Goal: Task Accomplishment & Management: Complete application form

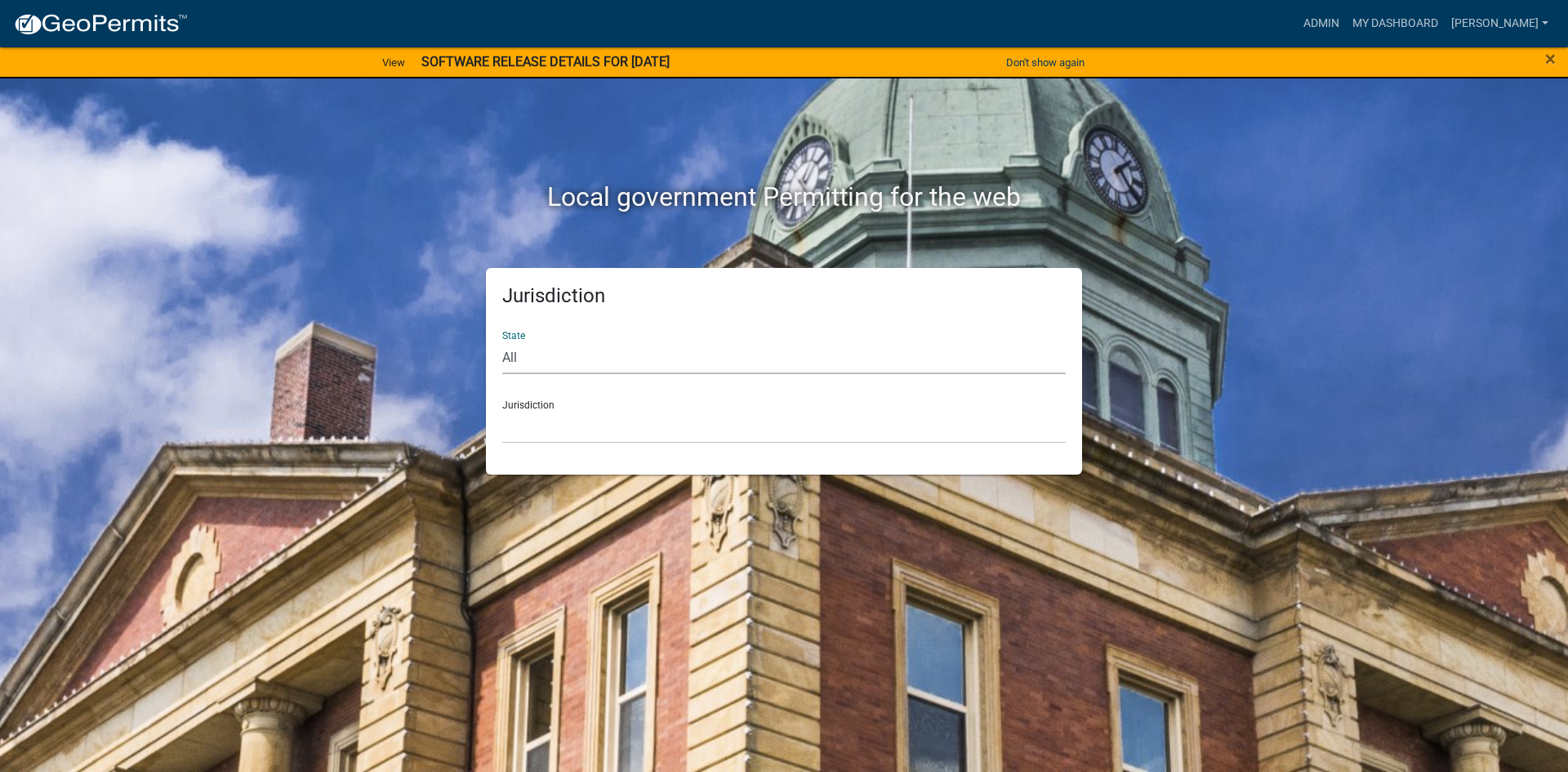
click at [788, 353] on select "All Colorado Georgia Indiana Iowa Kansas Minnesota Ohio South Carolina Wisconsin" at bounding box center [784, 357] width 563 height 33
click at [1346, 15] on link "Admin" at bounding box center [1321, 24] width 49 height 31
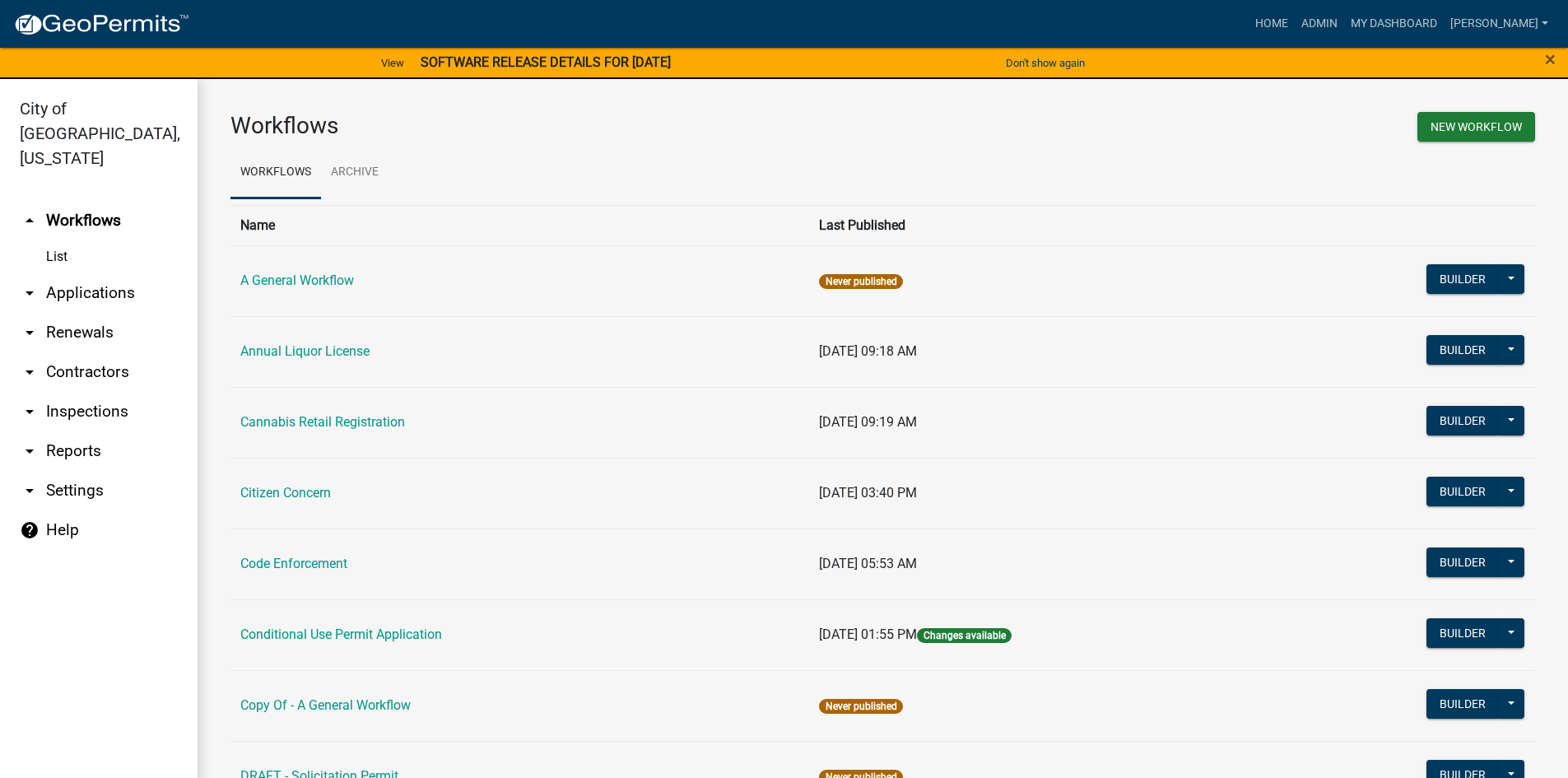
click at [60, 201] on link "arrow_drop_up Workflows" at bounding box center [98, 221] width 198 height 40
click at [359, 186] on link "Archive" at bounding box center [354, 173] width 67 height 53
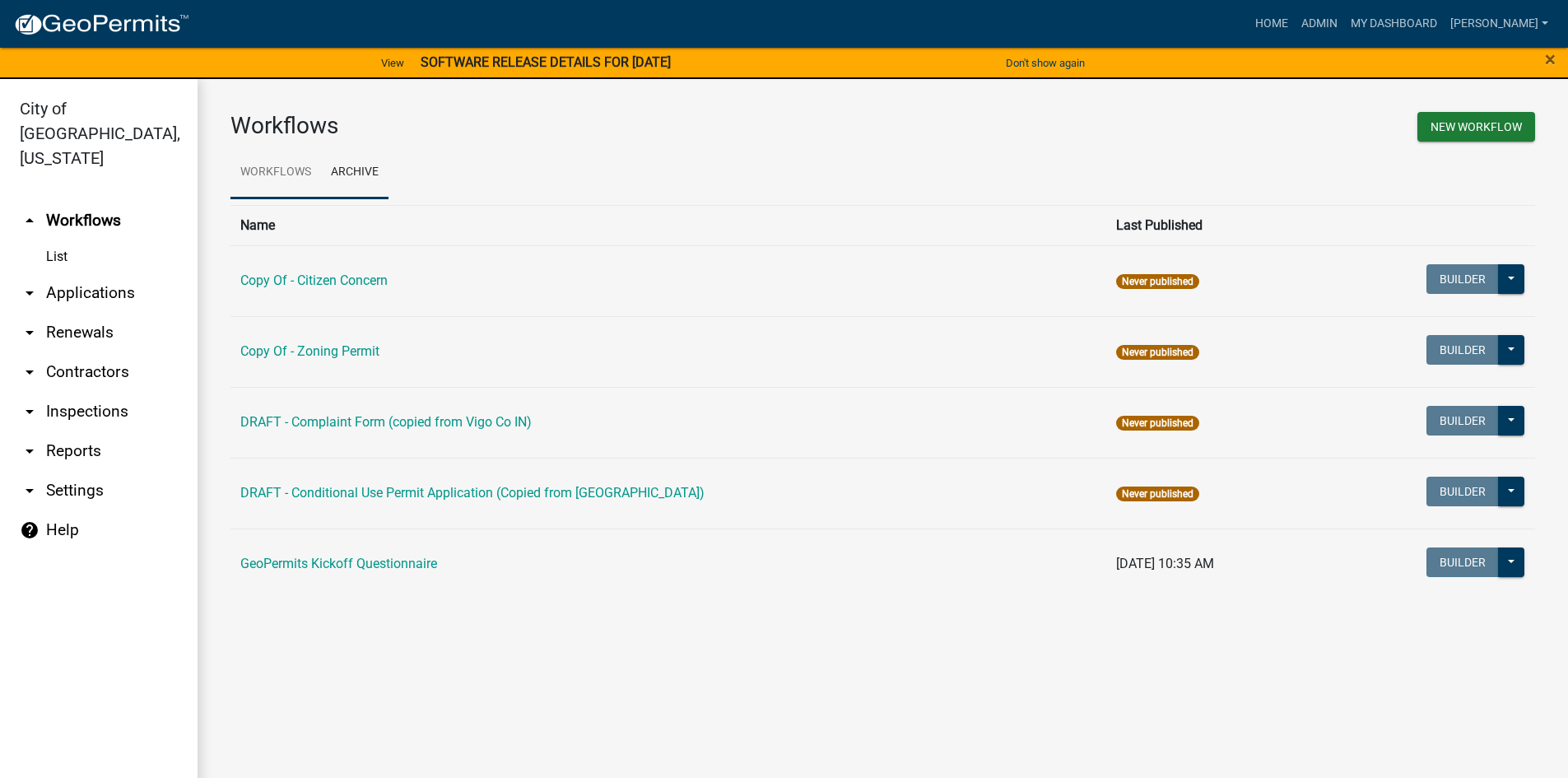
click at [301, 179] on link "Workflows" at bounding box center [275, 173] width 91 height 53
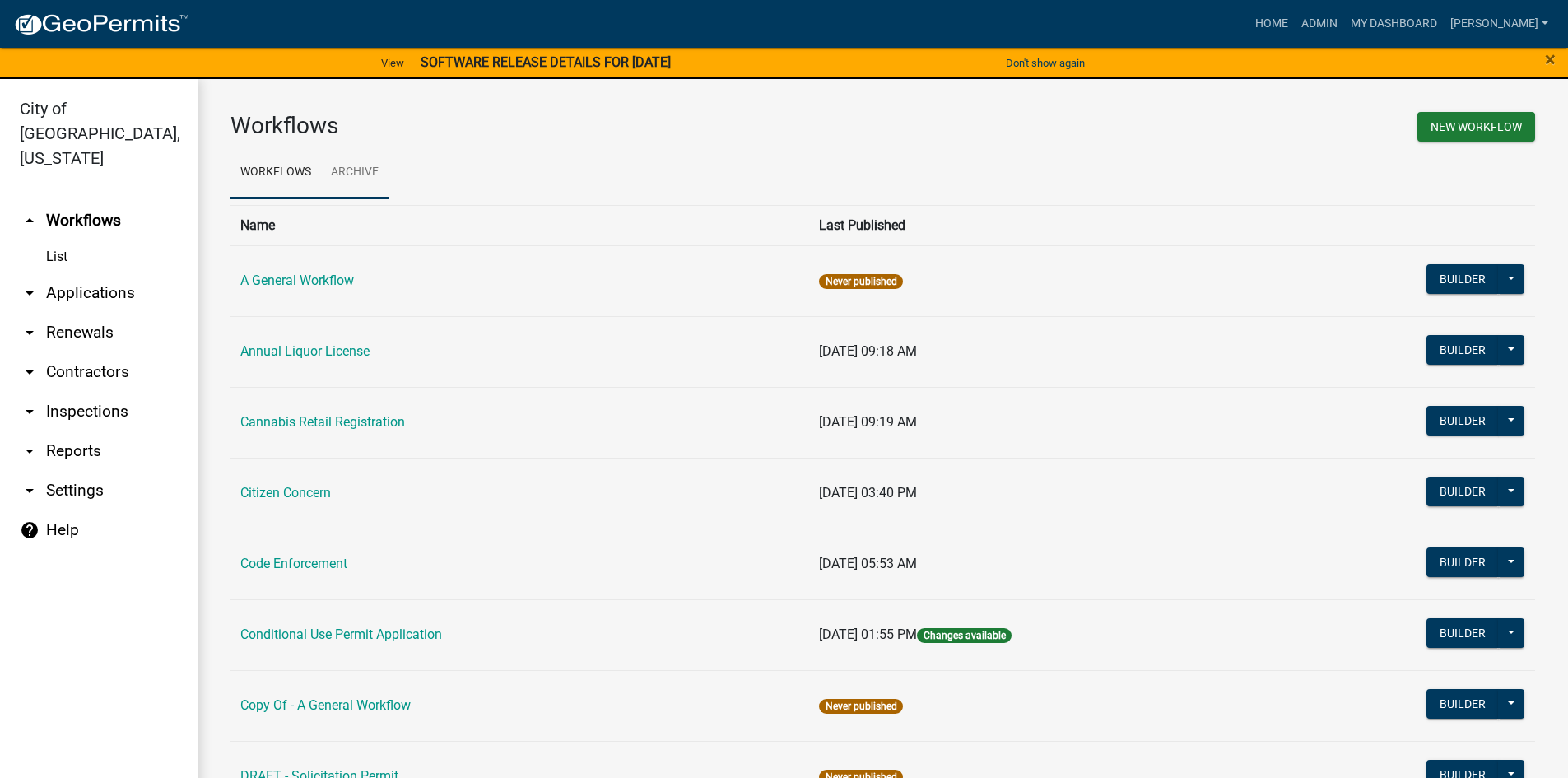
click at [369, 178] on link "Archive" at bounding box center [354, 173] width 67 height 53
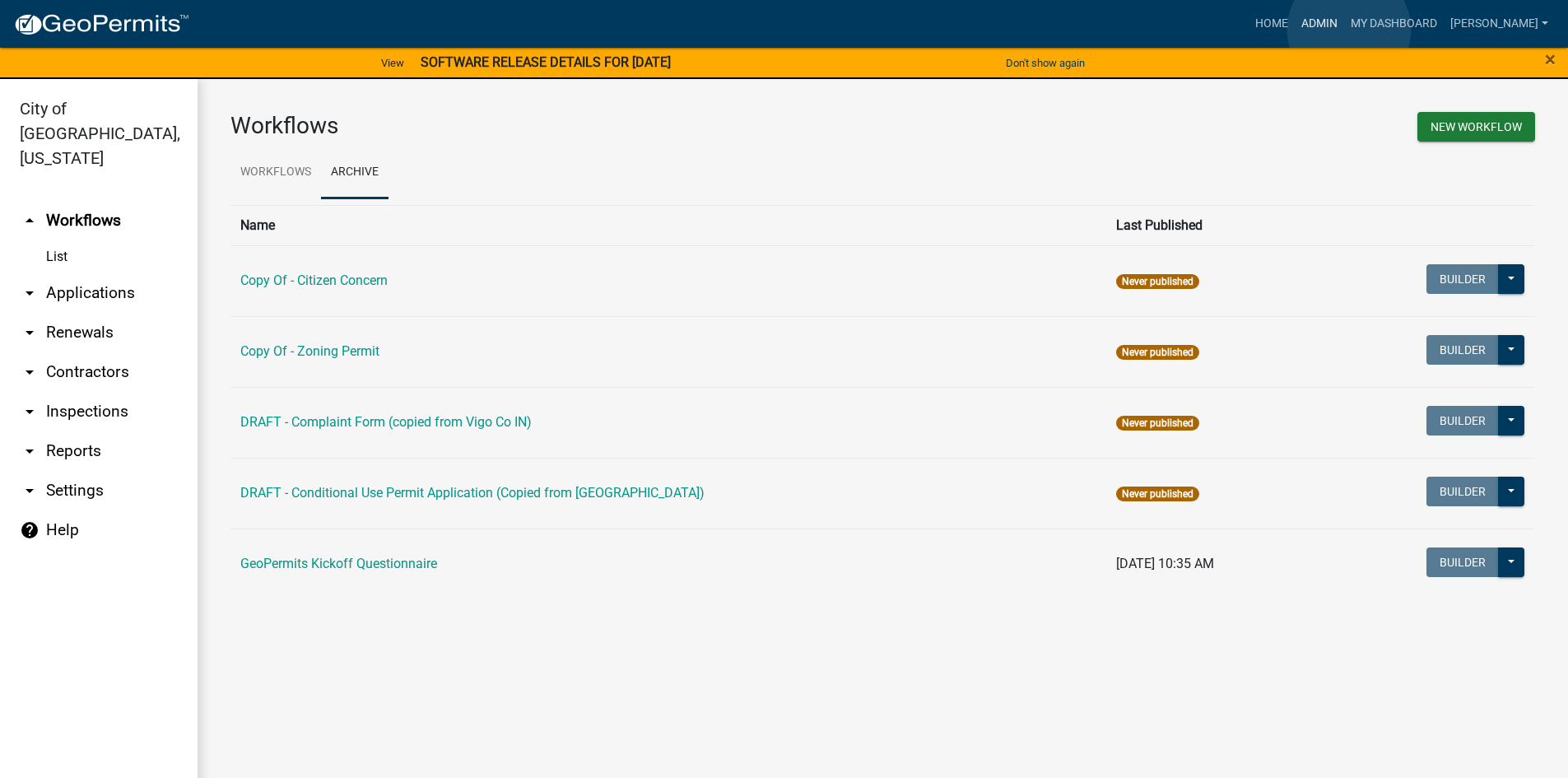
click at [1344, 29] on link "Admin" at bounding box center [1319, 24] width 49 height 31
click at [1344, 26] on link "Admin" at bounding box center [1319, 24] width 49 height 31
click at [1295, 26] on link "Home" at bounding box center [1271, 24] width 46 height 31
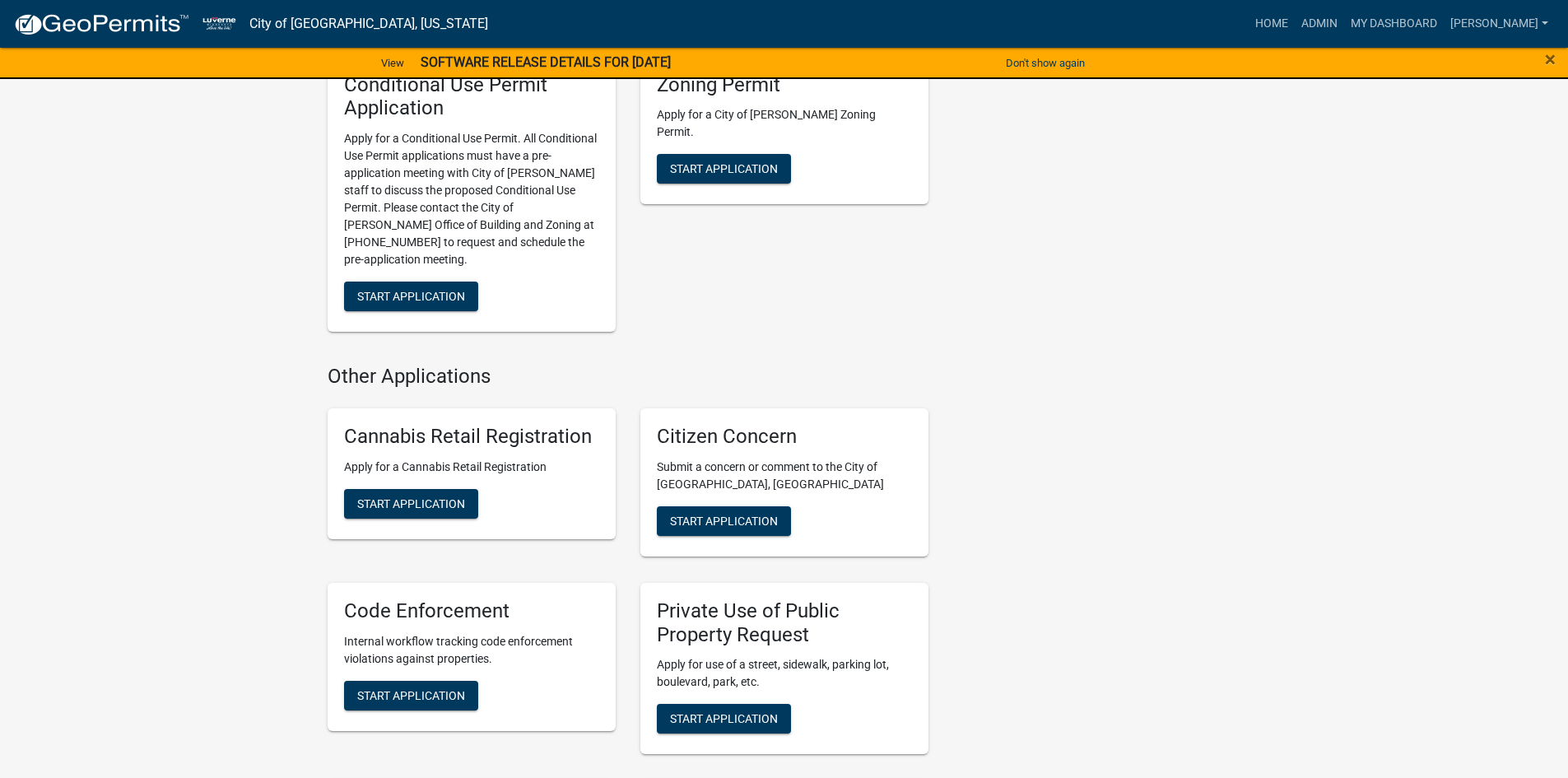
scroll to position [329, 0]
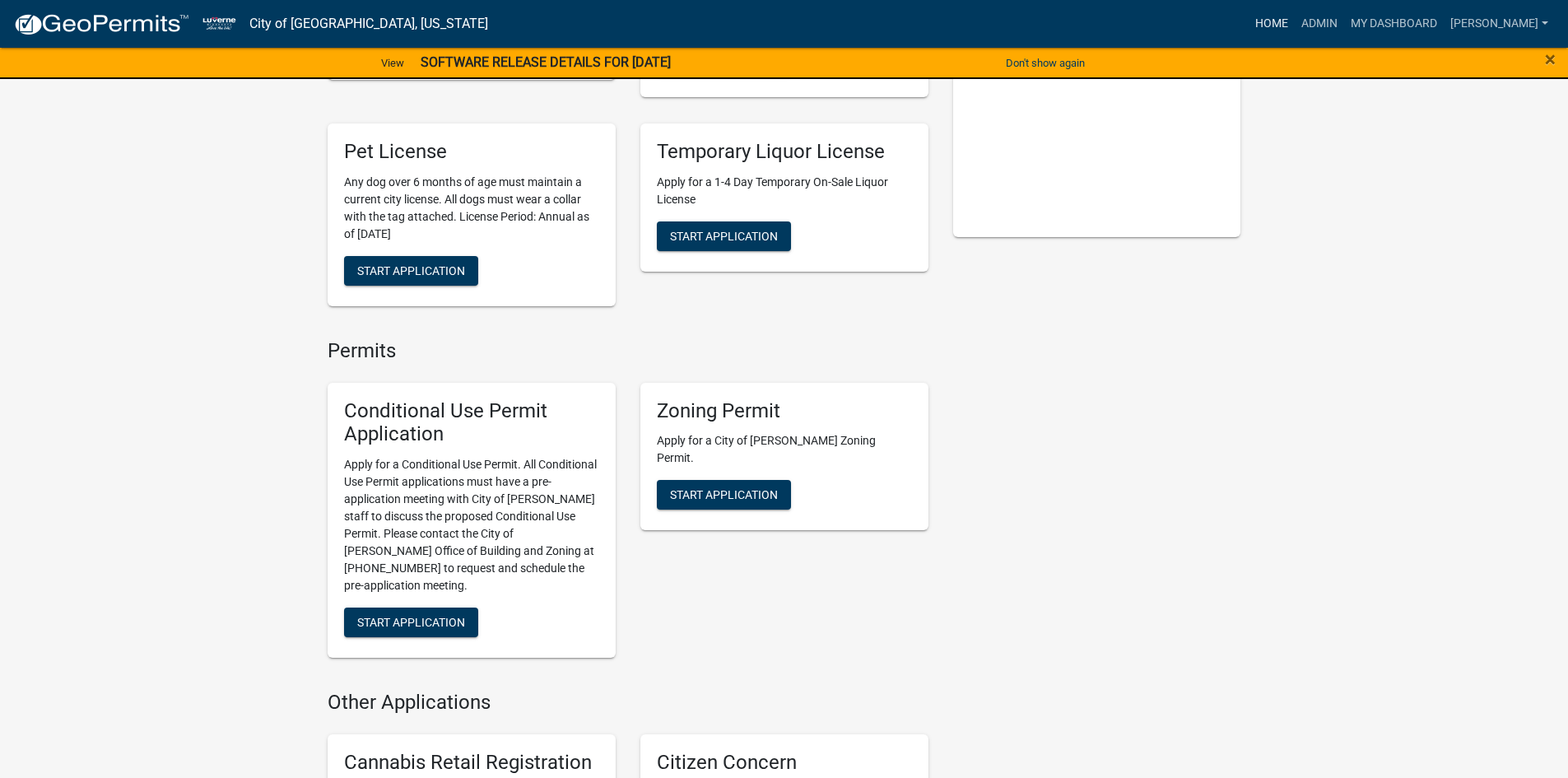
click at [1295, 9] on link "Home" at bounding box center [1271, 24] width 46 height 31
click at [1344, 16] on link "Admin" at bounding box center [1319, 24] width 49 height 31
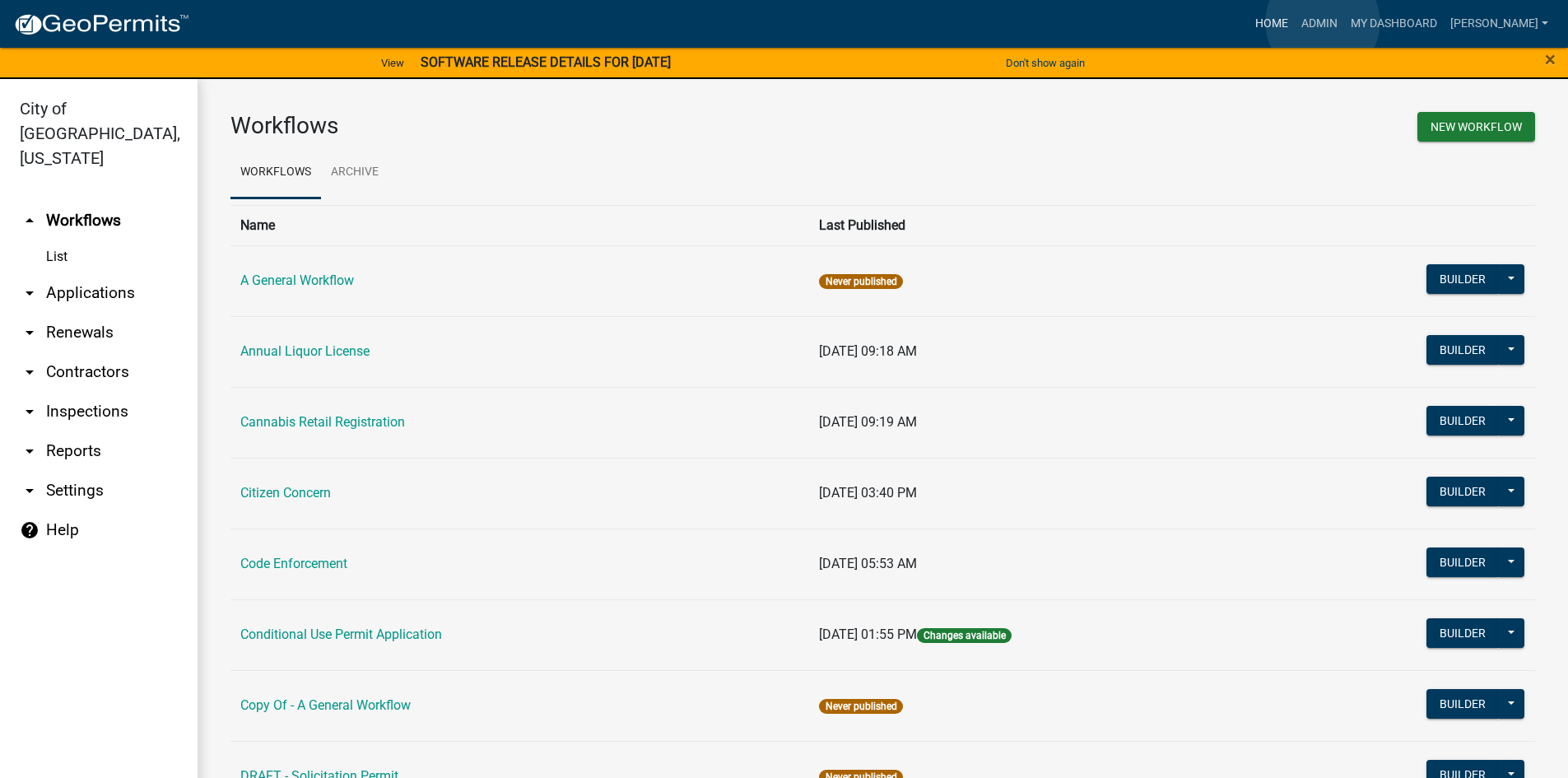
click at [1295, 22] on link "Home" at bounding box center [1271, 24] width 46 height 31
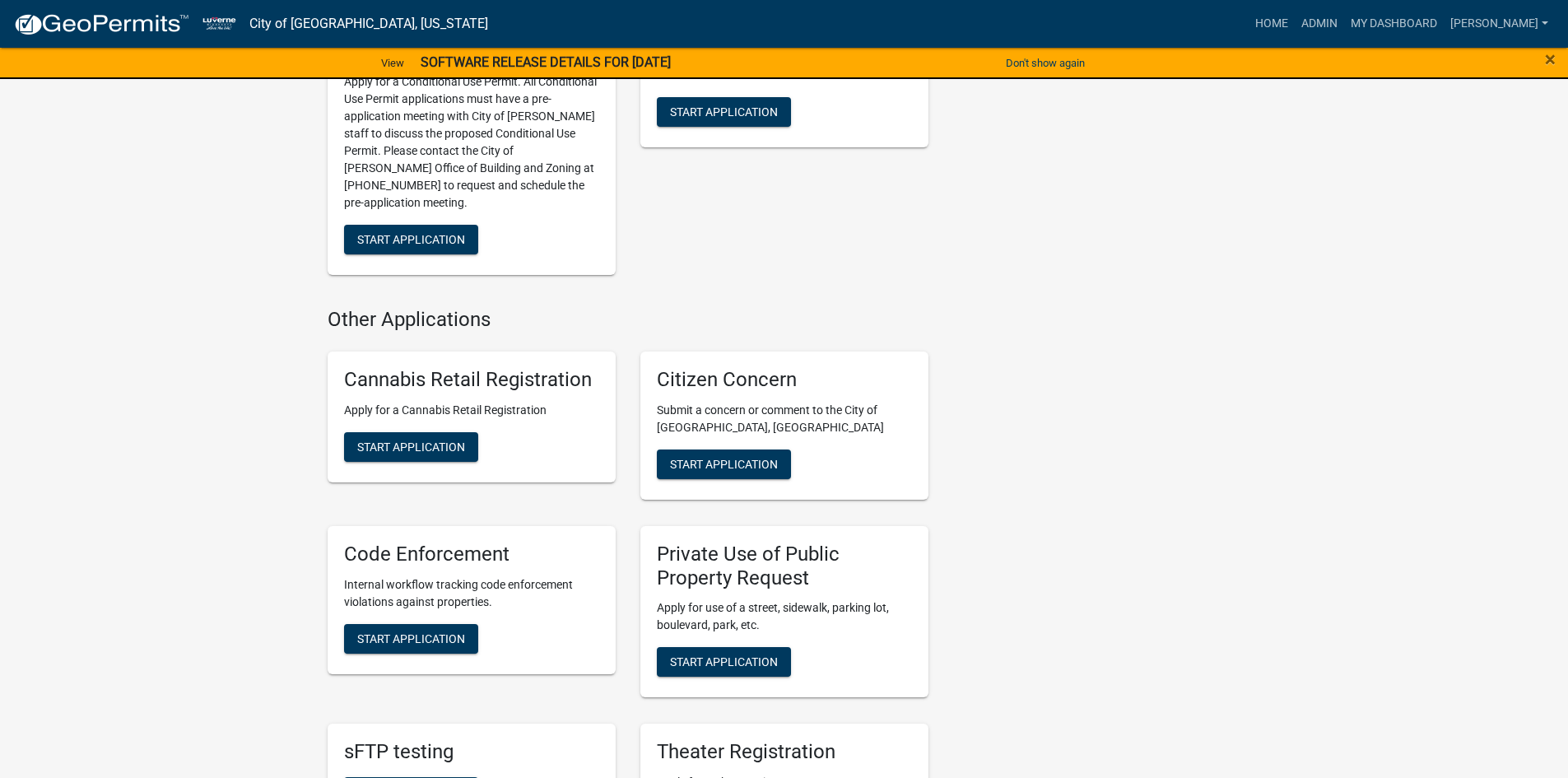
scroll to position [741, 0]
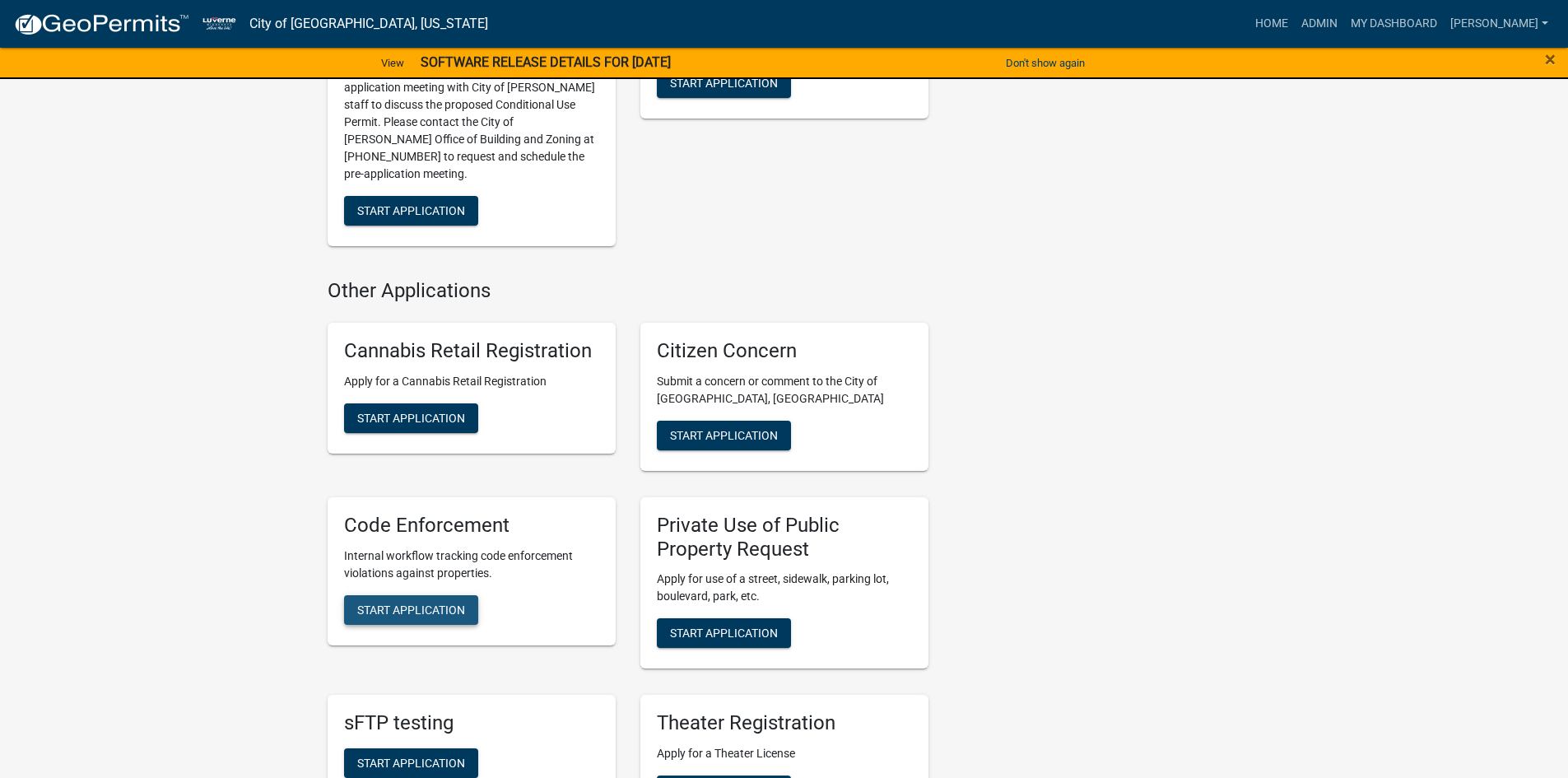
click at [437, 603] on span "Start Application" at bounding box center [411, 609] width 108 height 13
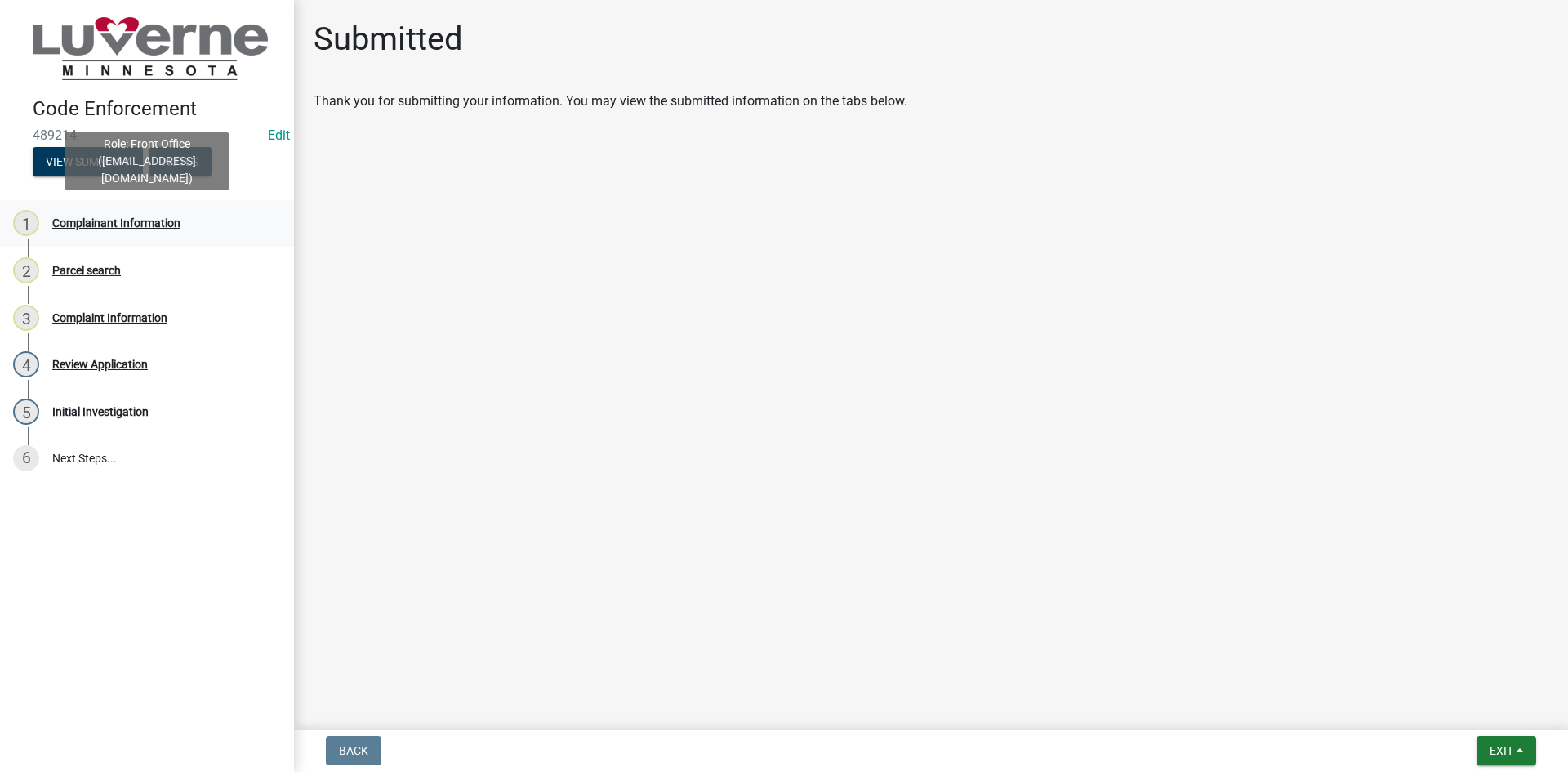
click at [87, 234] on div "1 Complainant Information" at bounding box center [140, 223] width 255 height 27
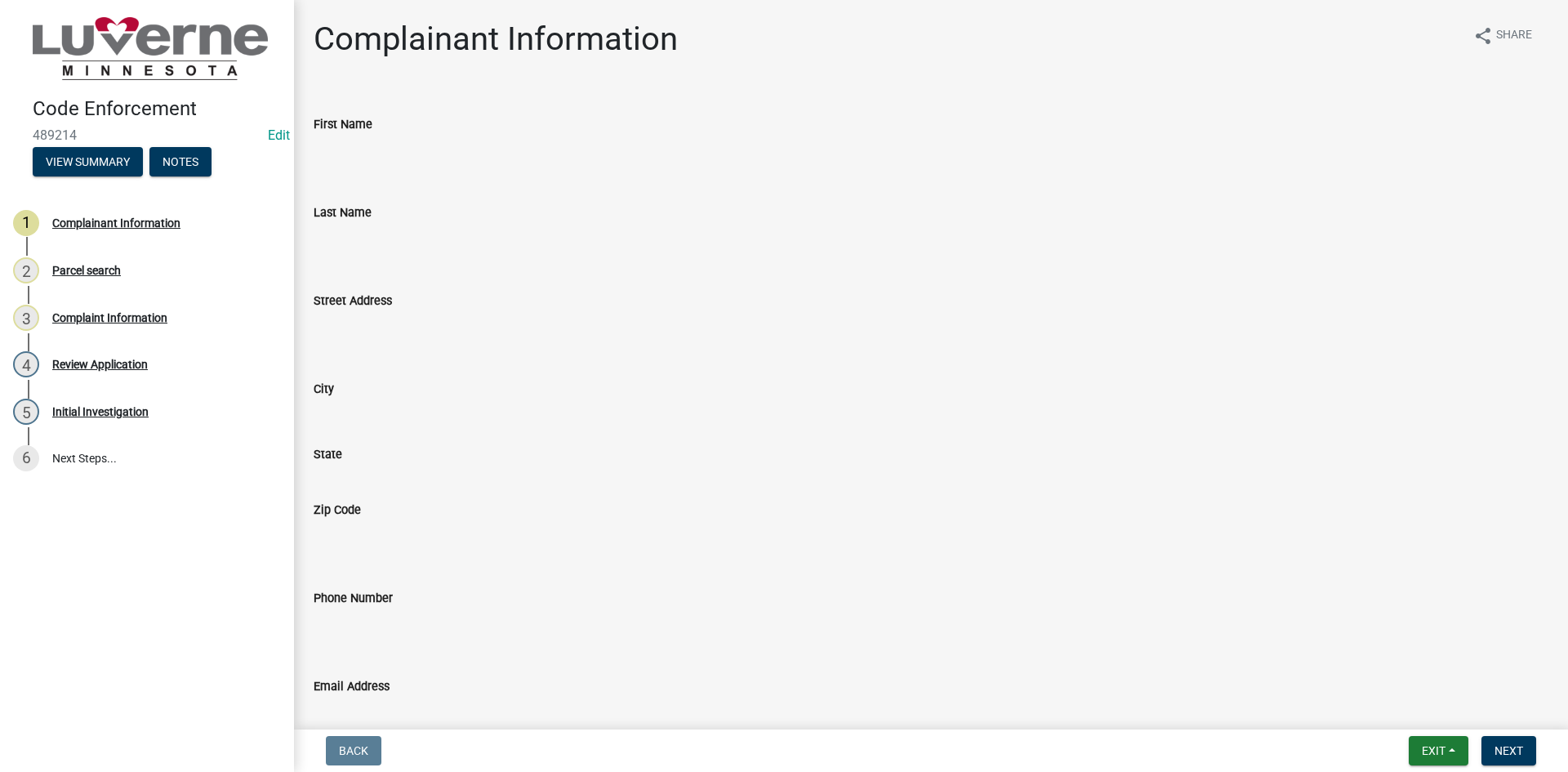
click at [380, 160] on input "First Name" at bounding box center [930, 151] width 1235 height 33
click at [388, 134] on input "First Name" at bounding box center [930, 151] width 1235 height 33
click at [374, 153] on input "First Name" at bounding box center [930, 151] width 1235 height 33
click at [266, 138] on wm-edit-application-number "Edit" at bounding box center [275, 135] width 28 height 15
click at [274, 137] on link "Edit" at bounding box center [279, 135] width 22 height 15
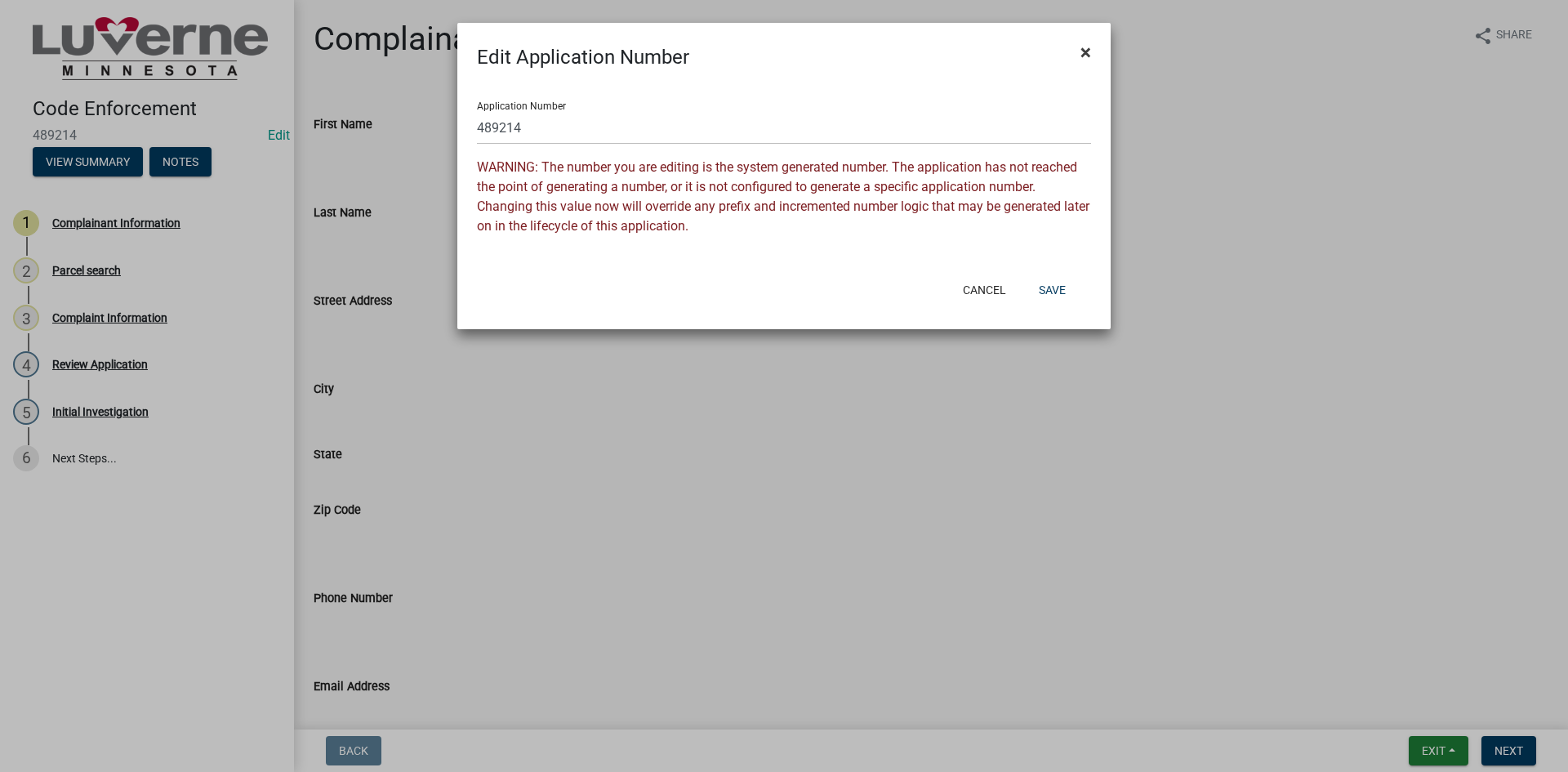
click at [1080, 57] on button "×" at bounding box center [1085, 51] width 37 height 45
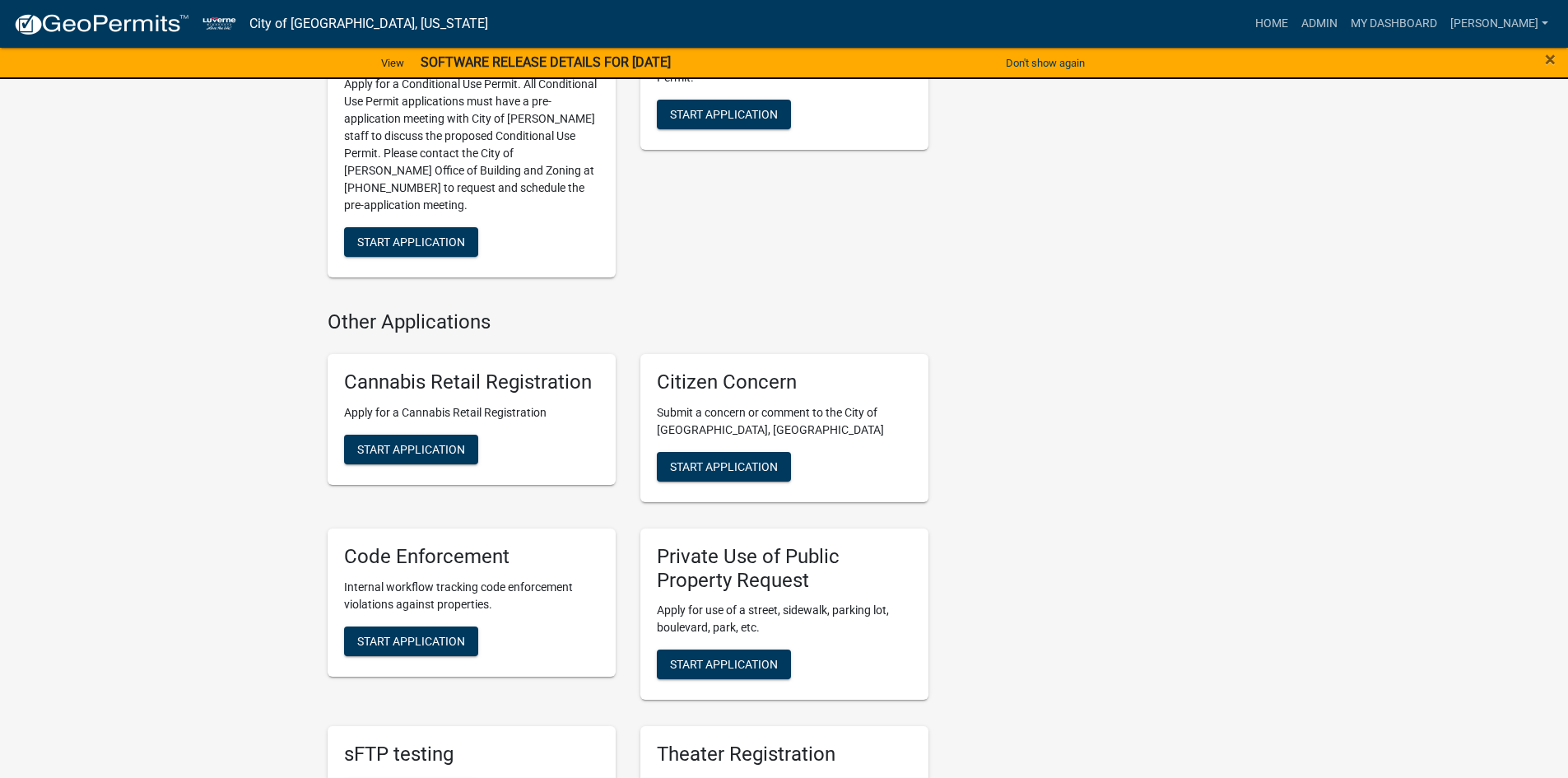
scroll to position [906, 0]
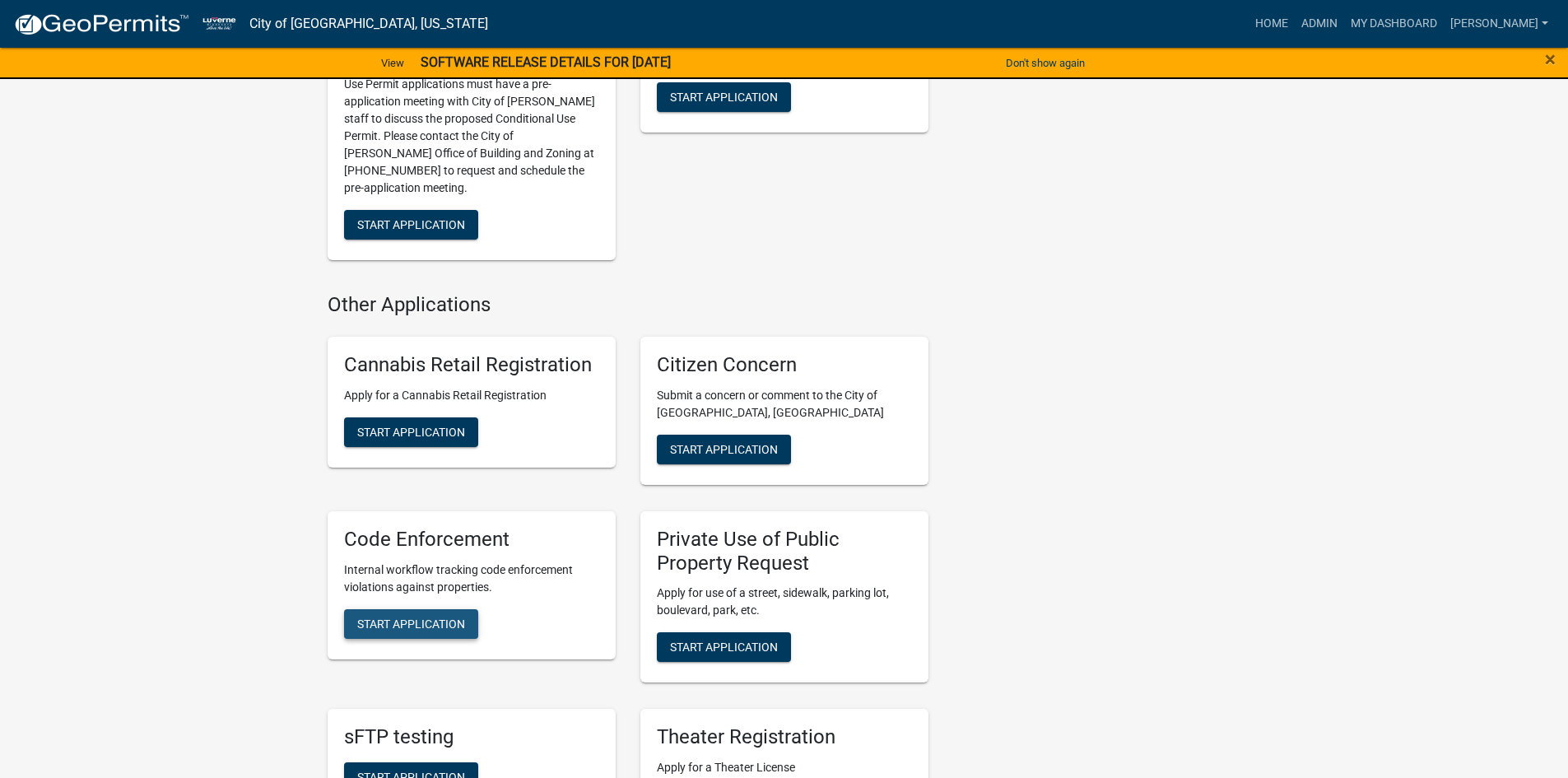
click at [399, 617] on span "Start Application" at bounding box center [411, 623] width 108 height 13
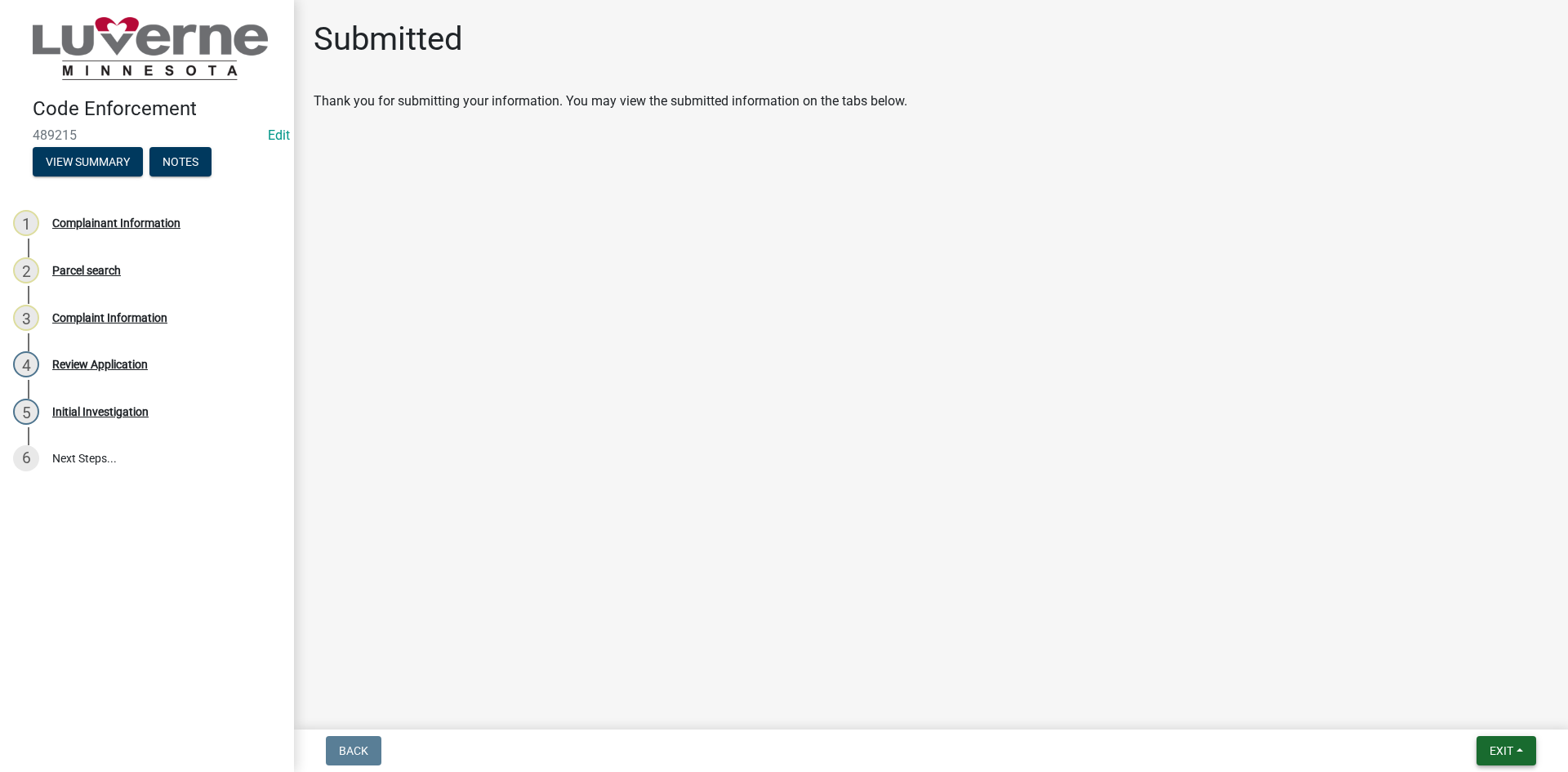
click at [1512, 750] on span "Exit" at bounding box center [1502, 750] width 24 height 13
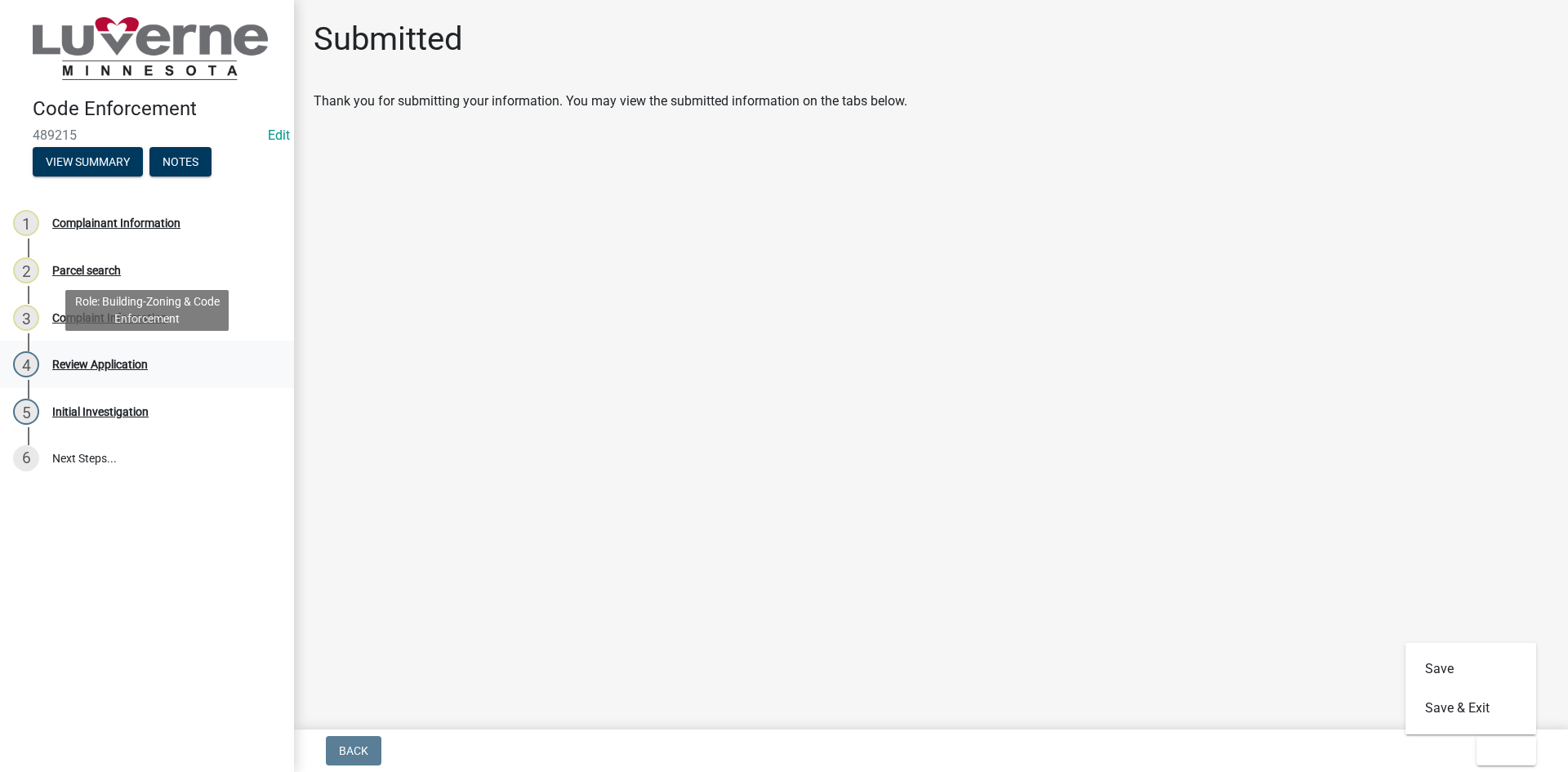
click at [113, 354] on div "4 Review Application" at bounding box center [140, 364] width 255 height 27
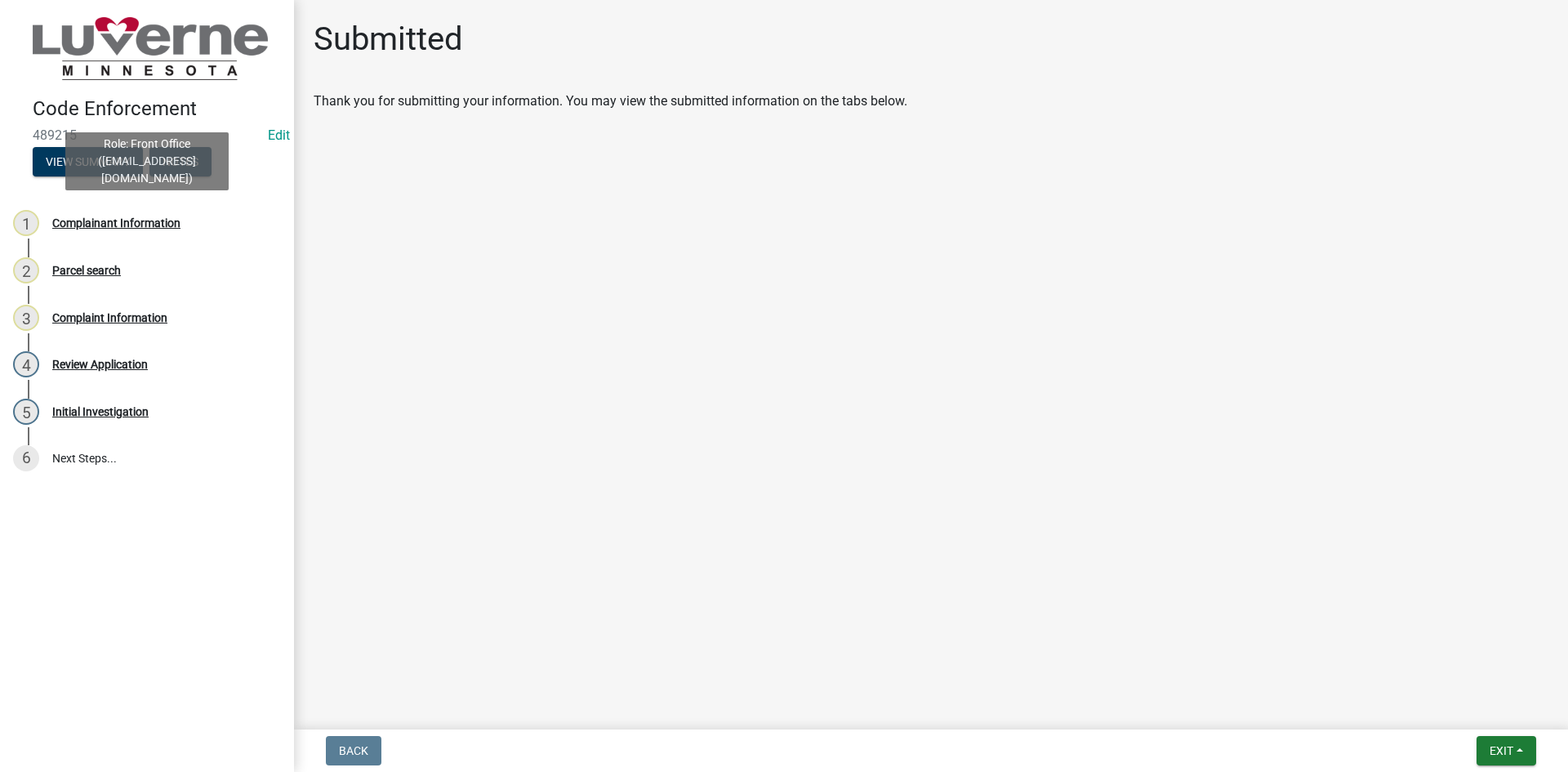
click at [102, 223] on div "Complainant Information" at bounding box center [116, 223] width 128 height 11
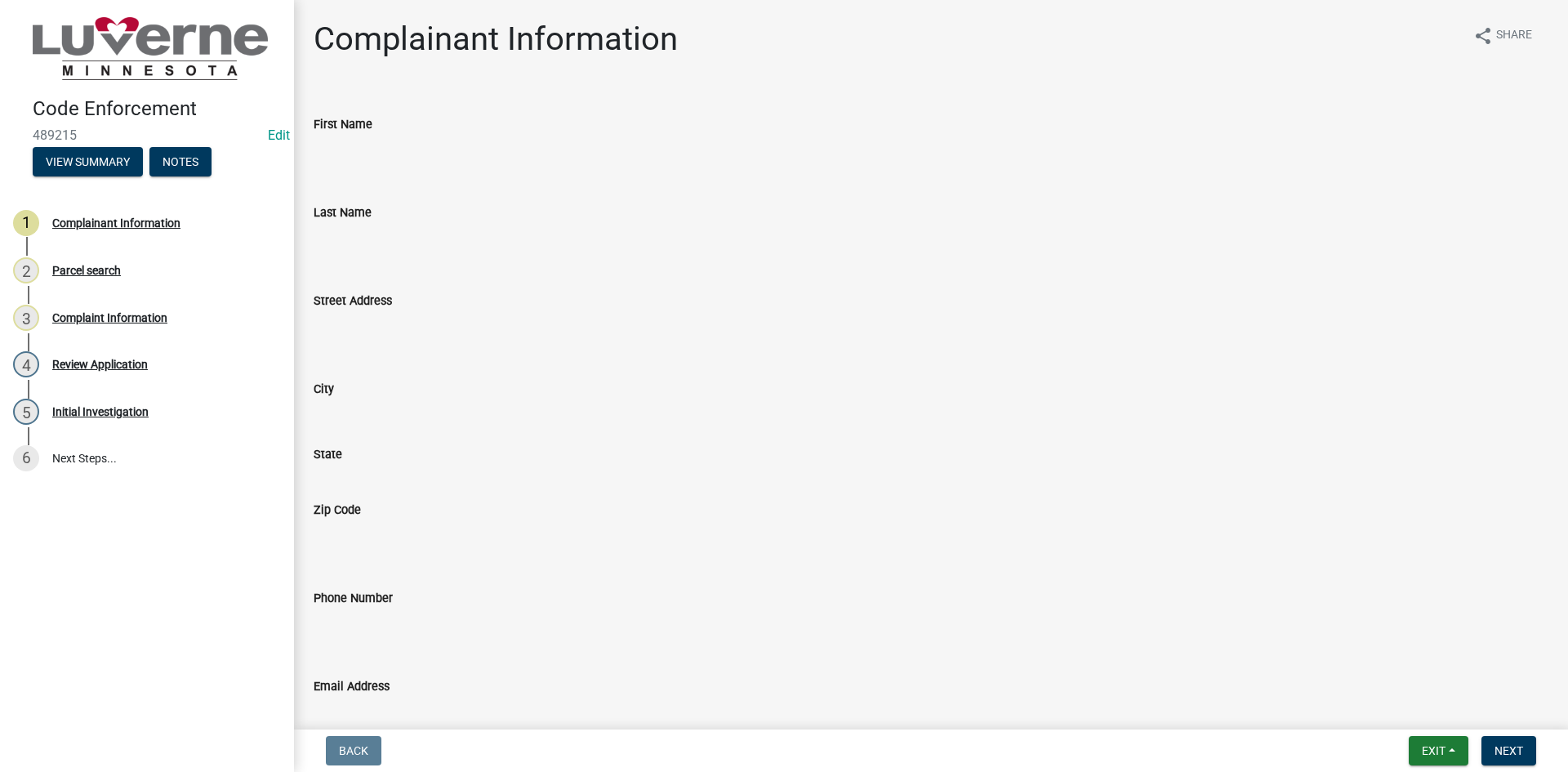
click at [330, 153] on input "First Name" at bounding box center [930, 151] width 1235 height 33
click at [276, 139] on link "Edit" at bounding box center [279, 135] width 22 height 15
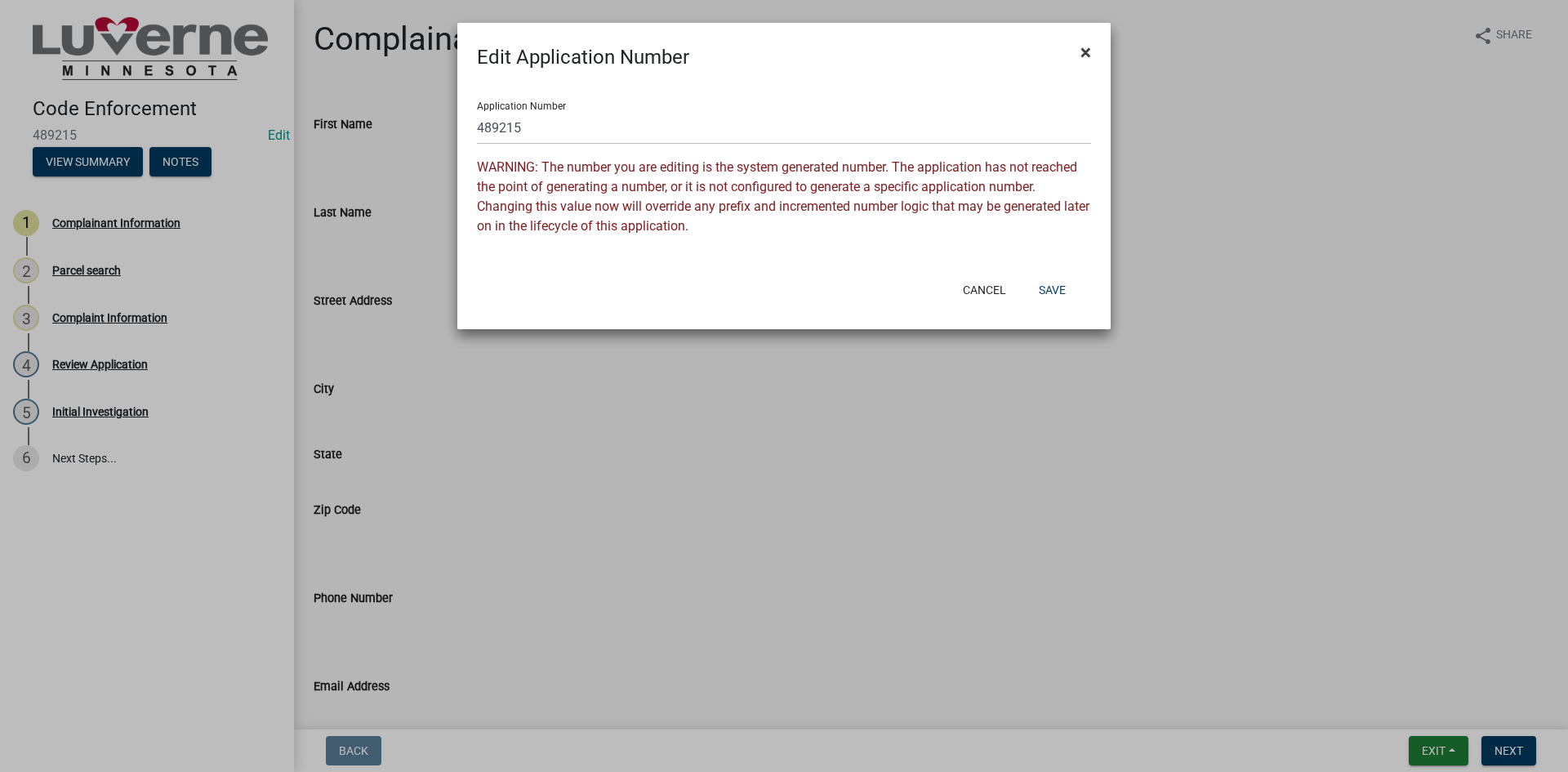
click at [1089, 45] on span "×" at bounding box center [1086, 52] width 10 height 23
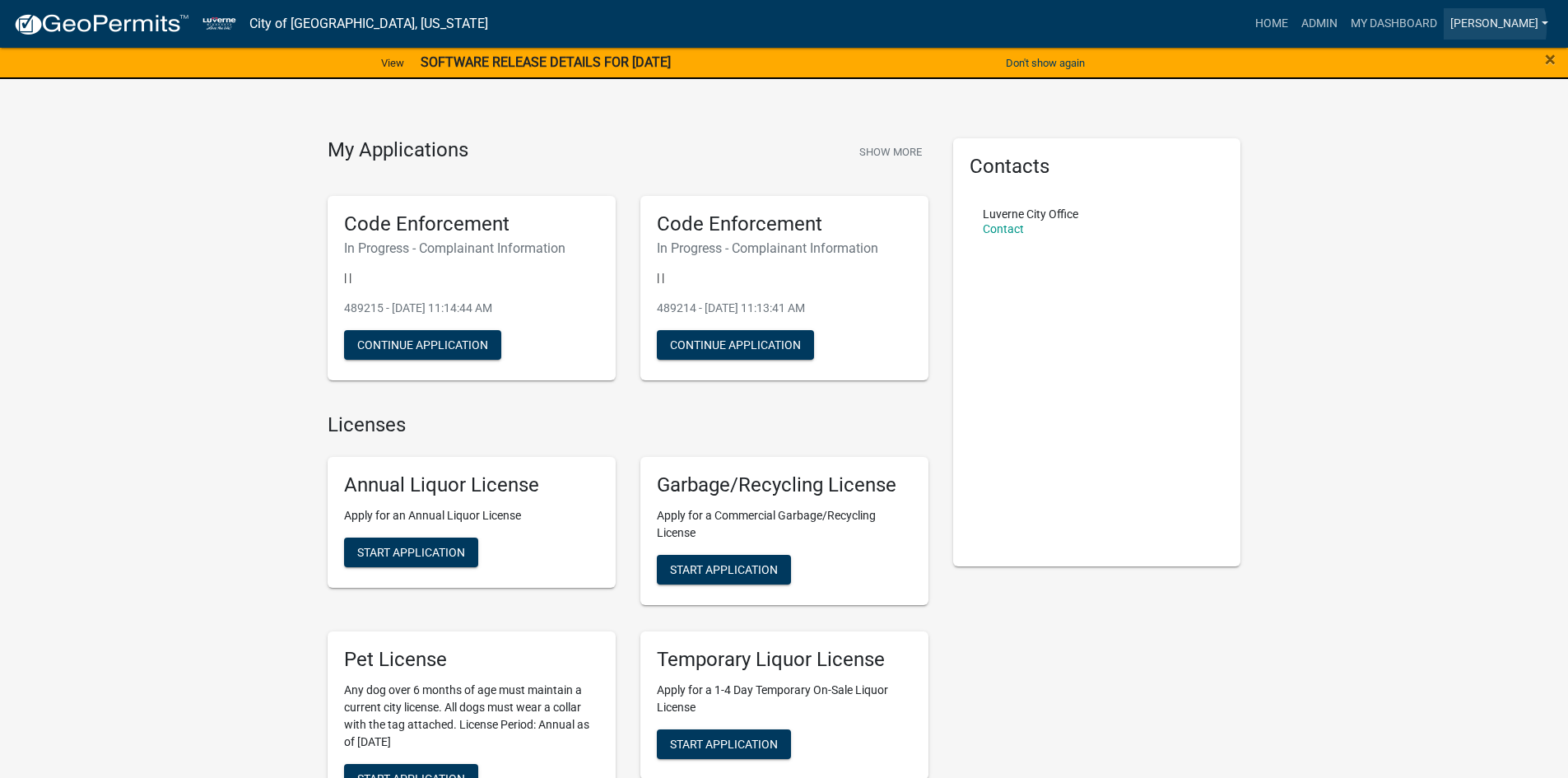
click at [1527, 27] on link "[PERSON_NAME]" at bounding box center [1499, 24] width 111 height 31
click at [1501, 54] on link "Admin" at bounding box center [1489, 67] width 132 height 40
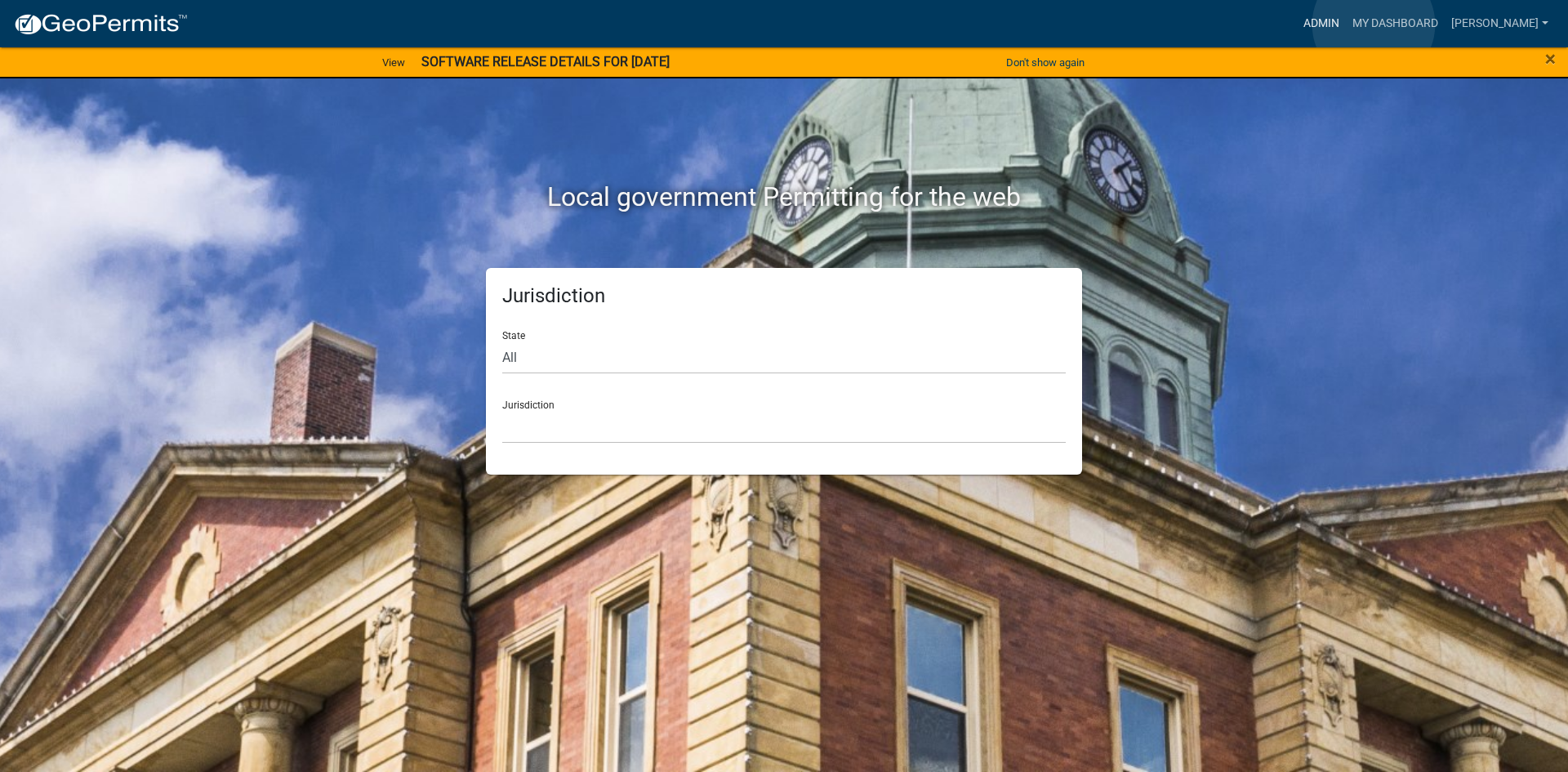
click at [1346, 25] on link "Admin" at bounding box center [1321, 24] width 49 height 31
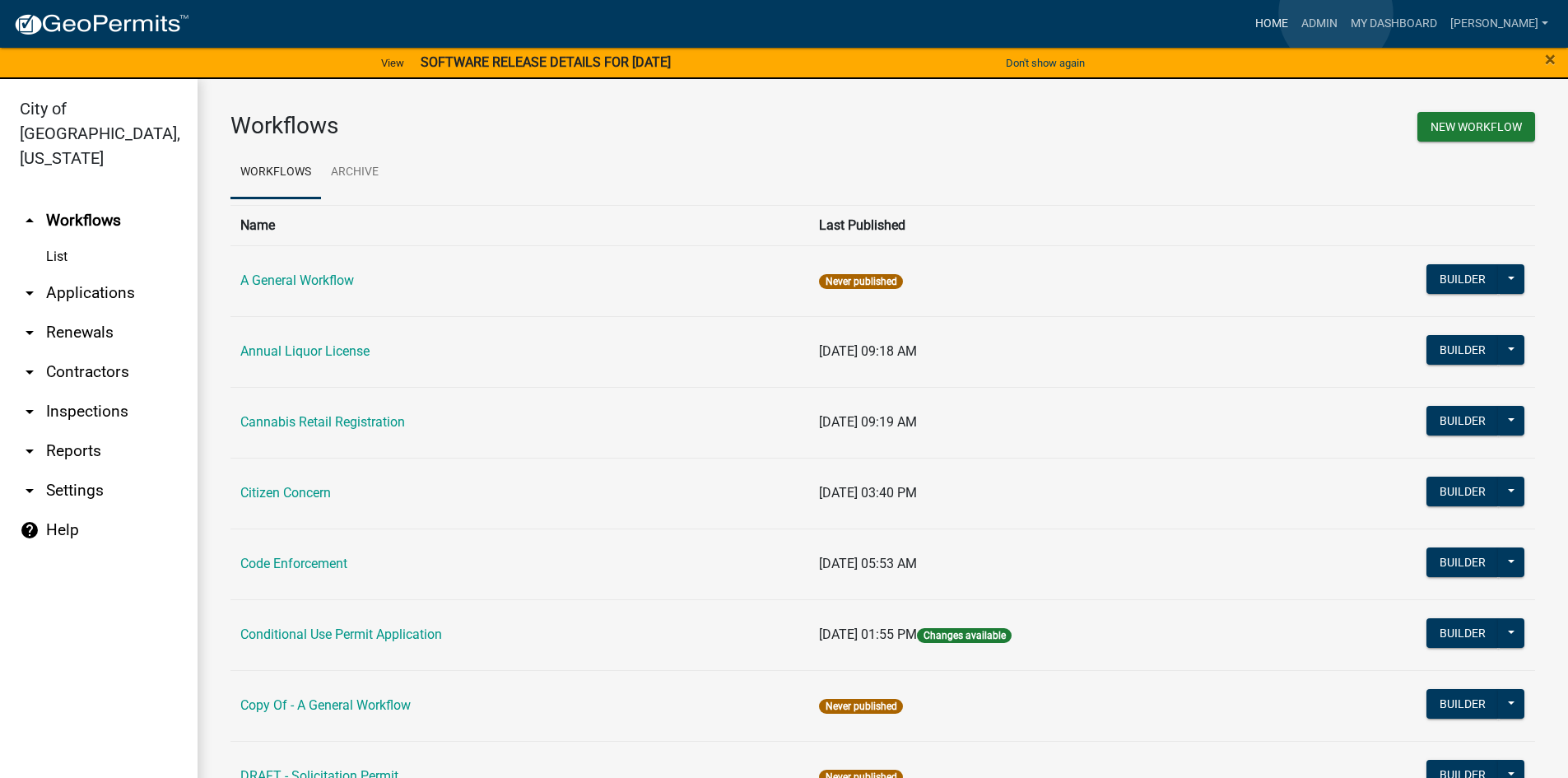
click at [1295, 13] on link "Home" at bounding box center [1271, 24] width 46 height 31
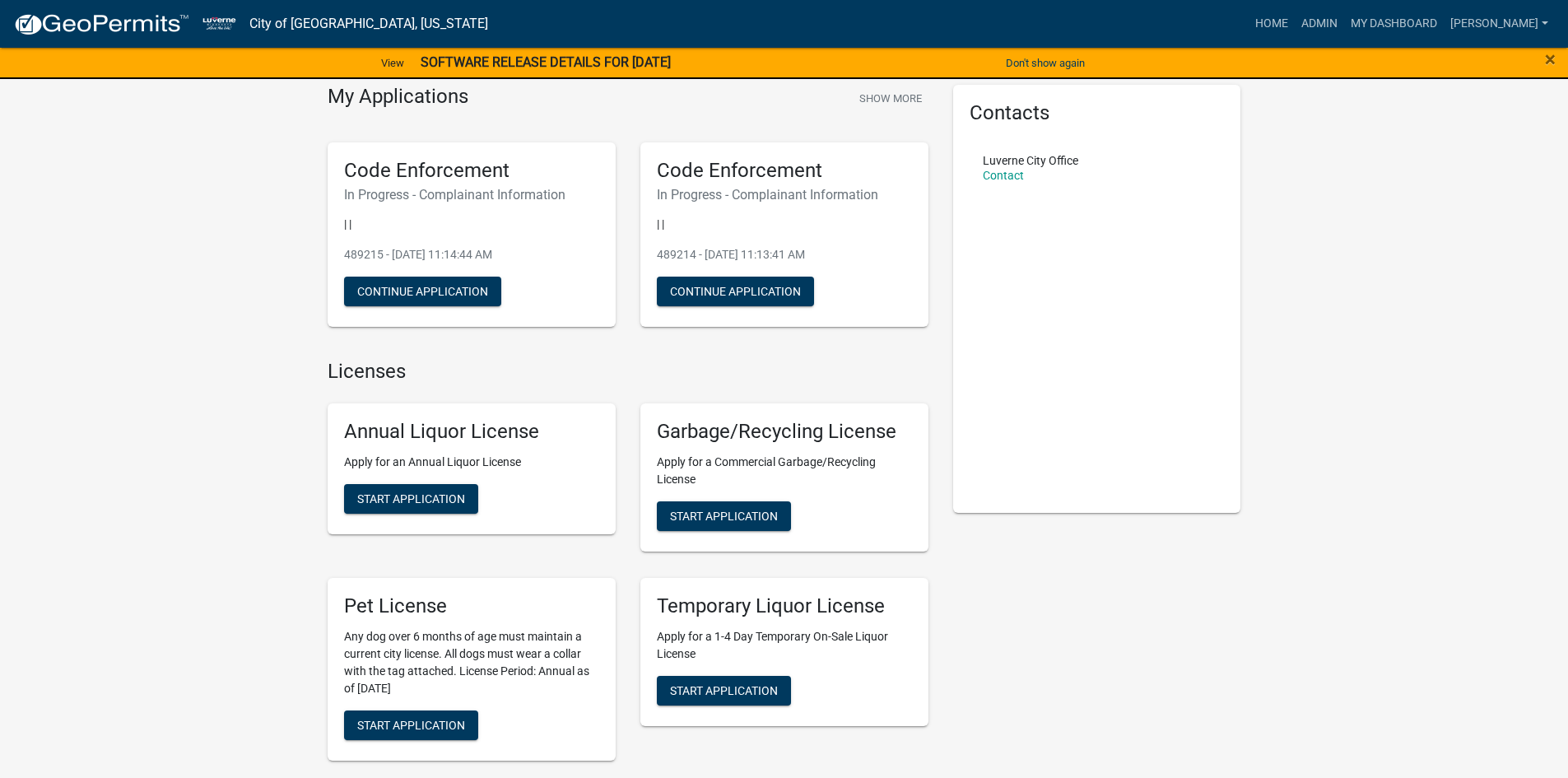
scroll to position [82, 0]
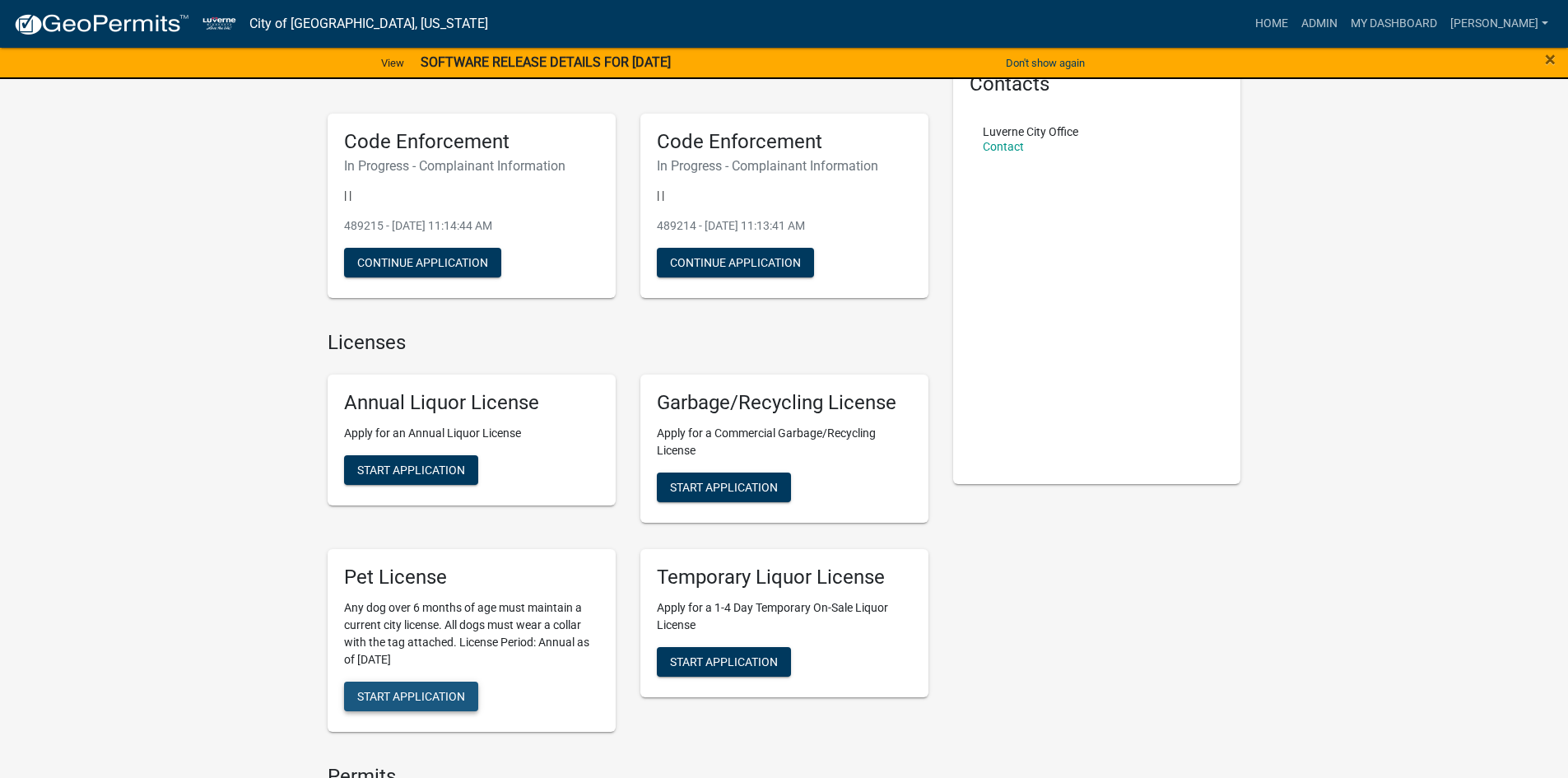
click at [423, 688] on button "Start Application" at bounding box center [411, 696] width 135 height 29
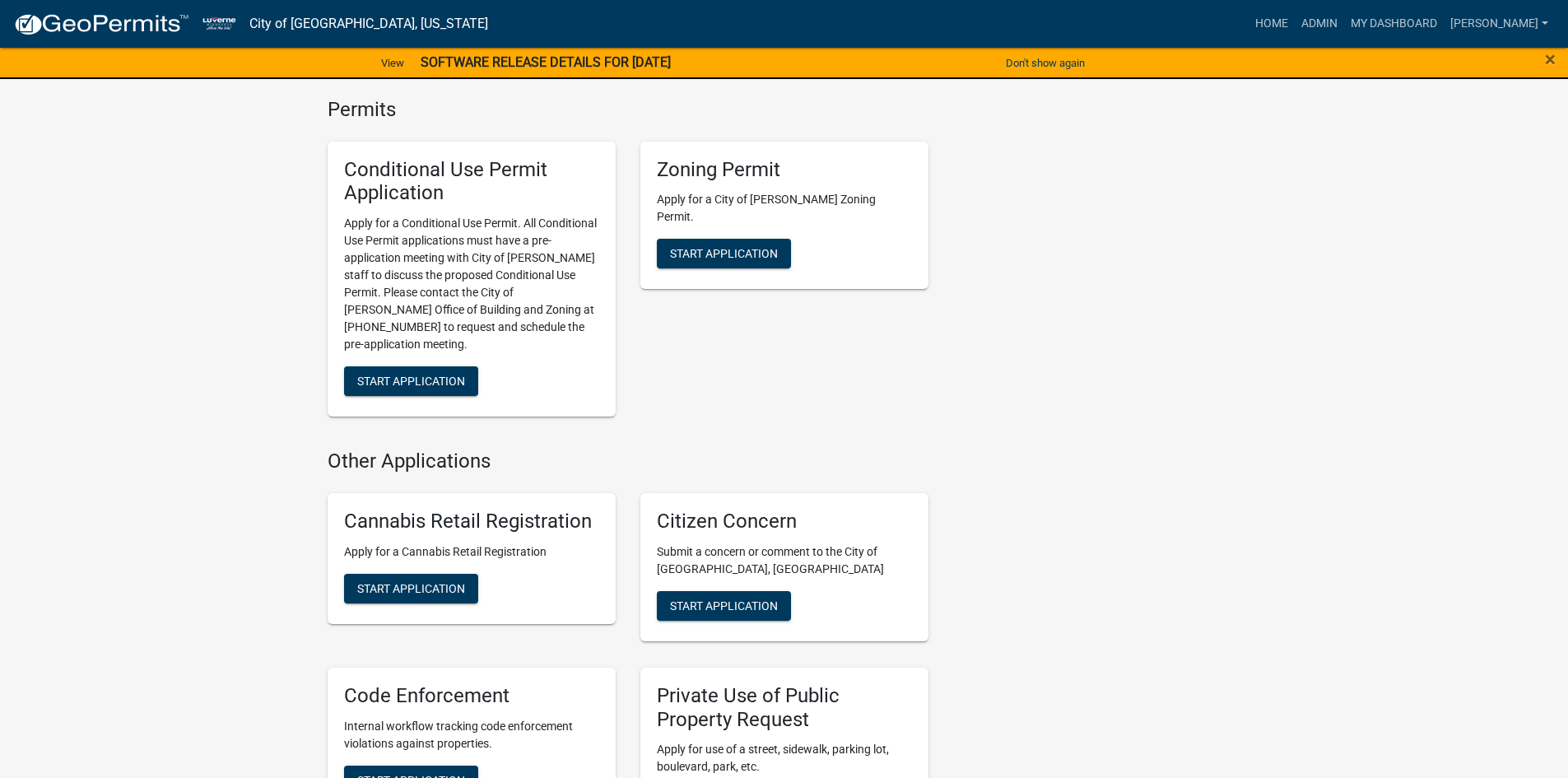
scroll to position [823, 0]
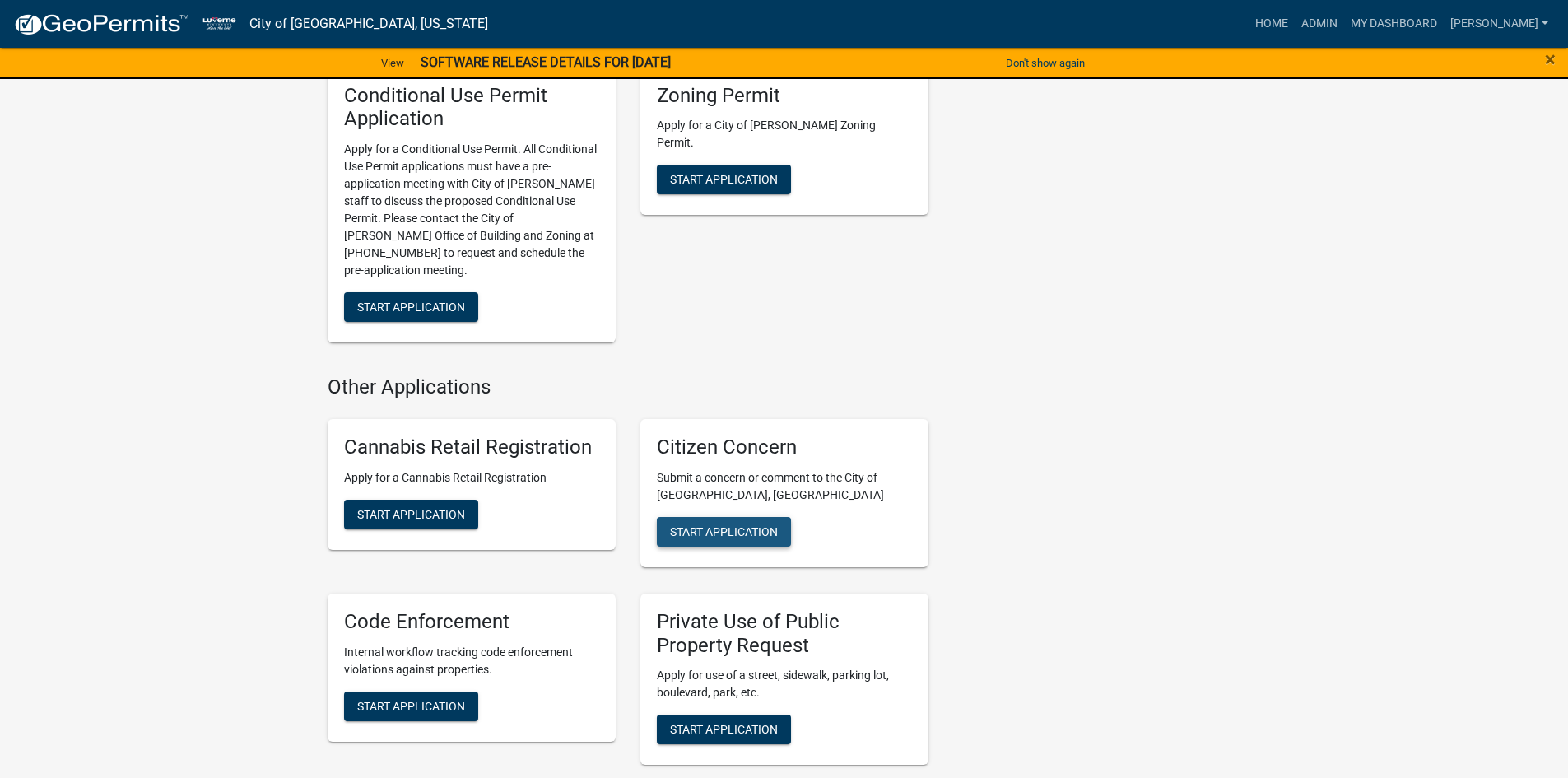
click at [718, 517] on button "Start Application" at bounding box center [724, 531] width 135 height 29
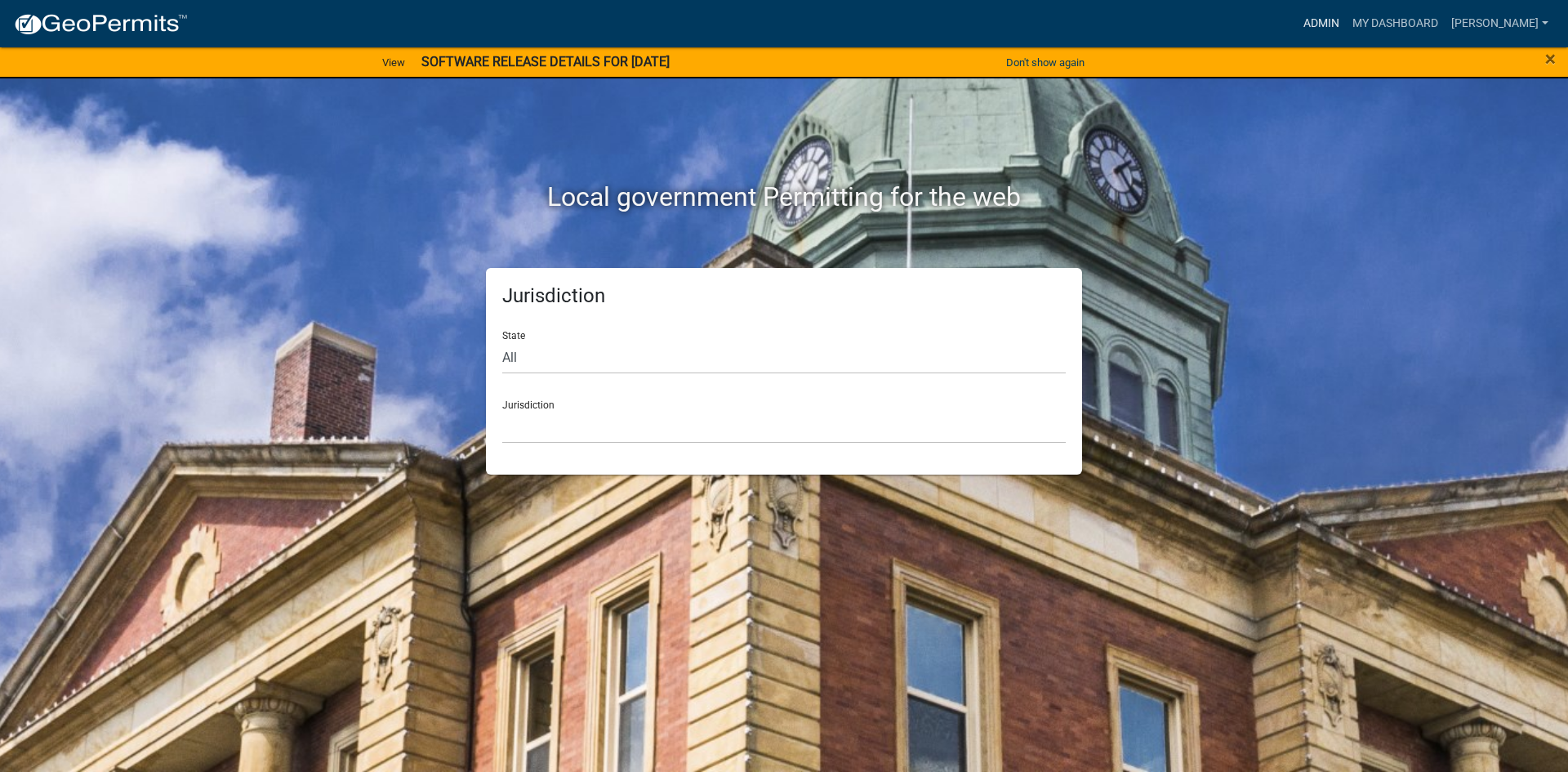
click at [1346, 20] on link "Admin" at bounding box center [1321, 24] width 49 height 31
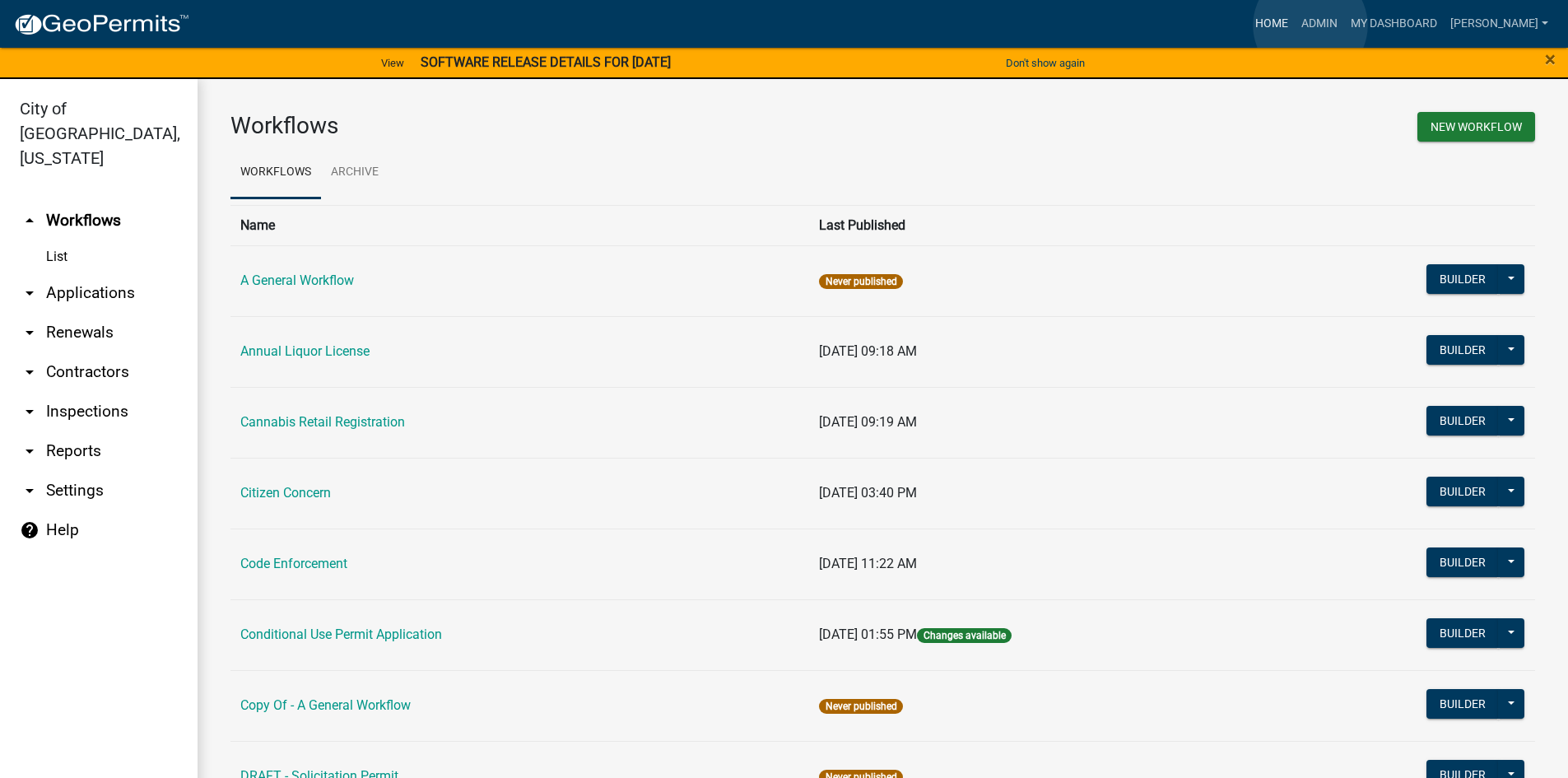
click at [1295, 26] on link "Home" at bounding box center [1271, 24] width 46 height 31
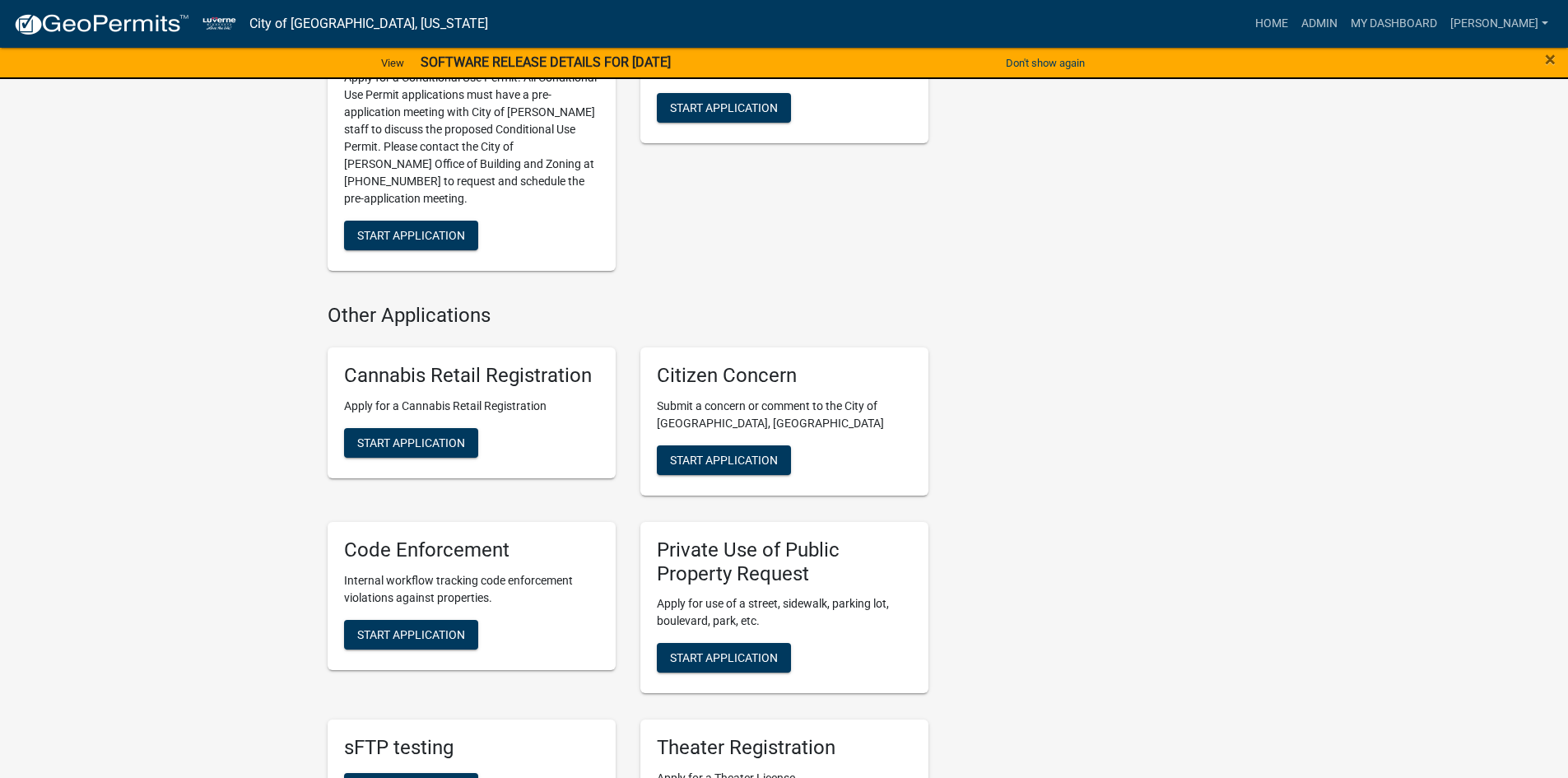
scroll to position [988, 0]
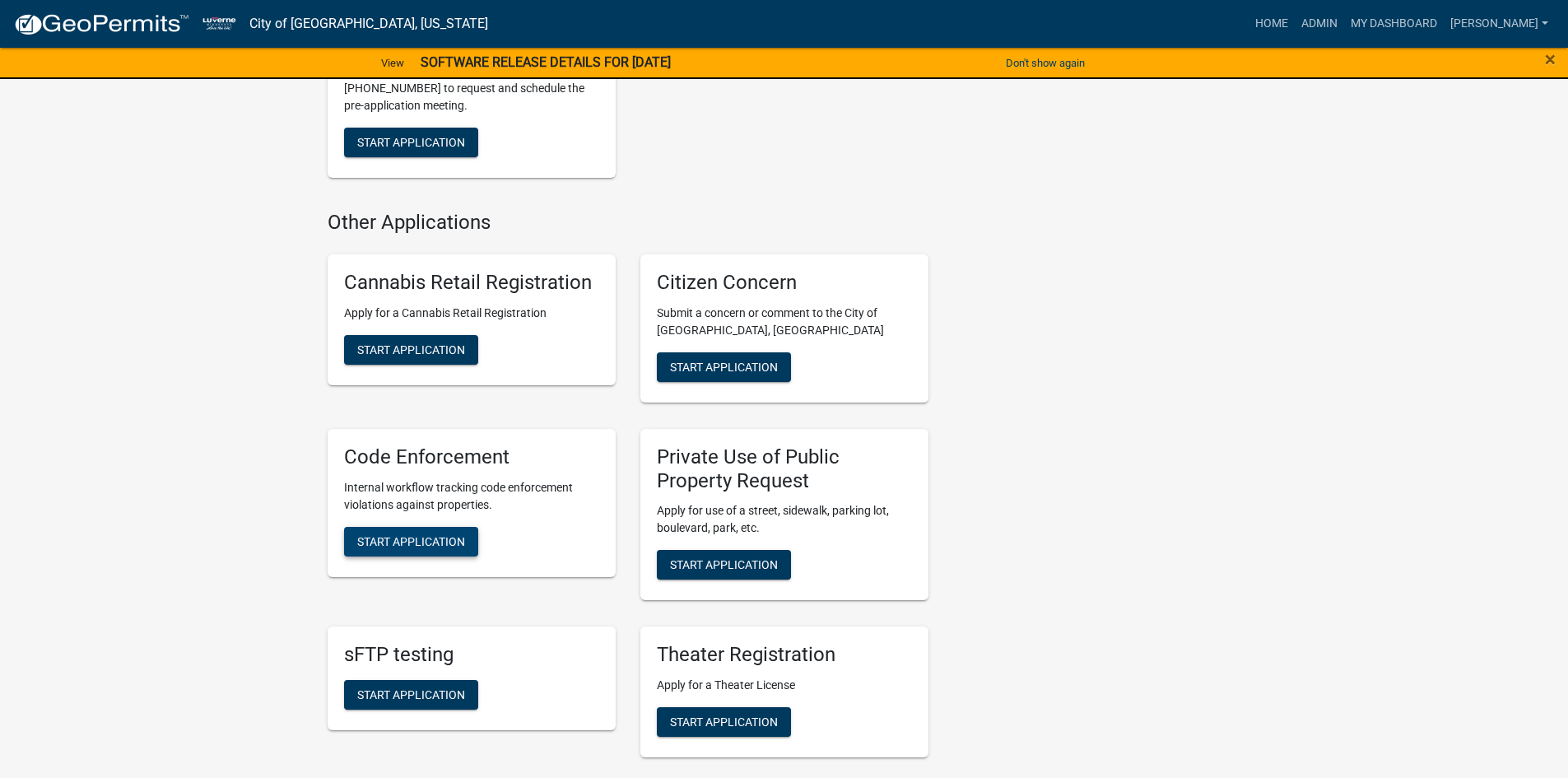
click at [465, 534] on span "Start Application" at bounding box center [411, 540] width 108 height 13
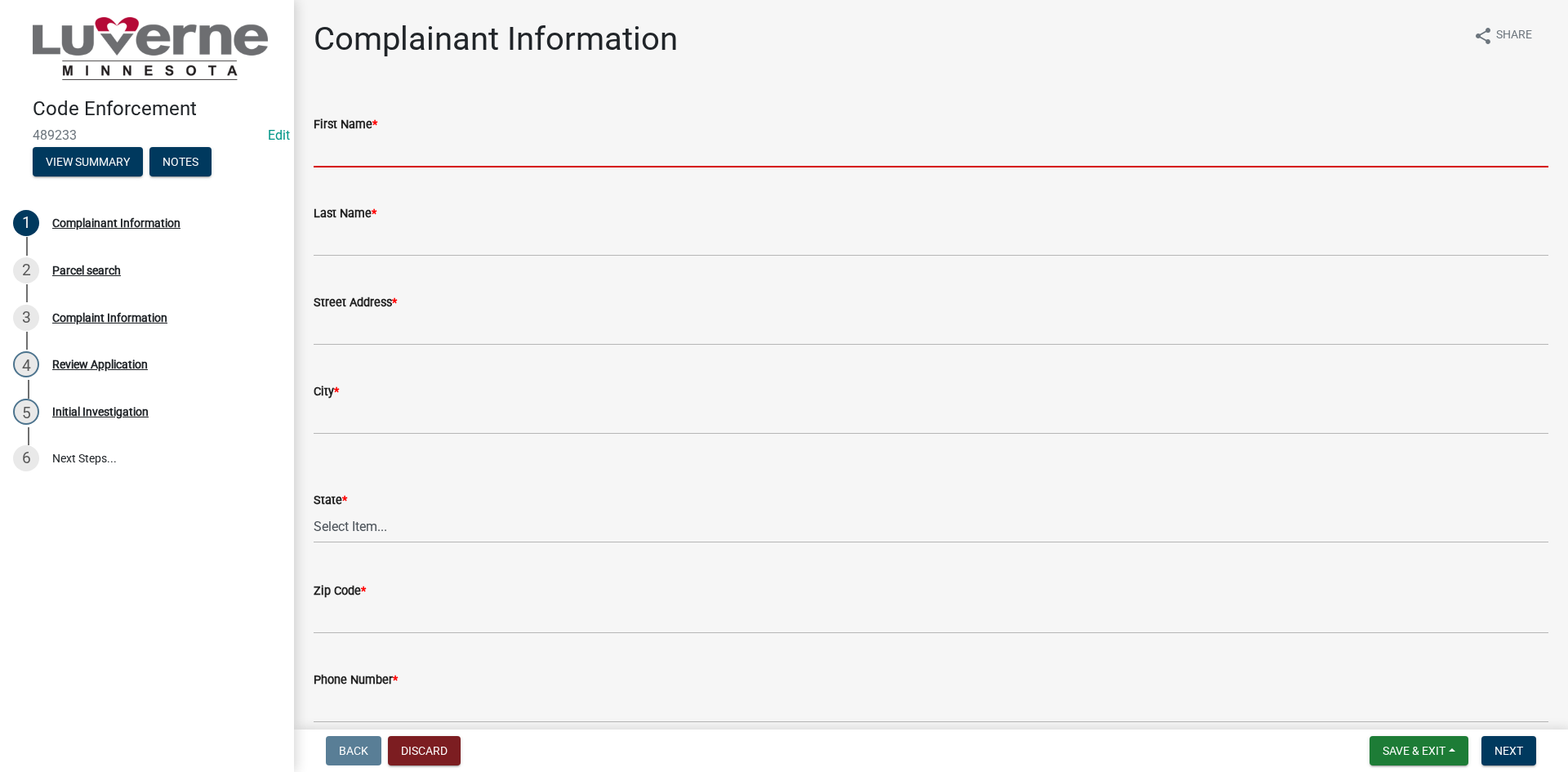
click at [337, 158] on input "First Name *" at bounding box center [930, 151] width 1235 height 33
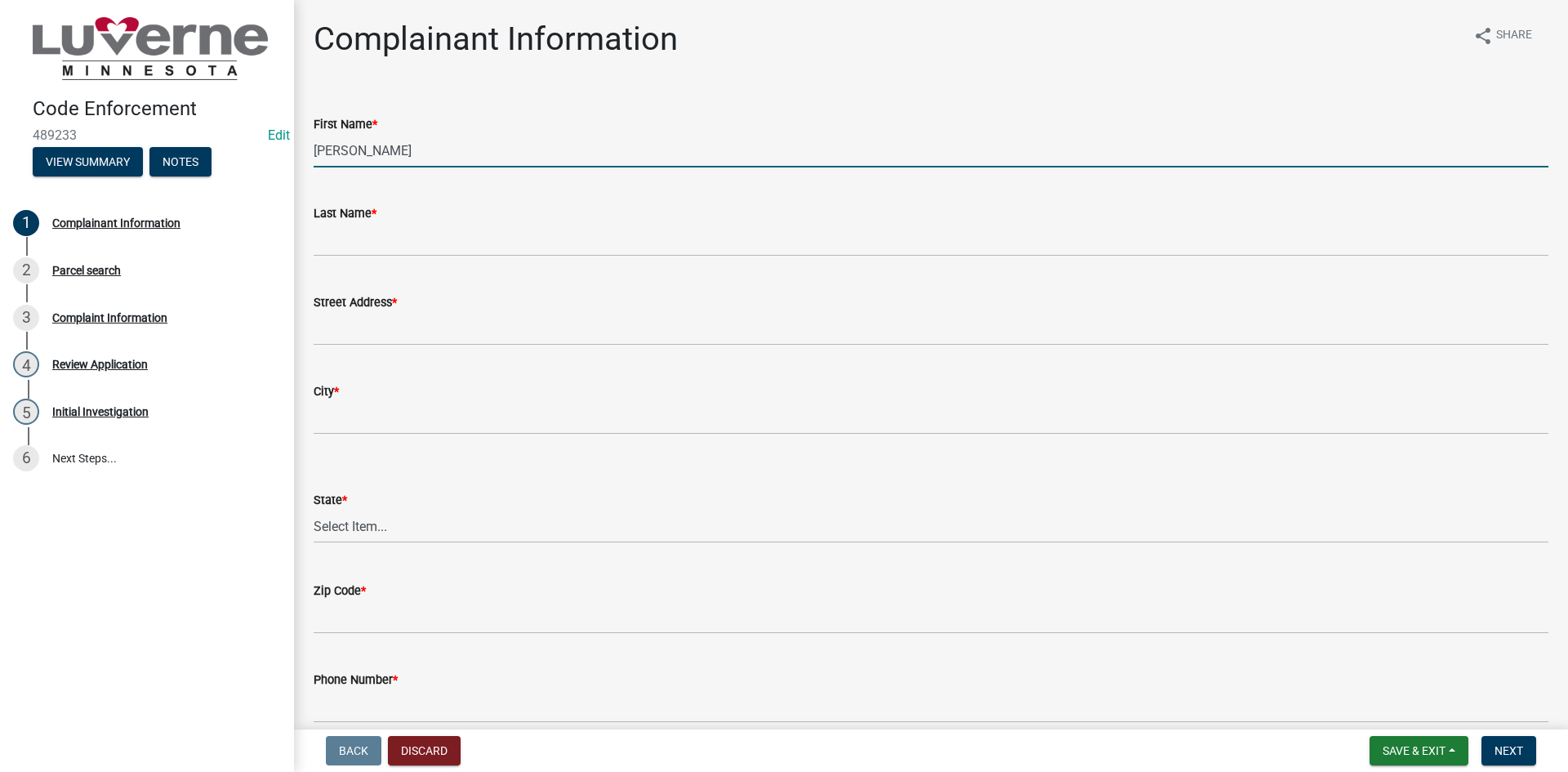
type input "Jason"
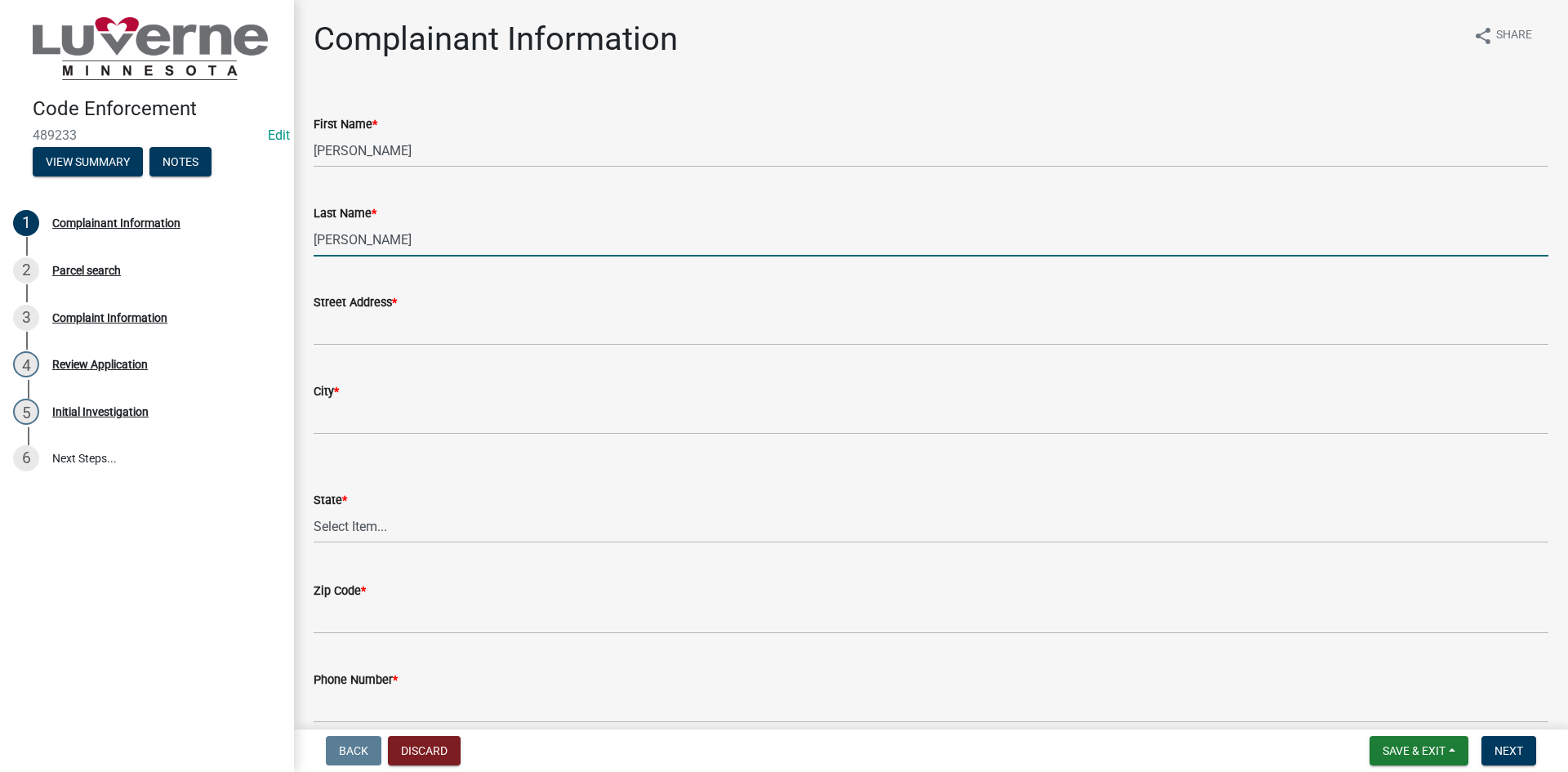
type input "Wicks"
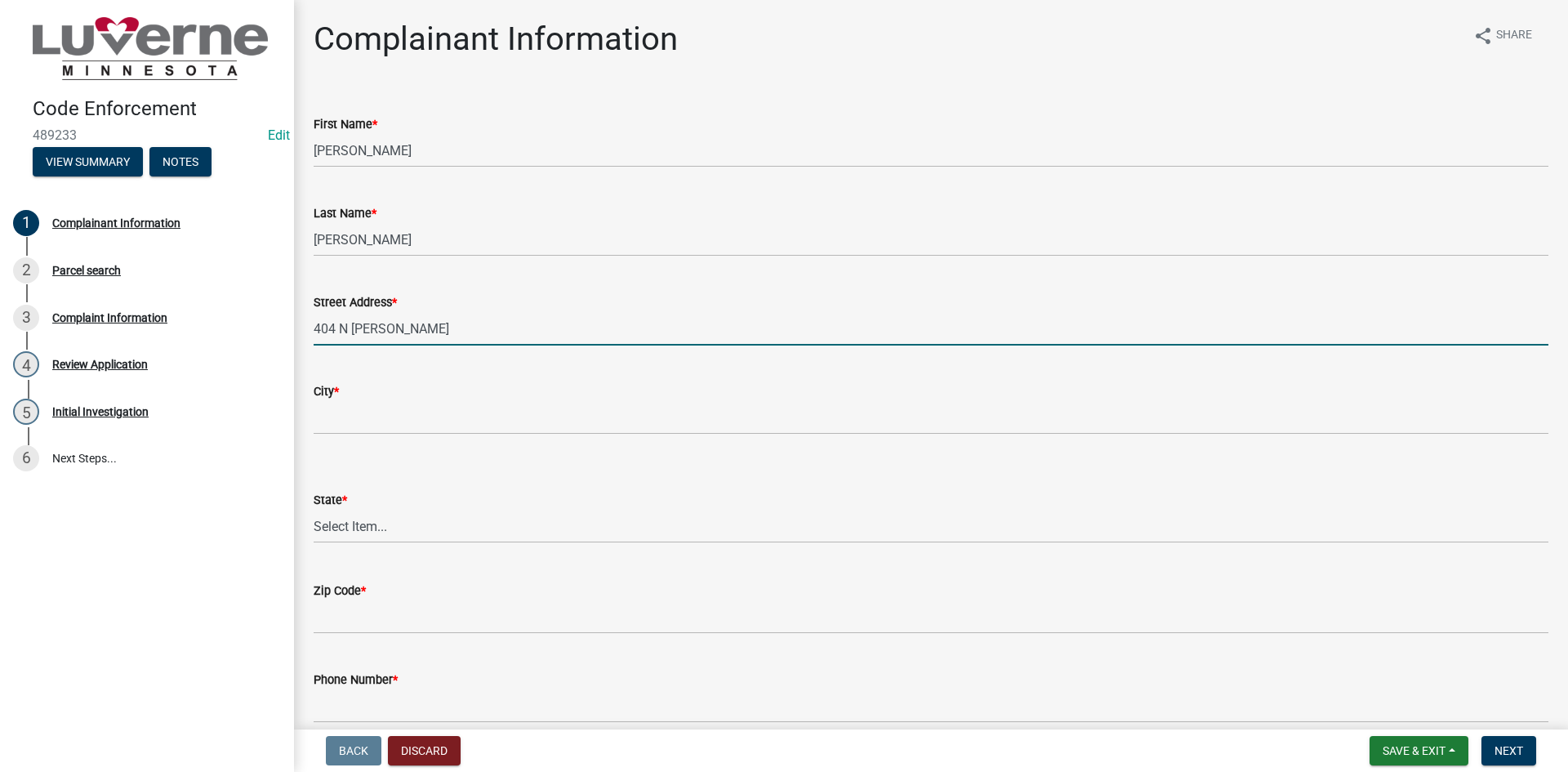
type input "404 N Estey"
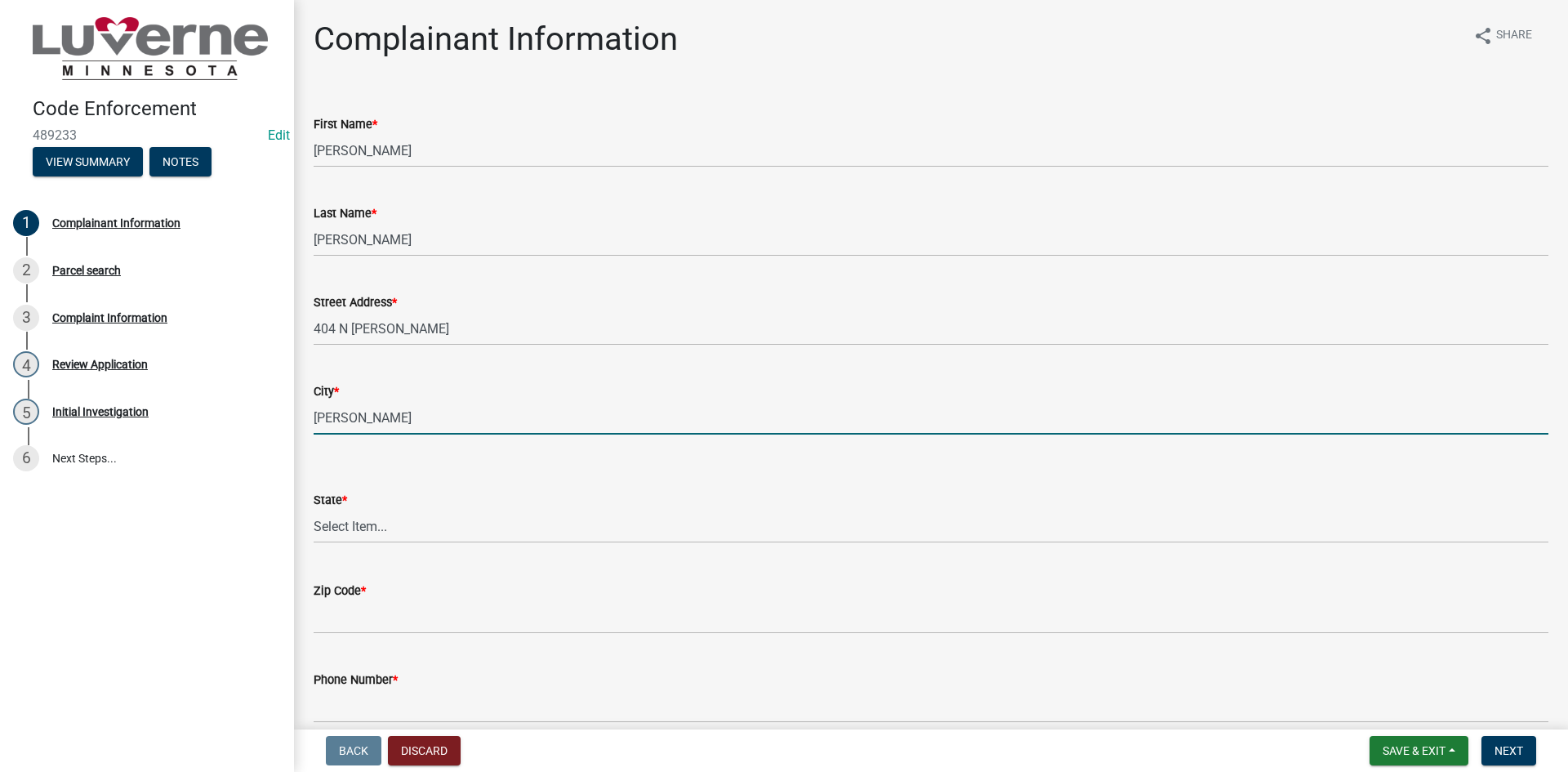
type input "Luverne"
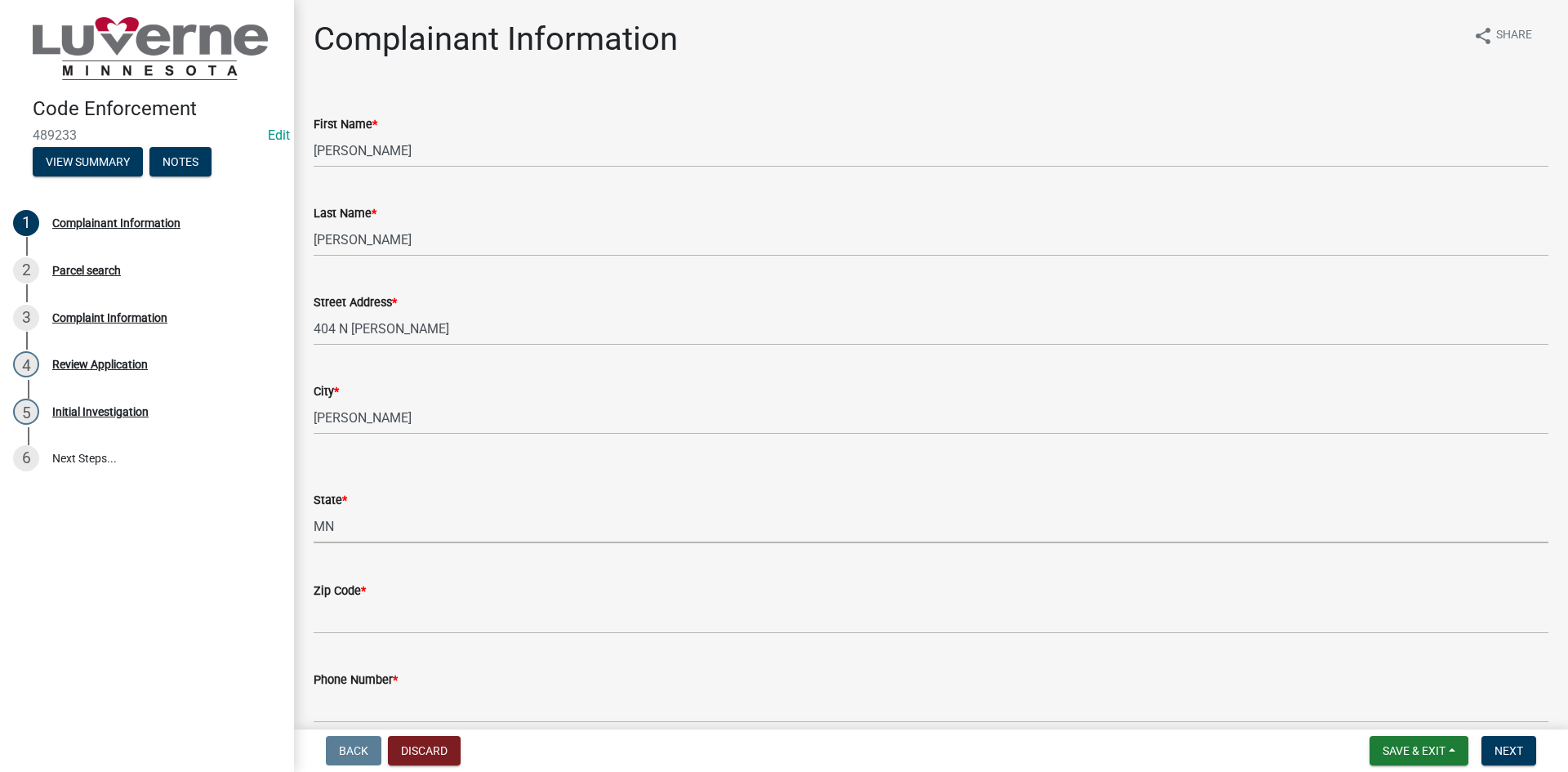
select select "8c50745b-f129-4347-8fd3-6ec1b83df8fc"
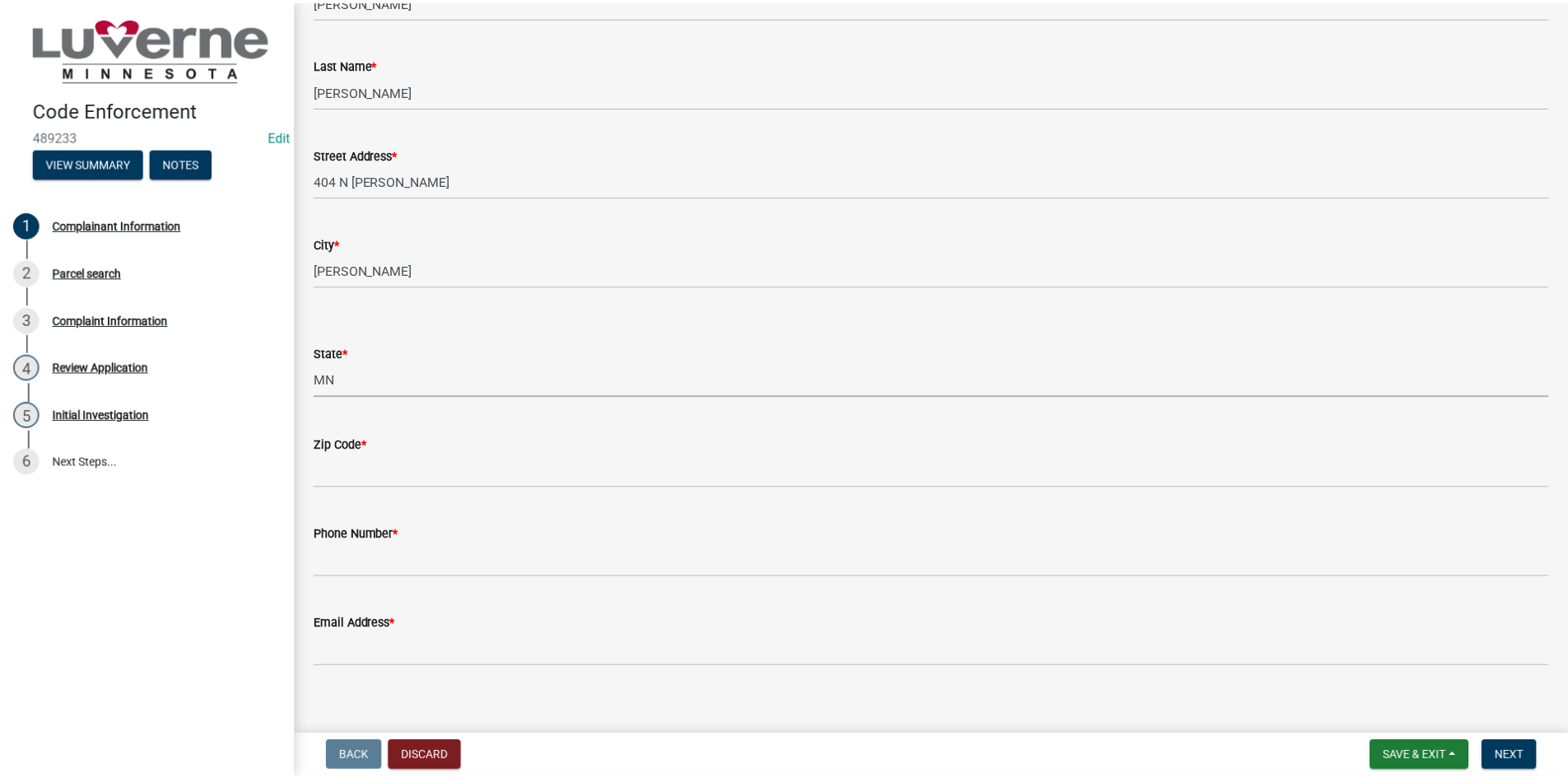
scroll to position [165, 0]
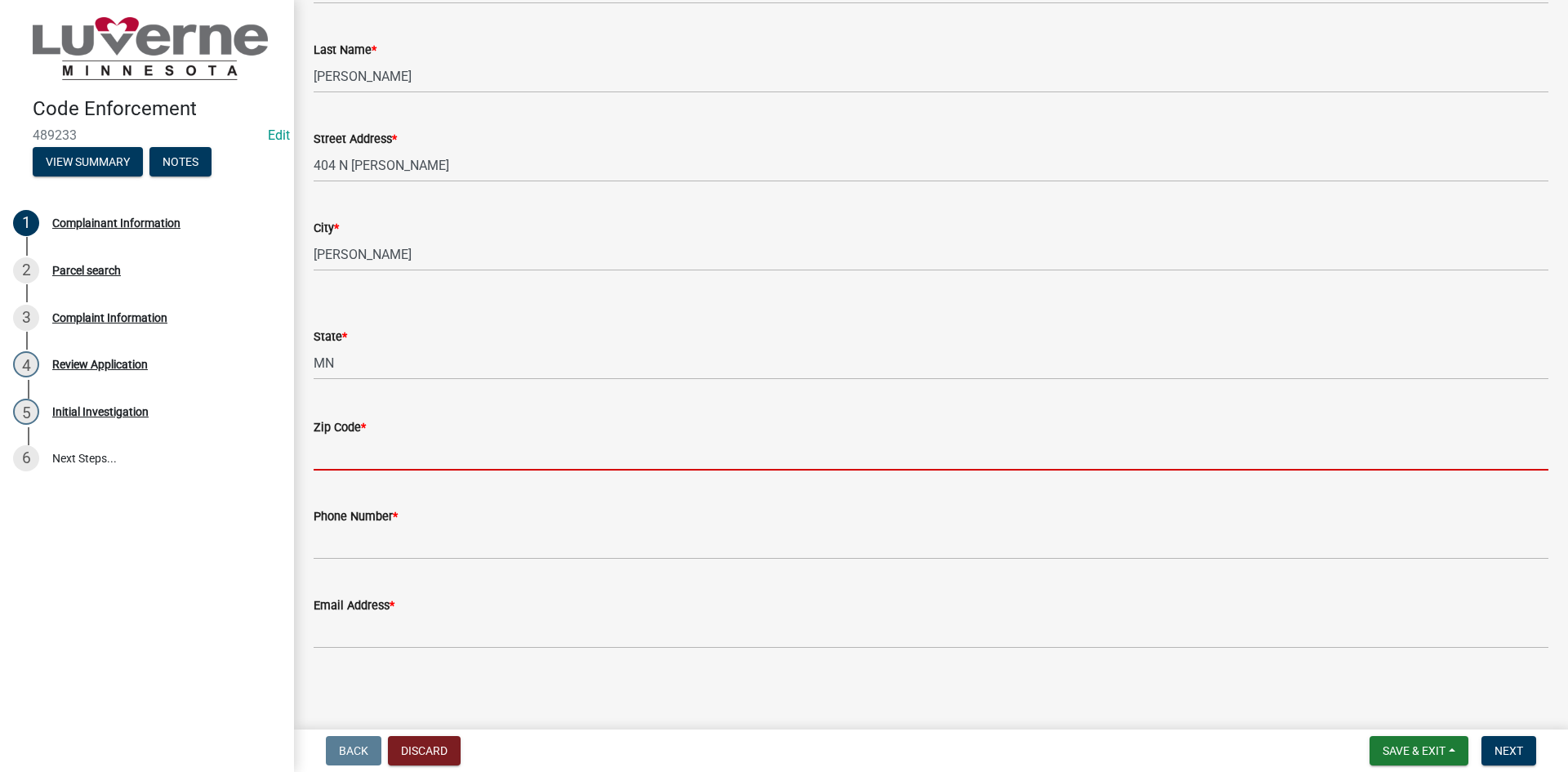
click at [377, 447] on input "Zip Code *" at bounding box center [930, 454] width 1235 height 33
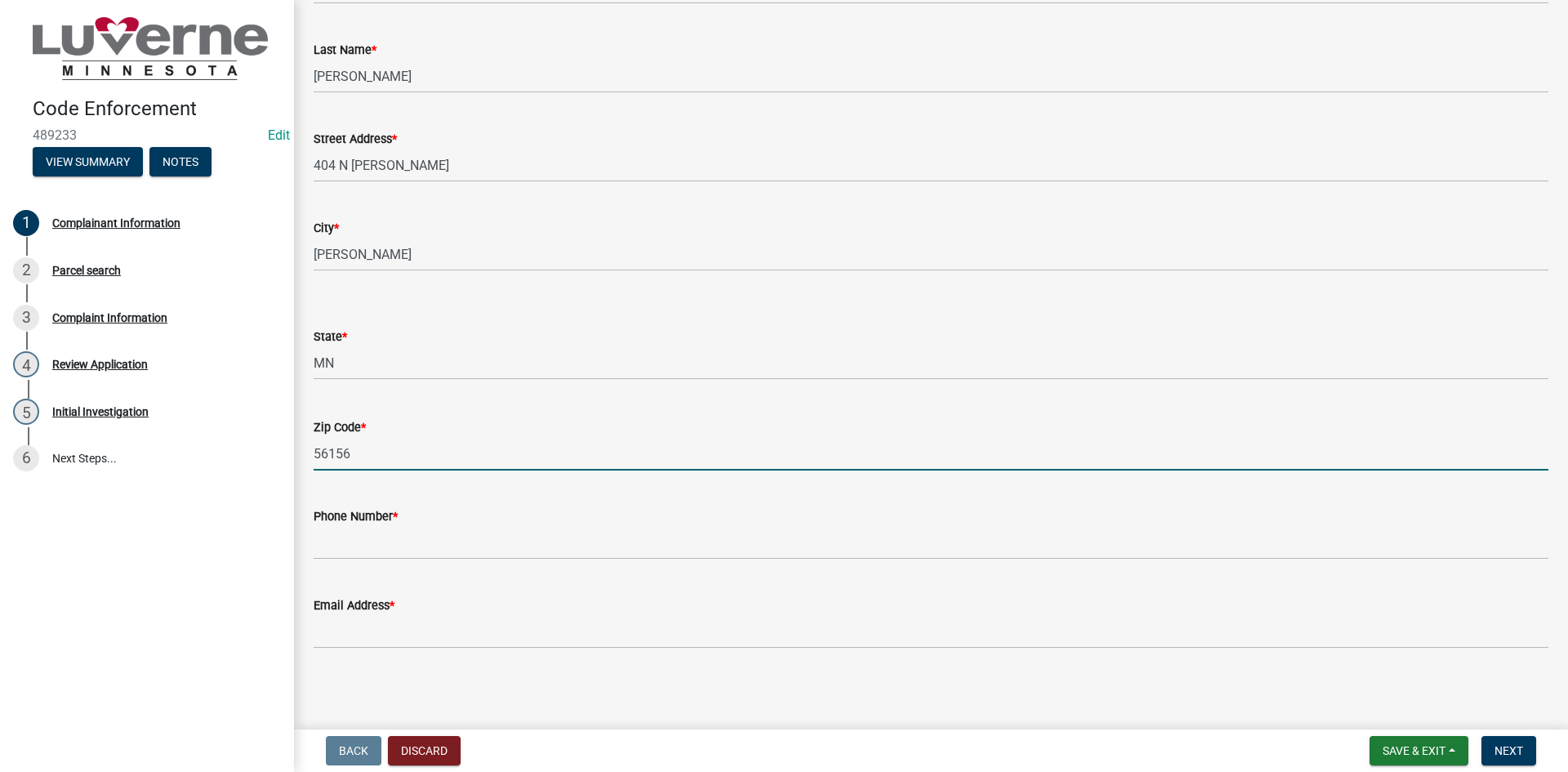
type input "56156"
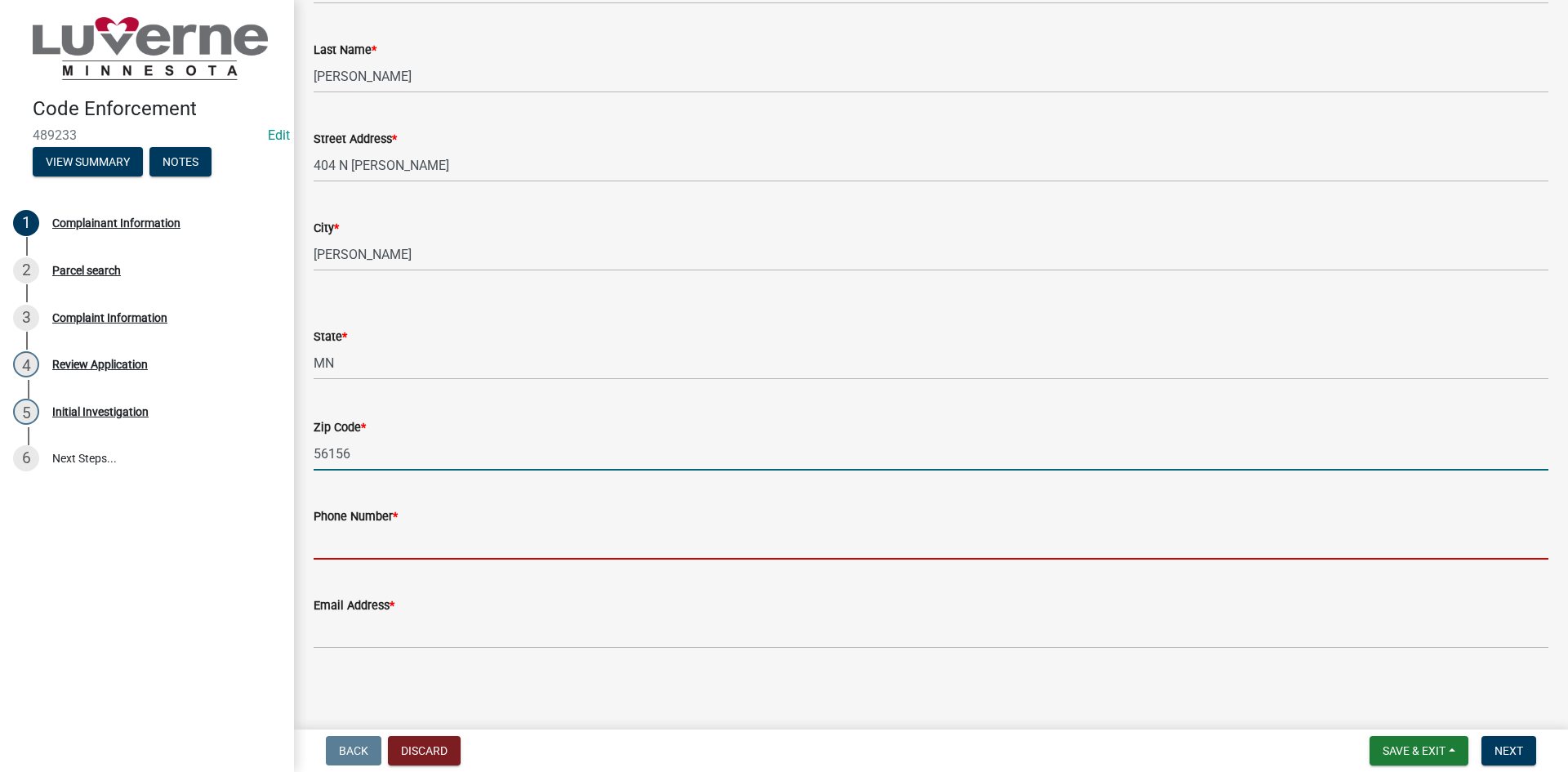
click at [427, 537] on input "Phone Number *" at bounding box center [930, 543] width 1235 height 33
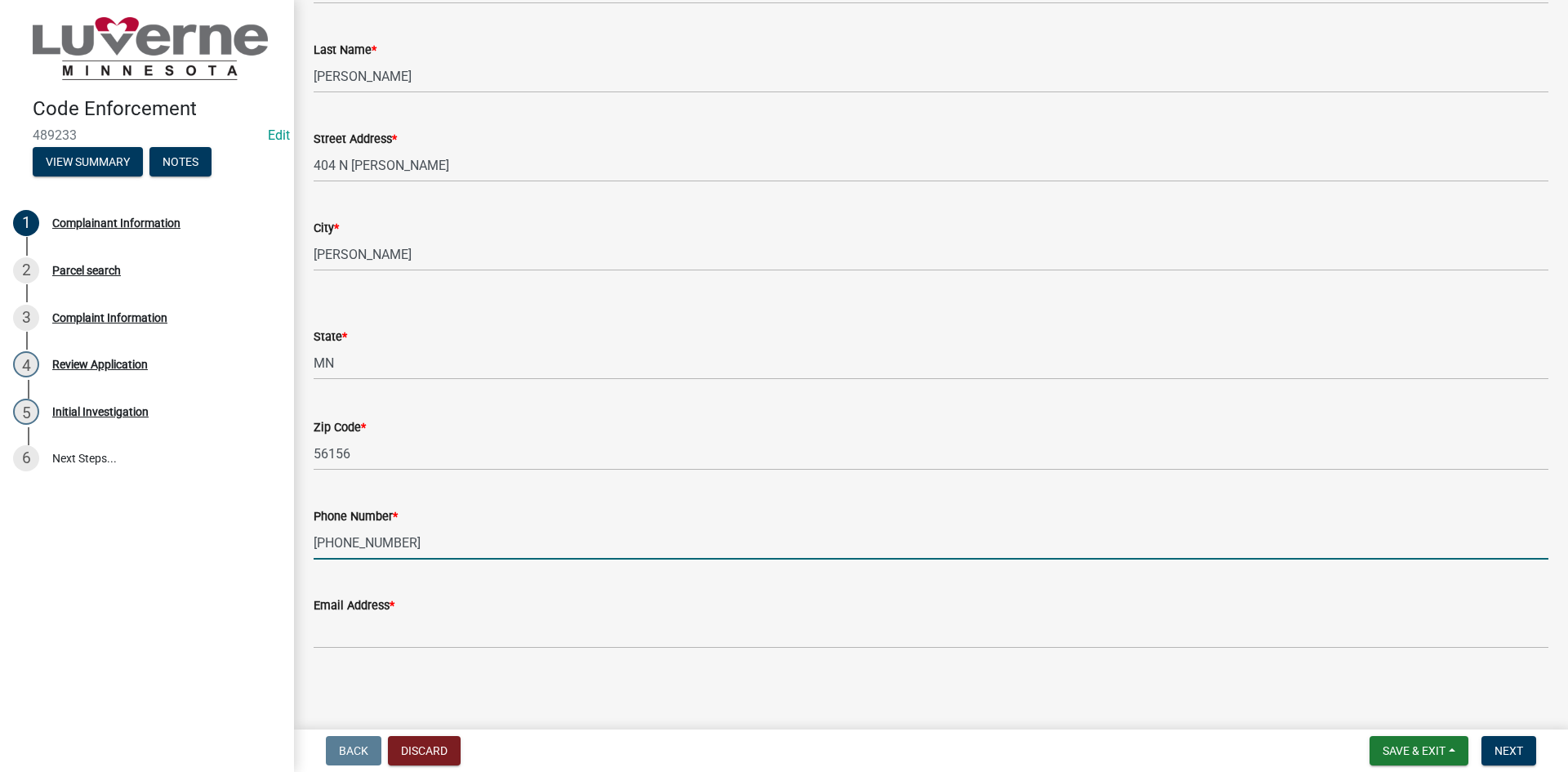
type input "605-838-5782"
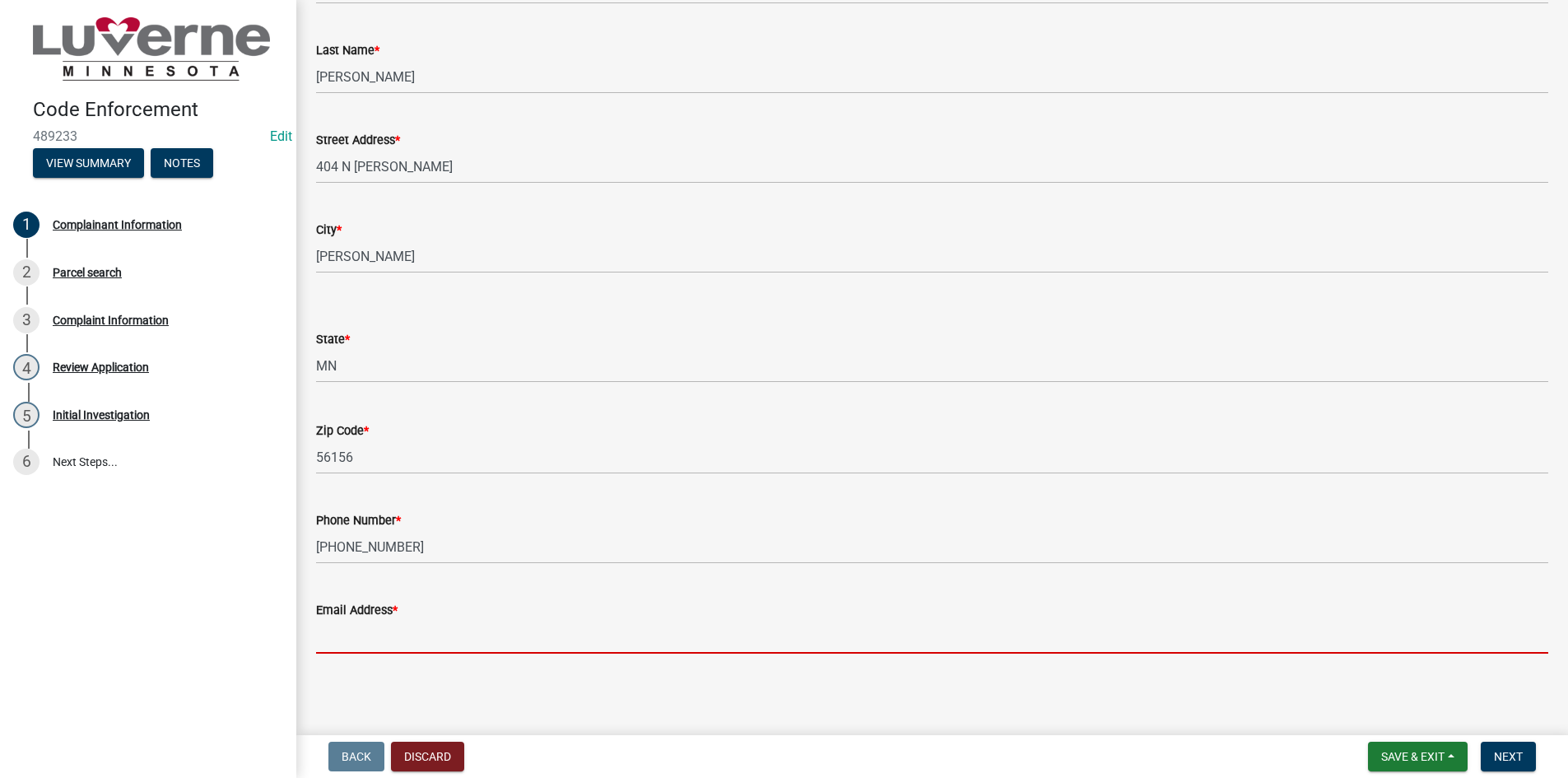
click at [361, 644] on input "Email Address *" at bounding box center [931, 637] width 1232 height 34
paste input "FONKGIRL@HOTMAIL.COM"
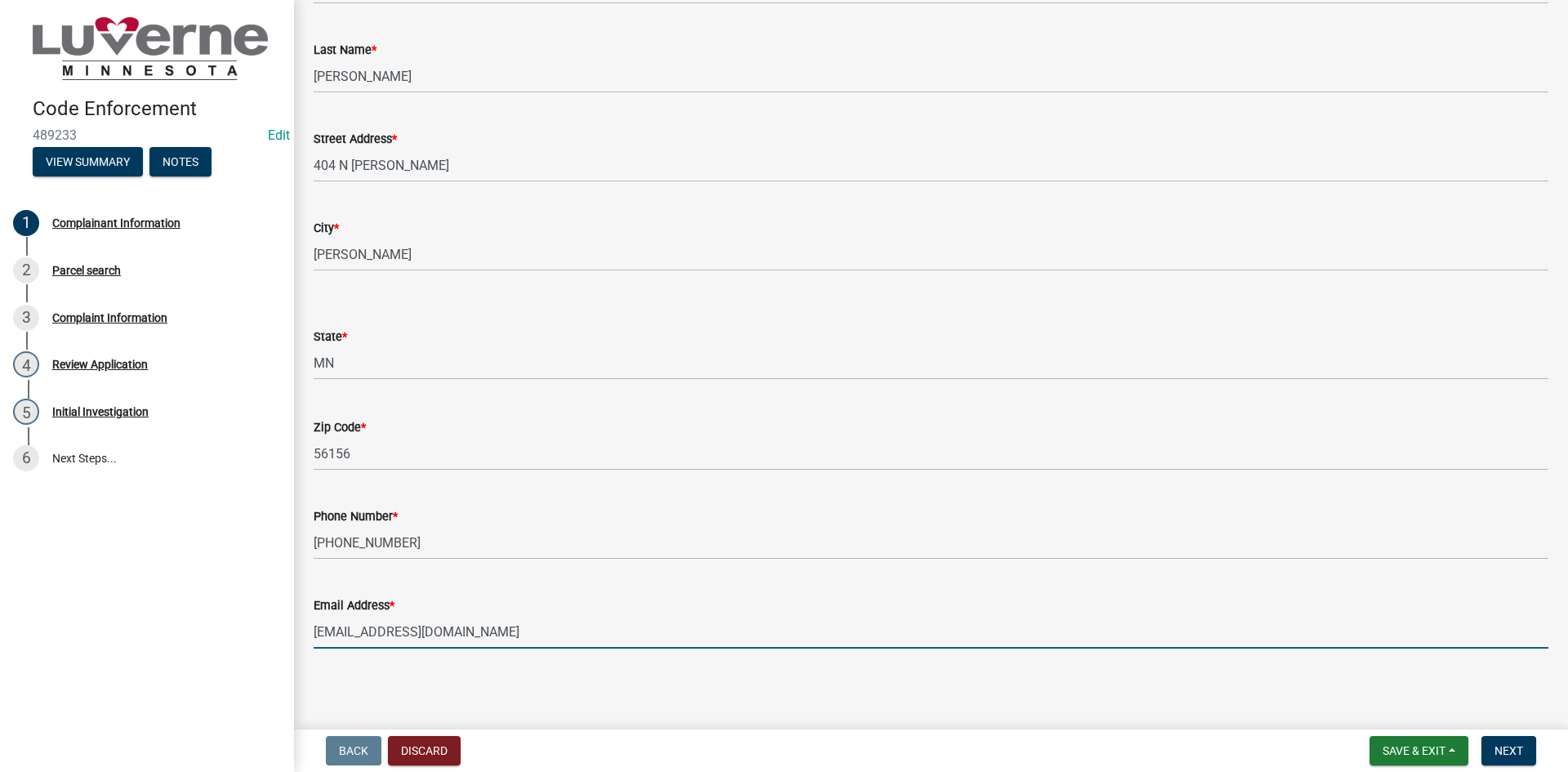
scroll to position [166, 0]
type input "FONKGIRL@HOTMAIL.COM"
click at [1516, 742] on button "Next" at bounding box center [1509, 751] width 55 height 29
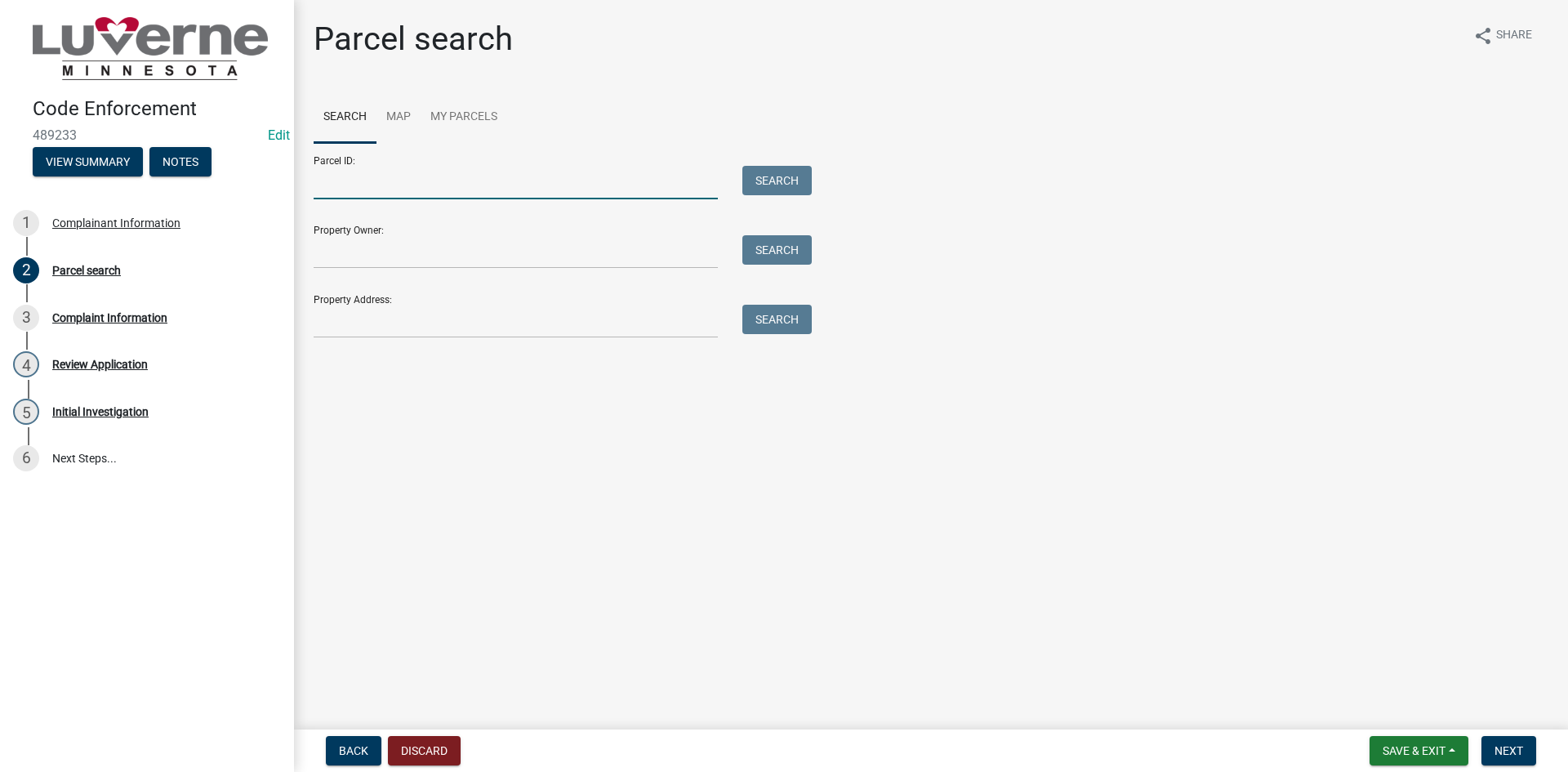
click at [403, 169] on input "Parcel ID:" at bounding box center [515, 182] width 404 height 33
click at [409, 334] on input "Property Address:" at bounding box center [515, 321] width 404 height 33
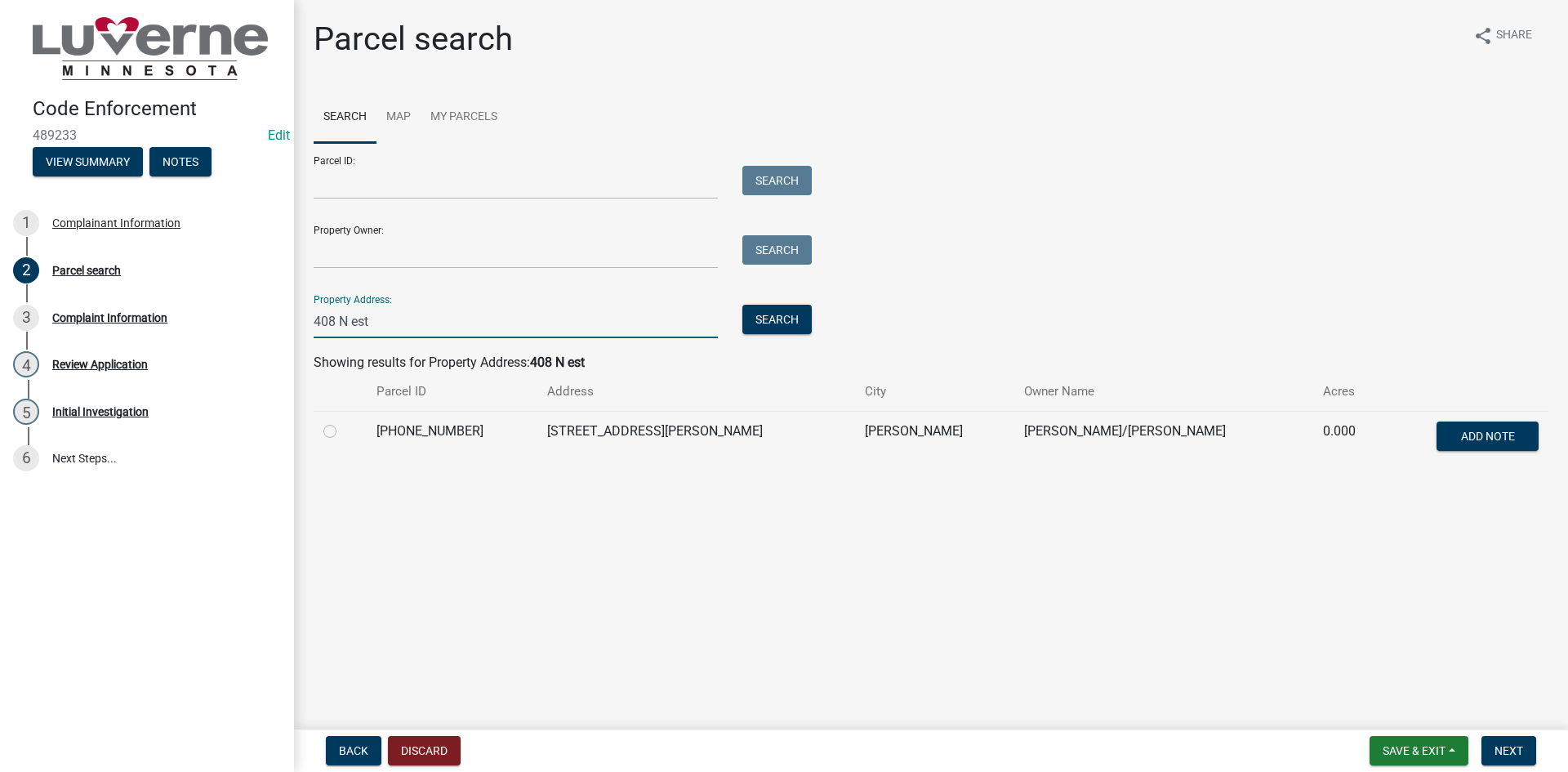
type input "408 N est"
click at [343, 421] on label at bounding box center [343, 421] width 0 height 0
click at [343, 432] on input "radio" at bounding box center [348, 426] width 10 height 10
radio input "true"
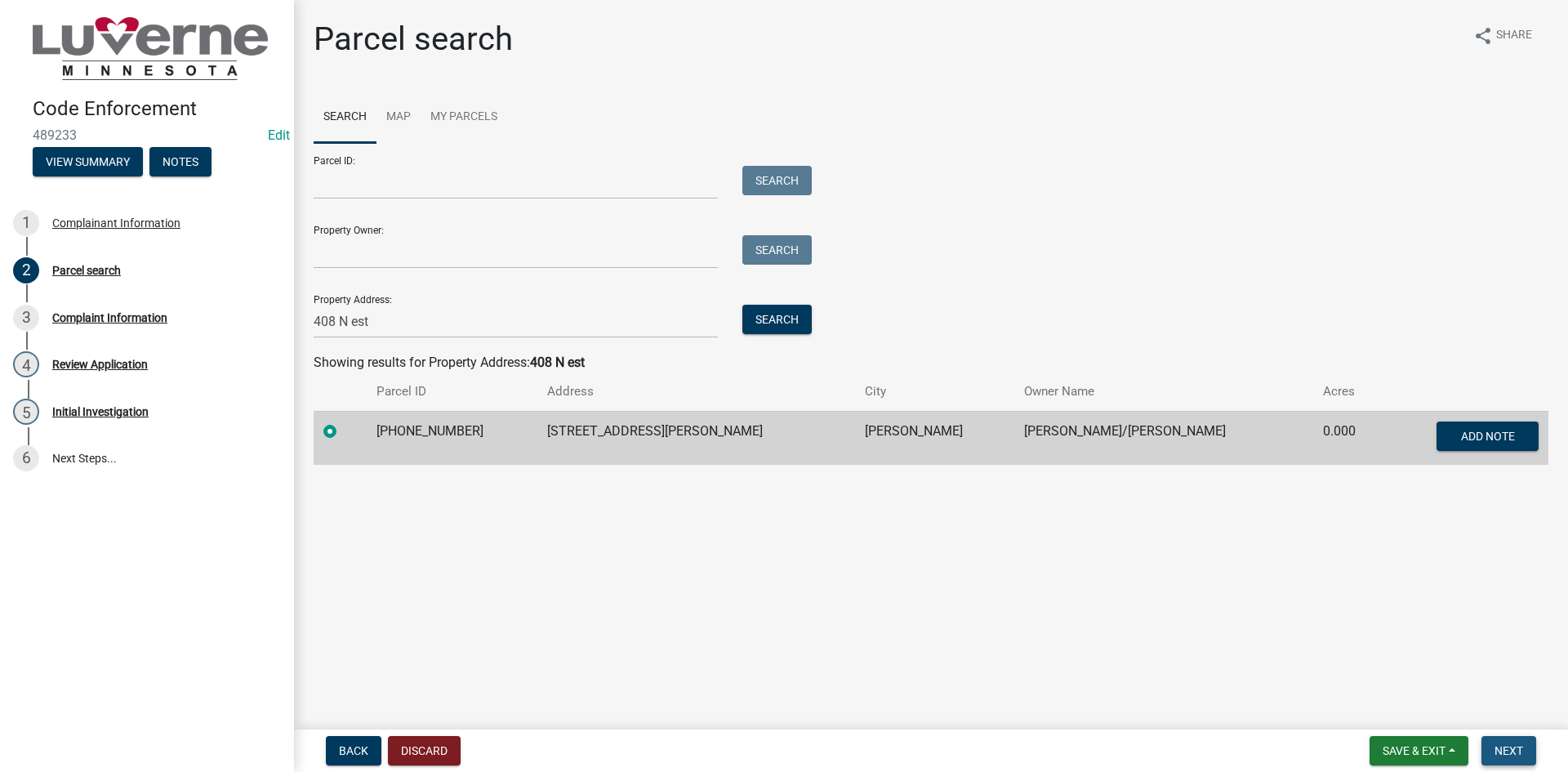
click at [1487, 745] on button "Next" at bounding box center [1509, 751] width 55 height 29
click at [1507, 753] on span "Next" at bounding box center [1508, 750] width 28 height 13
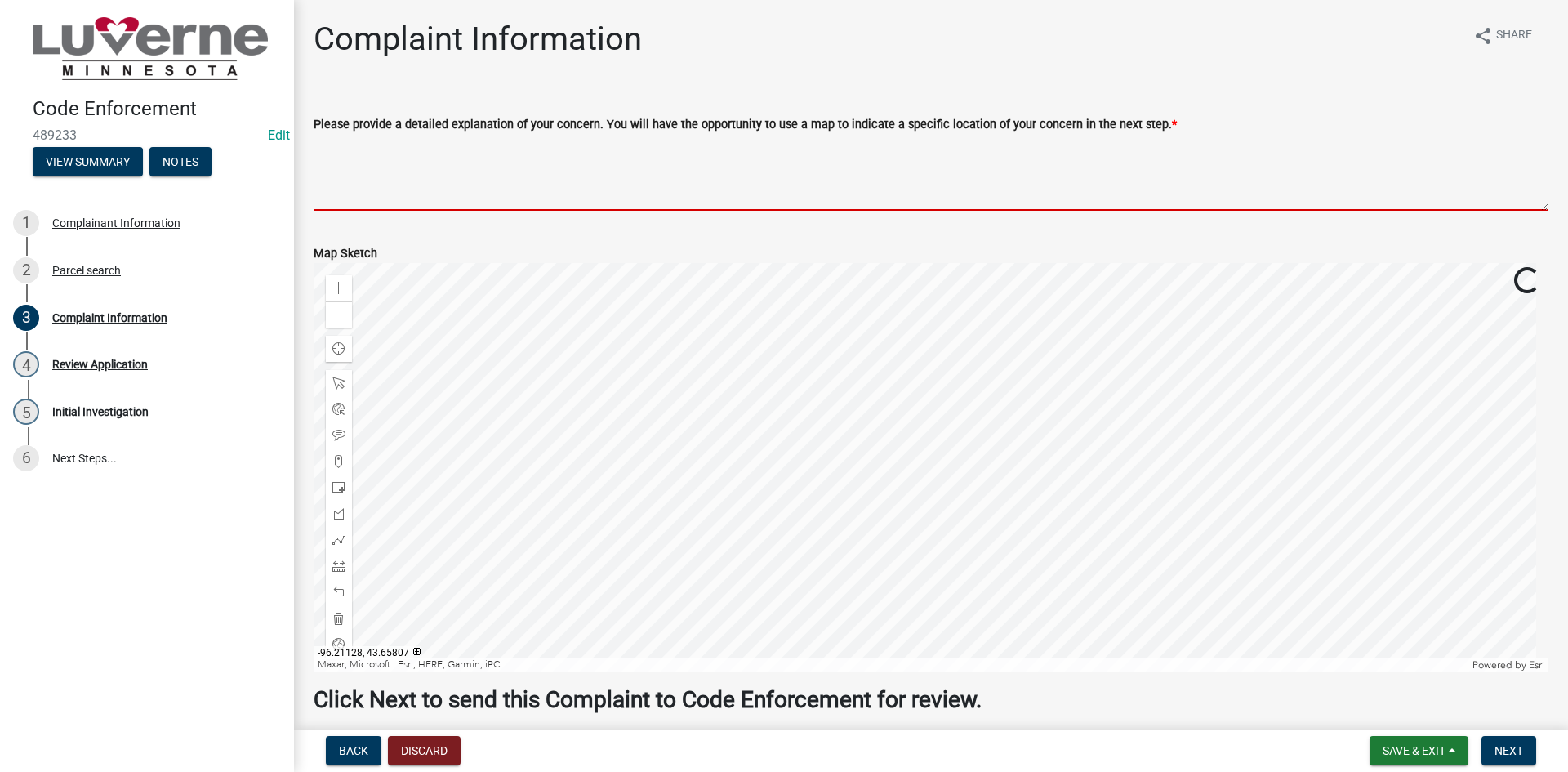
click at [542, 180] on textarea "Please provide a detailed explanation of your concern. You will have the opport…" at bounding box center [930, 173] width 1235 height 77
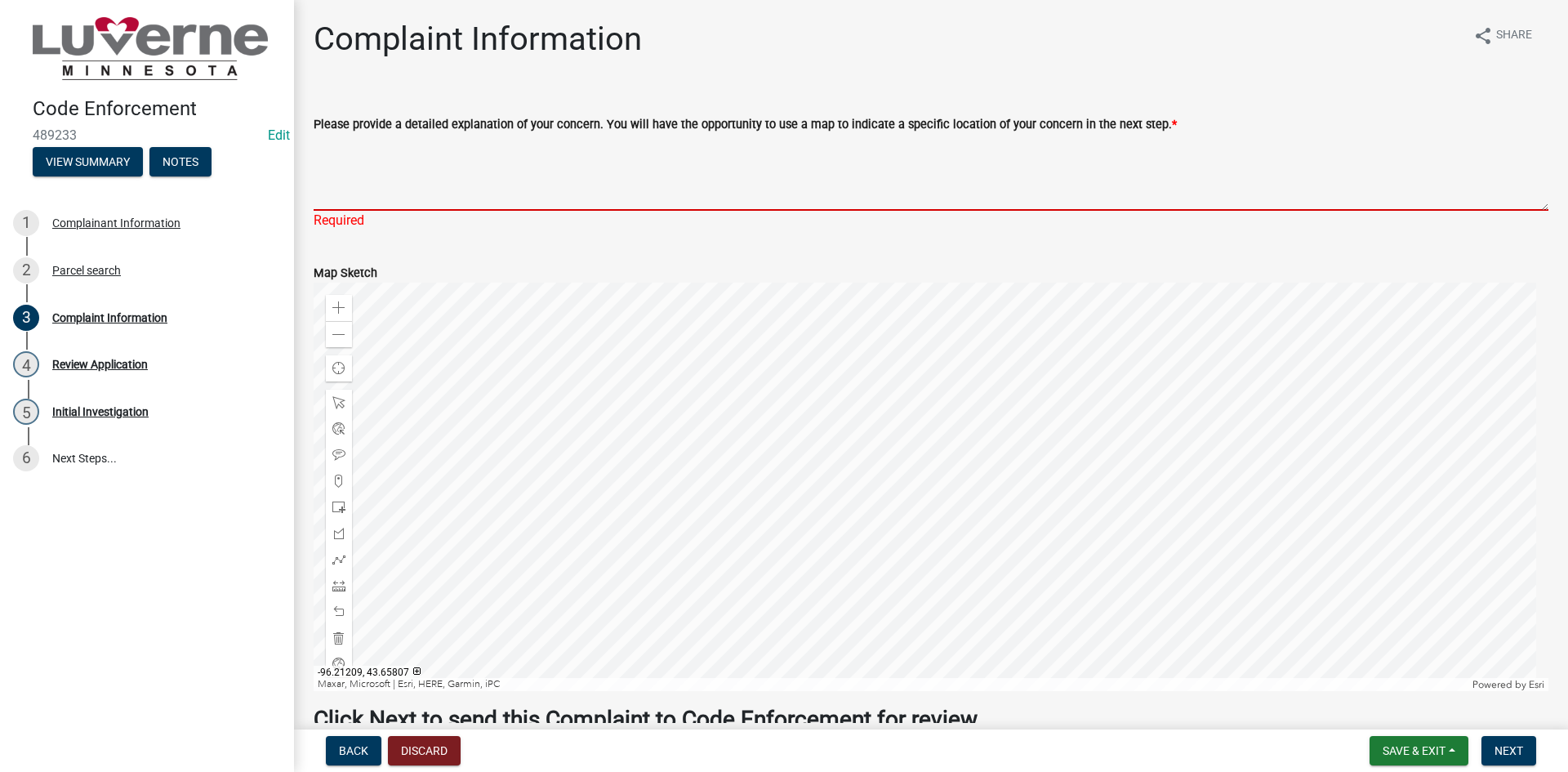
click at [401, 158] on textarea "Please provide a detailed explanation of your concern. You will have the opport…" at bounding box center [930, 173] width 1235 height 77
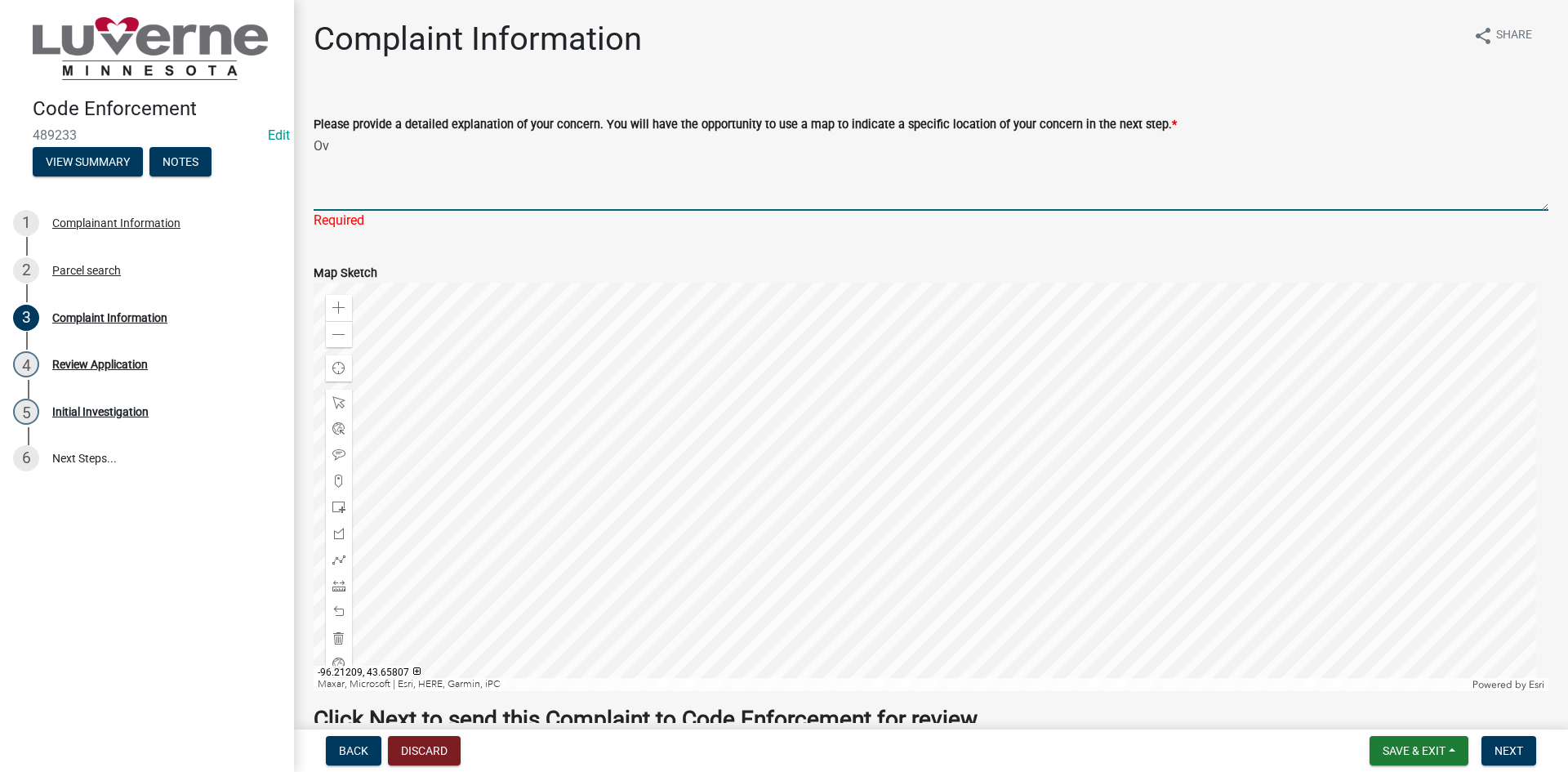
type textarea "O"
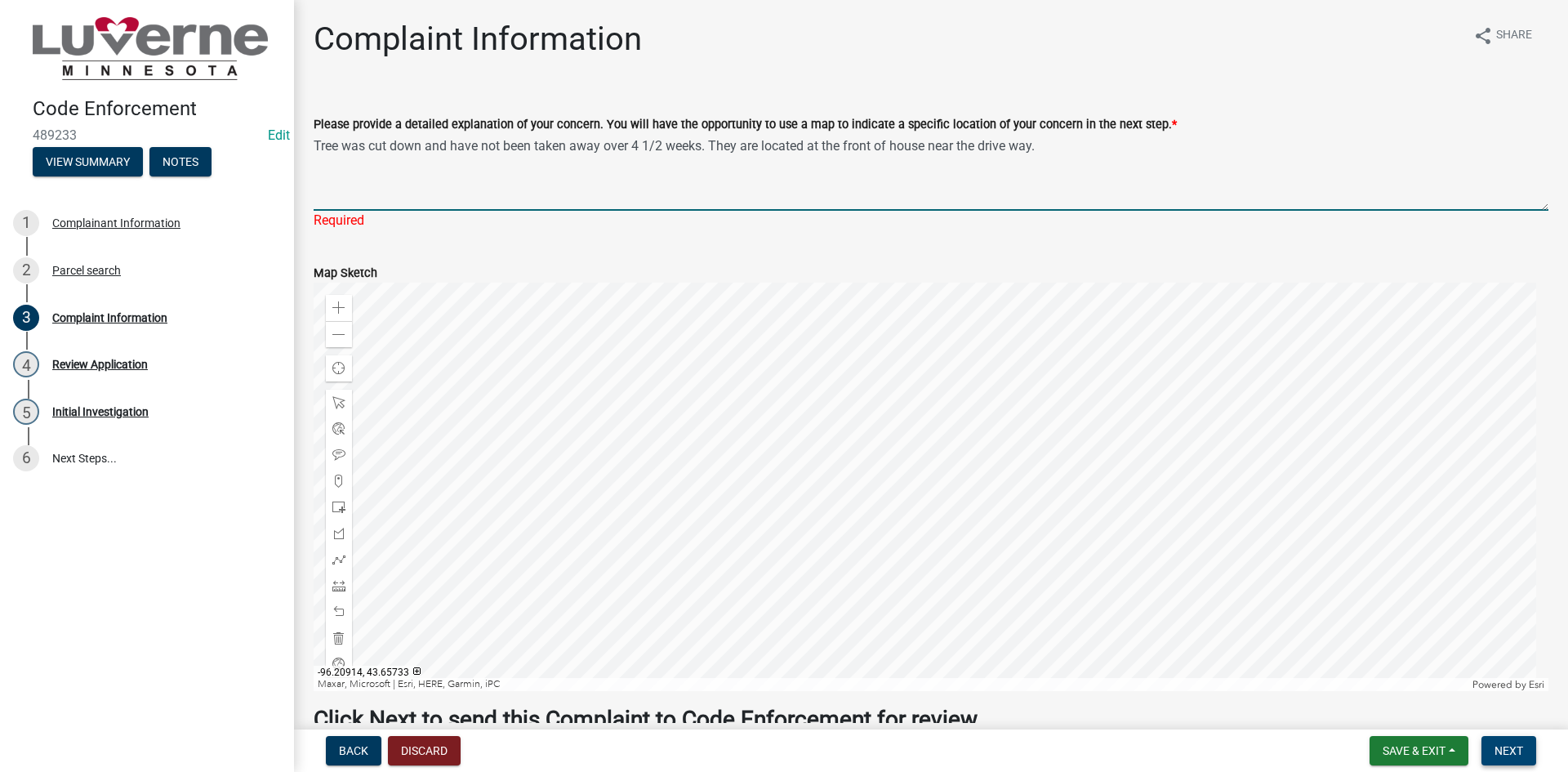
type textarea "Tree was cut down and have not been taken away over 4 1/2 weeks. They are locat…"
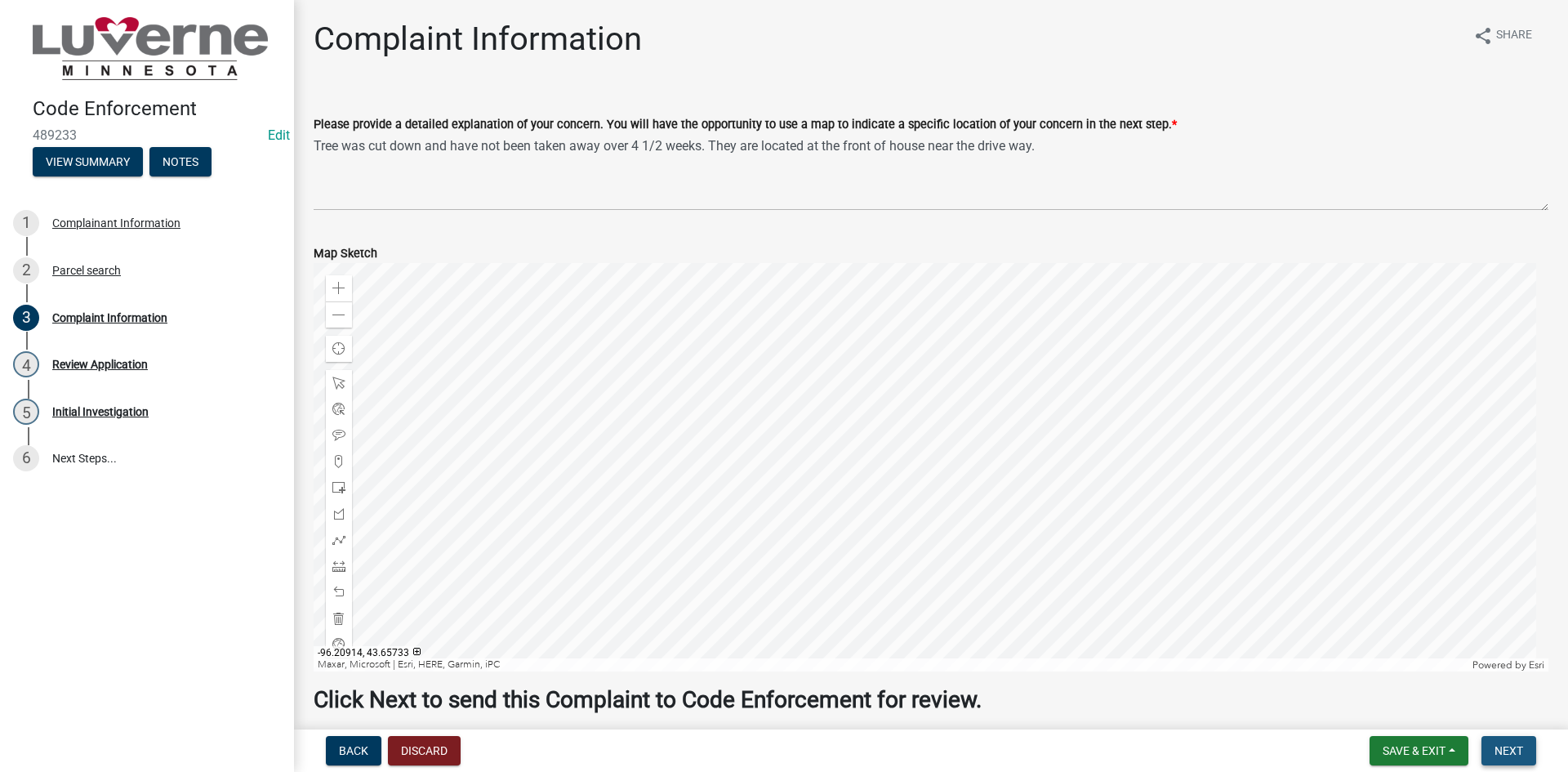
click at [1516, 757] on button "Next" at bounding box center [1509, 751] width 55 height 29
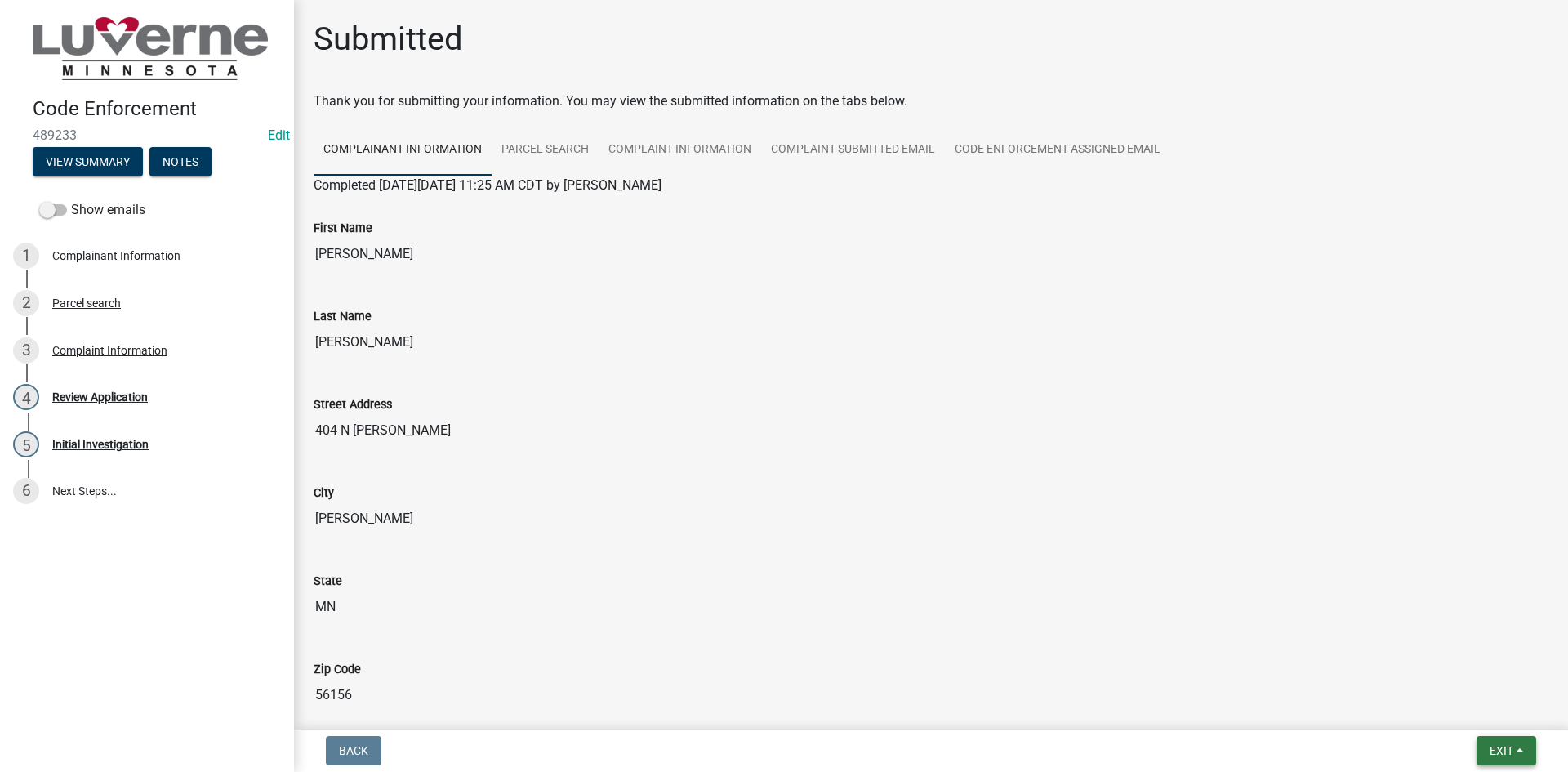
click at [1488, 746] on button "Exit" at bounding box center [1506, 751] width 60 height 29
click at [1476, 706] on button "Save & Exit" at bounding box center [1470, 708] width 131 height 39
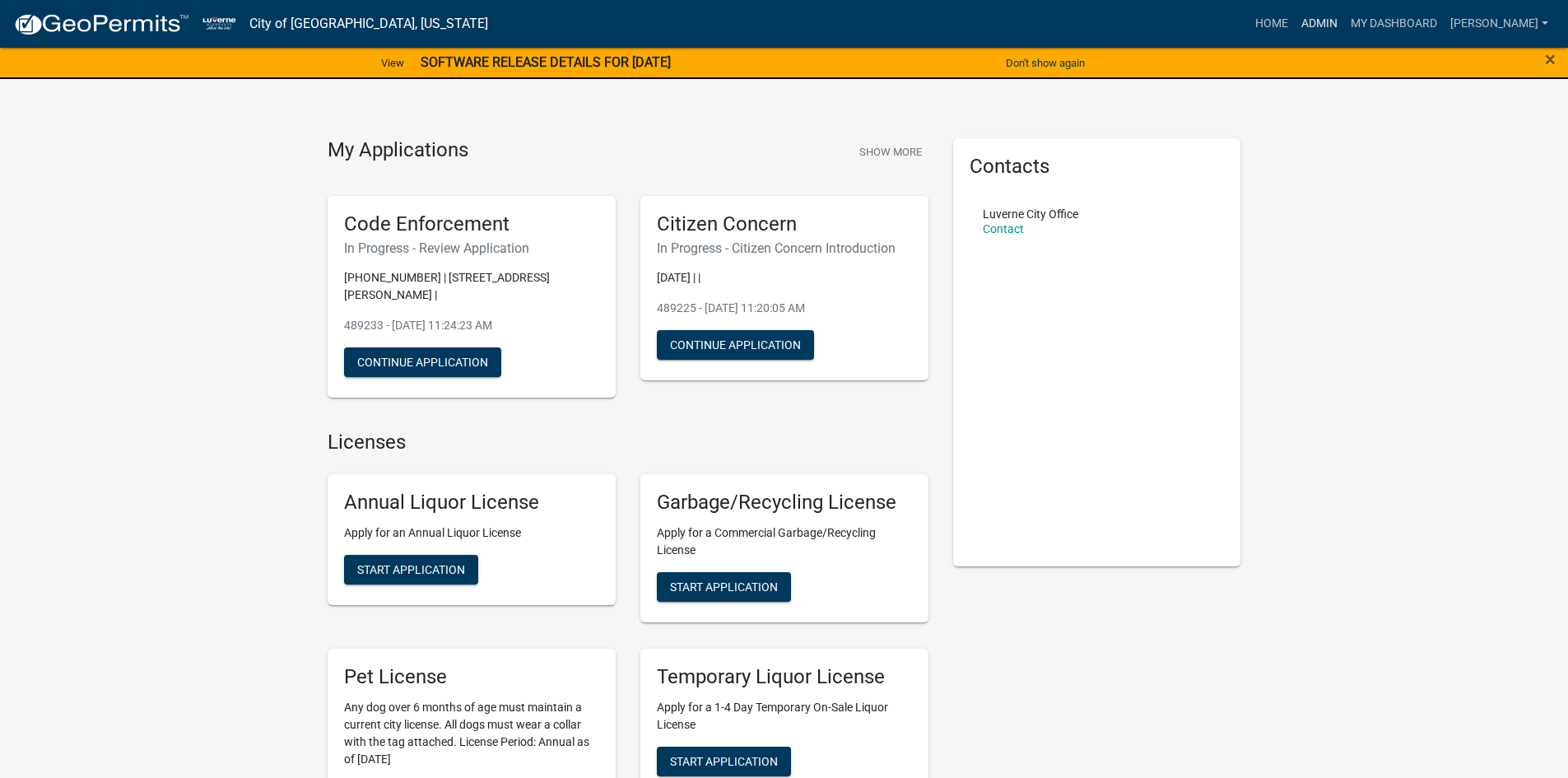
click at [1344, 17] on link "Admin" at bounding box center [1319, 24] width 49 height 31
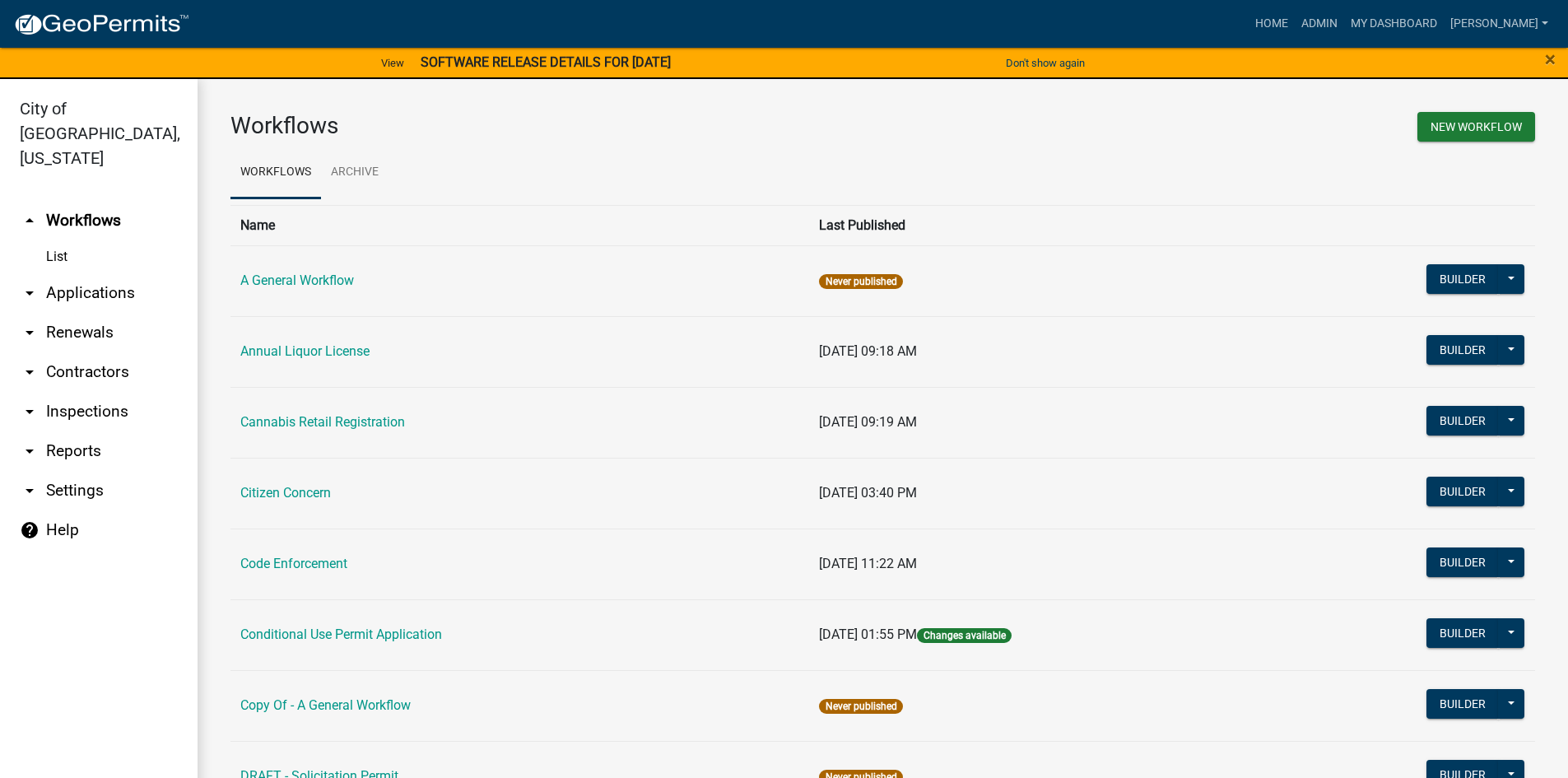
click at [39, 283] on icon "arrow_drop_down" at bounding box center [29, 292] width 20 height 20
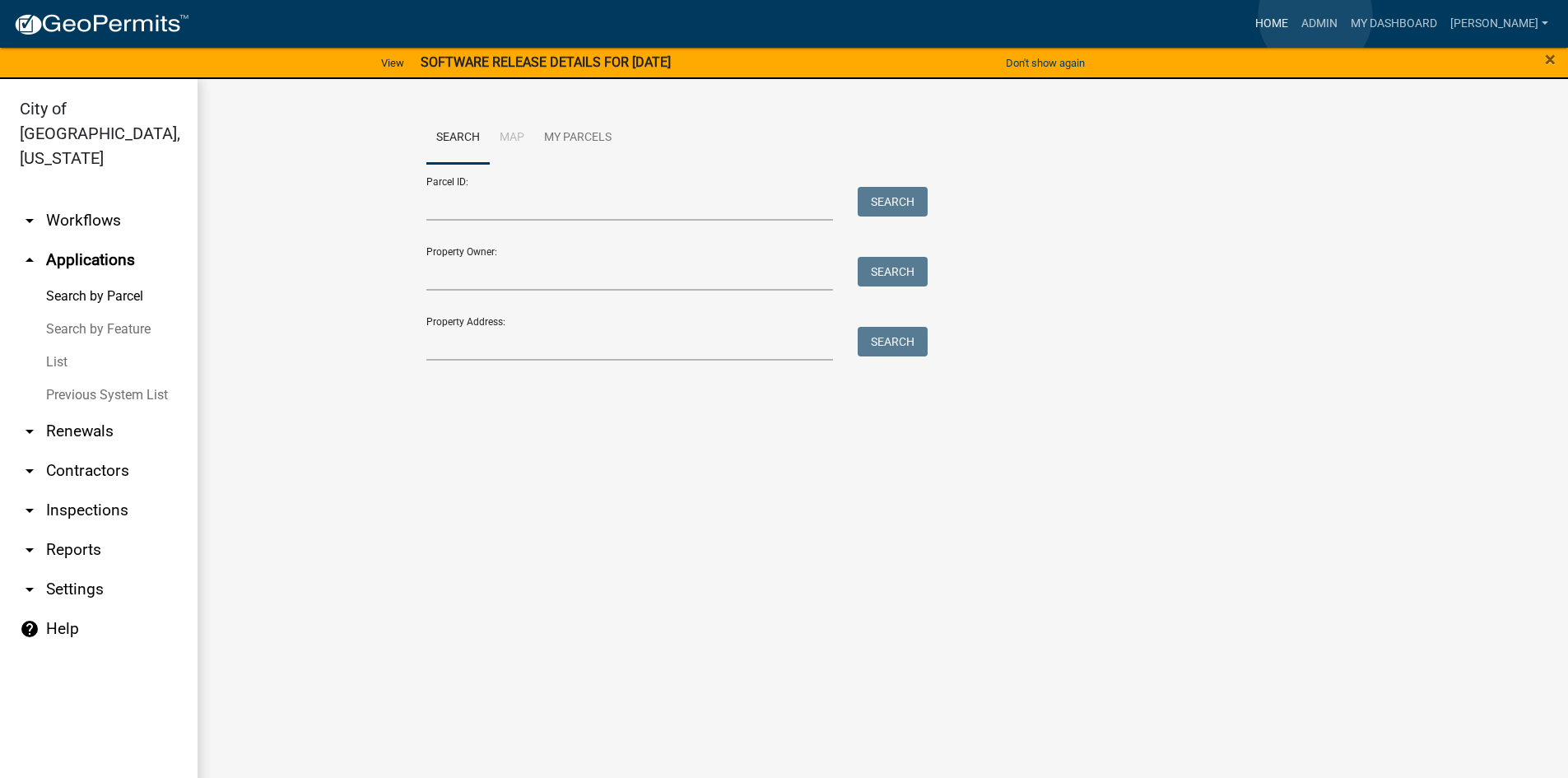
click at [1295, 16] on link "Home" at bounding box center [1271, 24] width 46 height 31
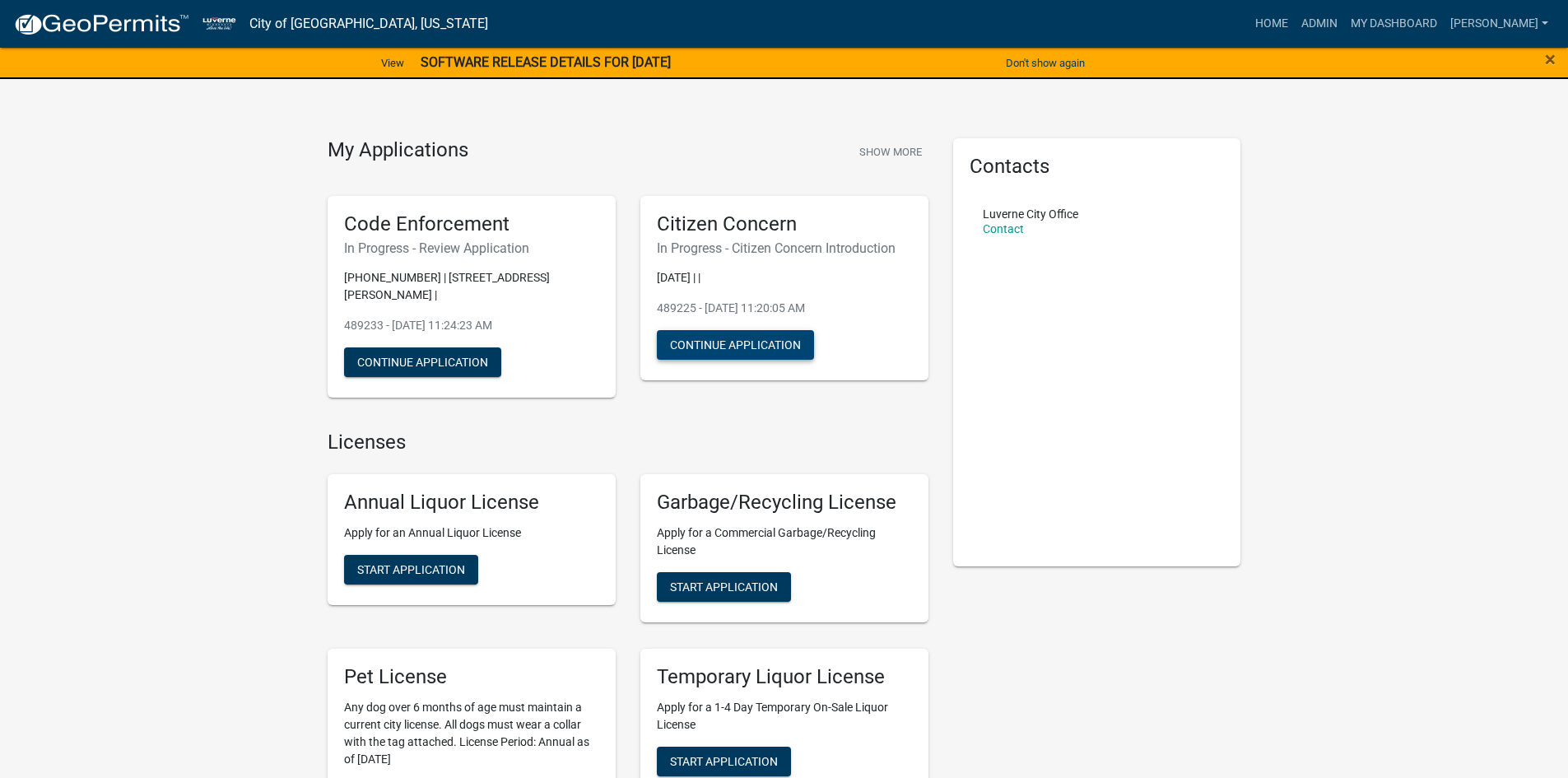
click at [760, 350] on button "Continue Application" at bounding box center [736, 345] width 157 height 29
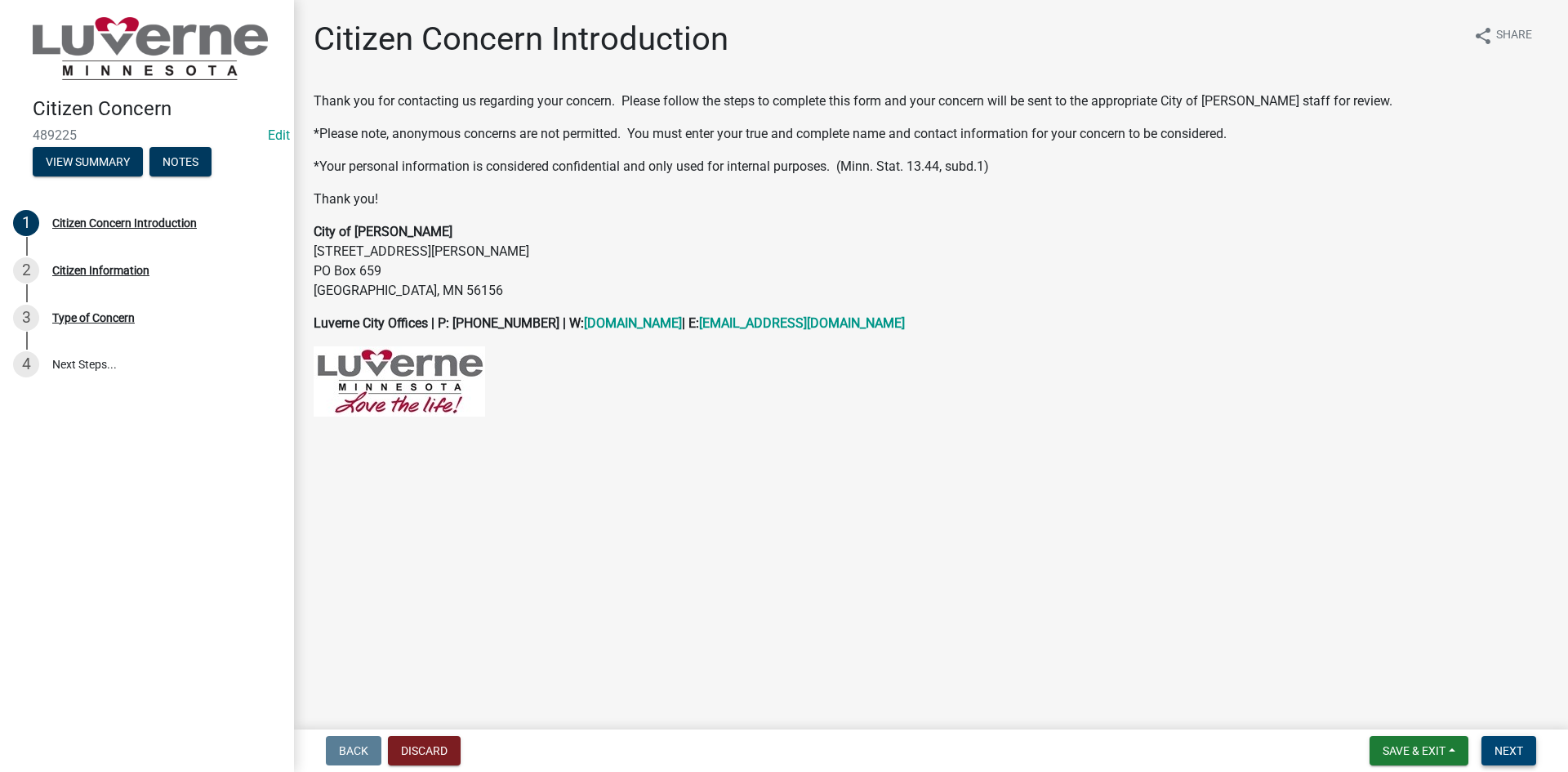
click at [1497, 746] on span "Next" at bounding box center [1508, 750] width 28 height 13
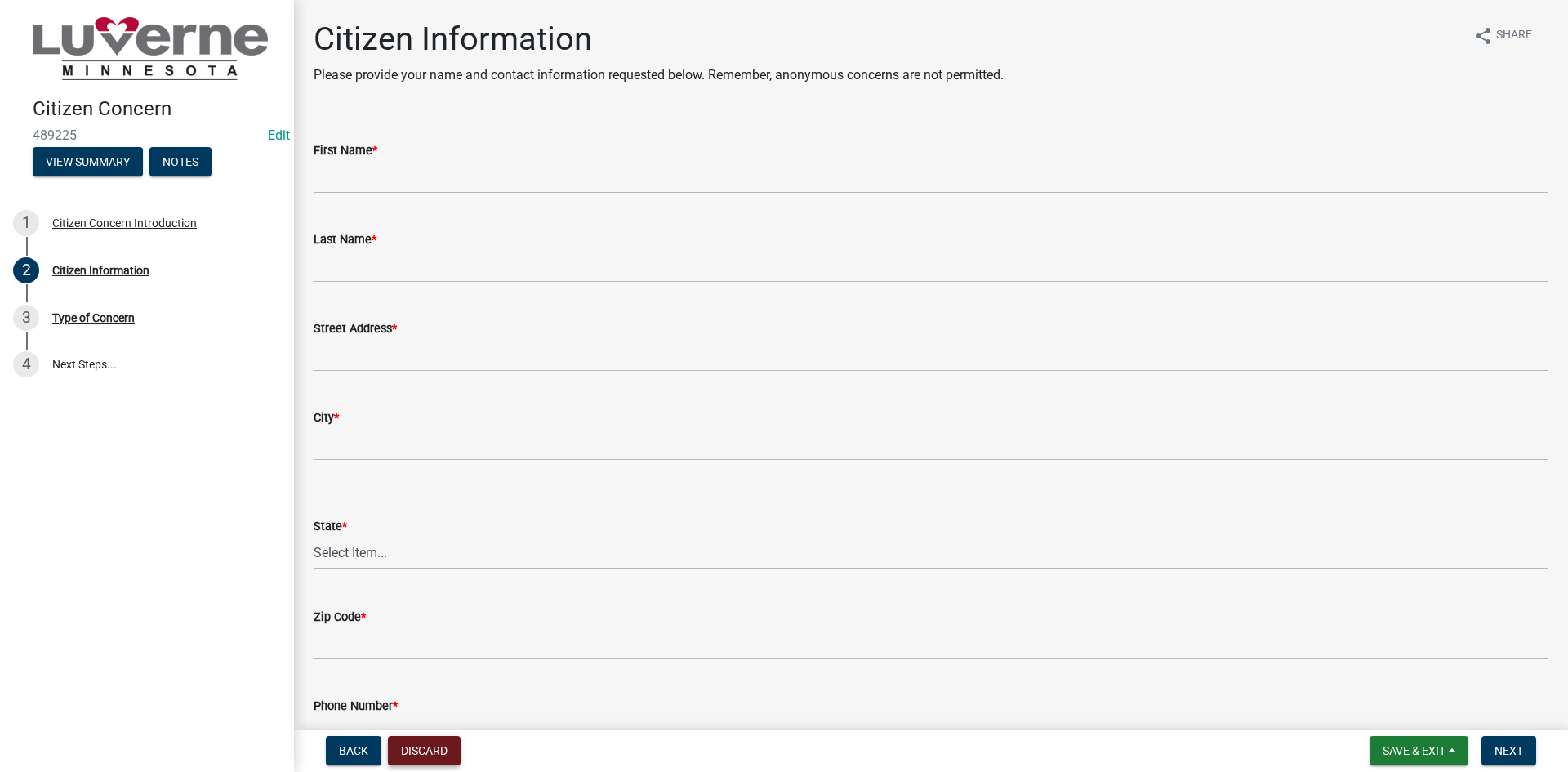
click at [435, 758] on button "Discard" at bounding box center [424, 751] width 73 height 29
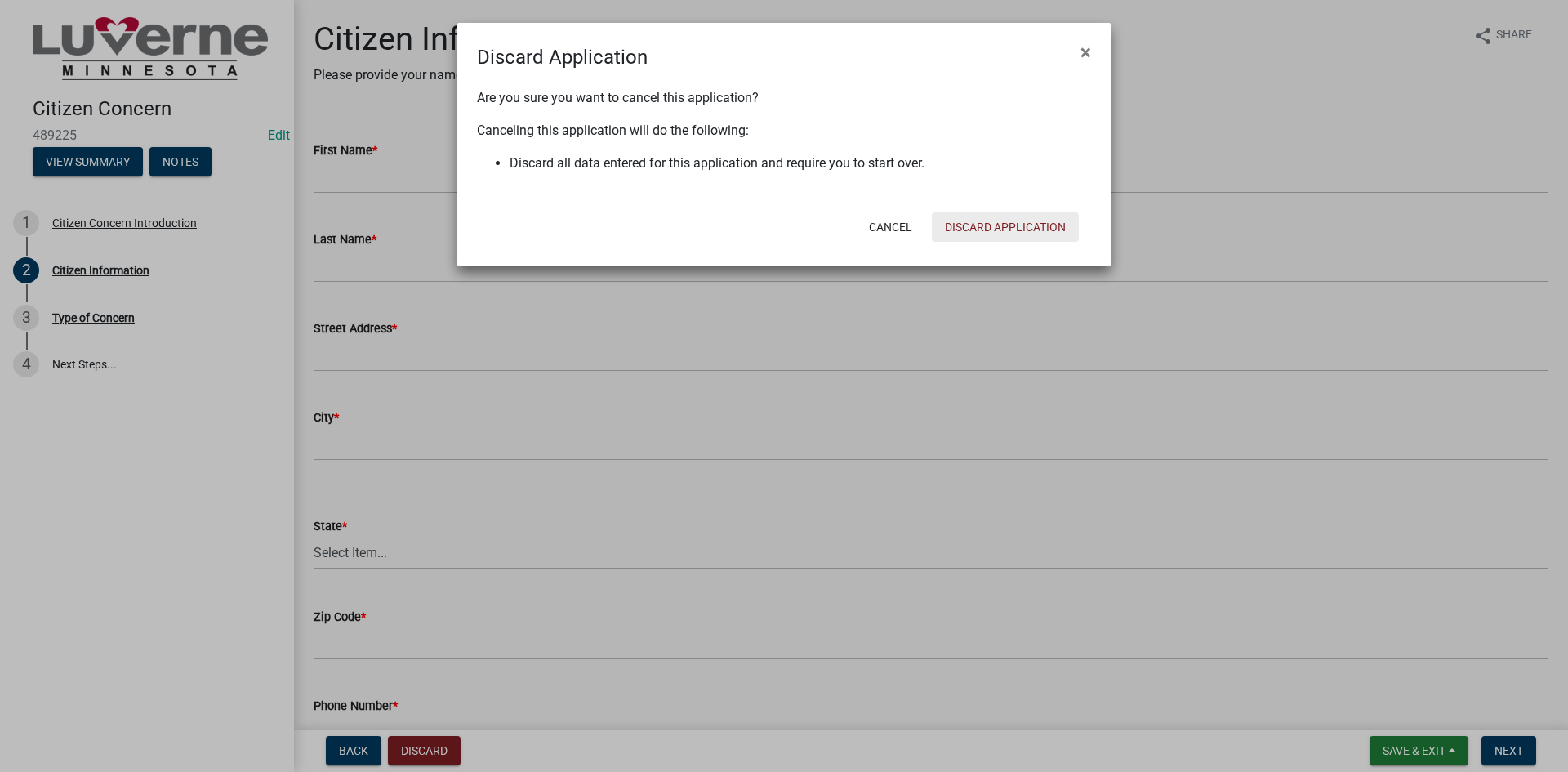
click at [1015, 226] on button "Discard Application" at bounding box center [1006, 227] width 147 height 29
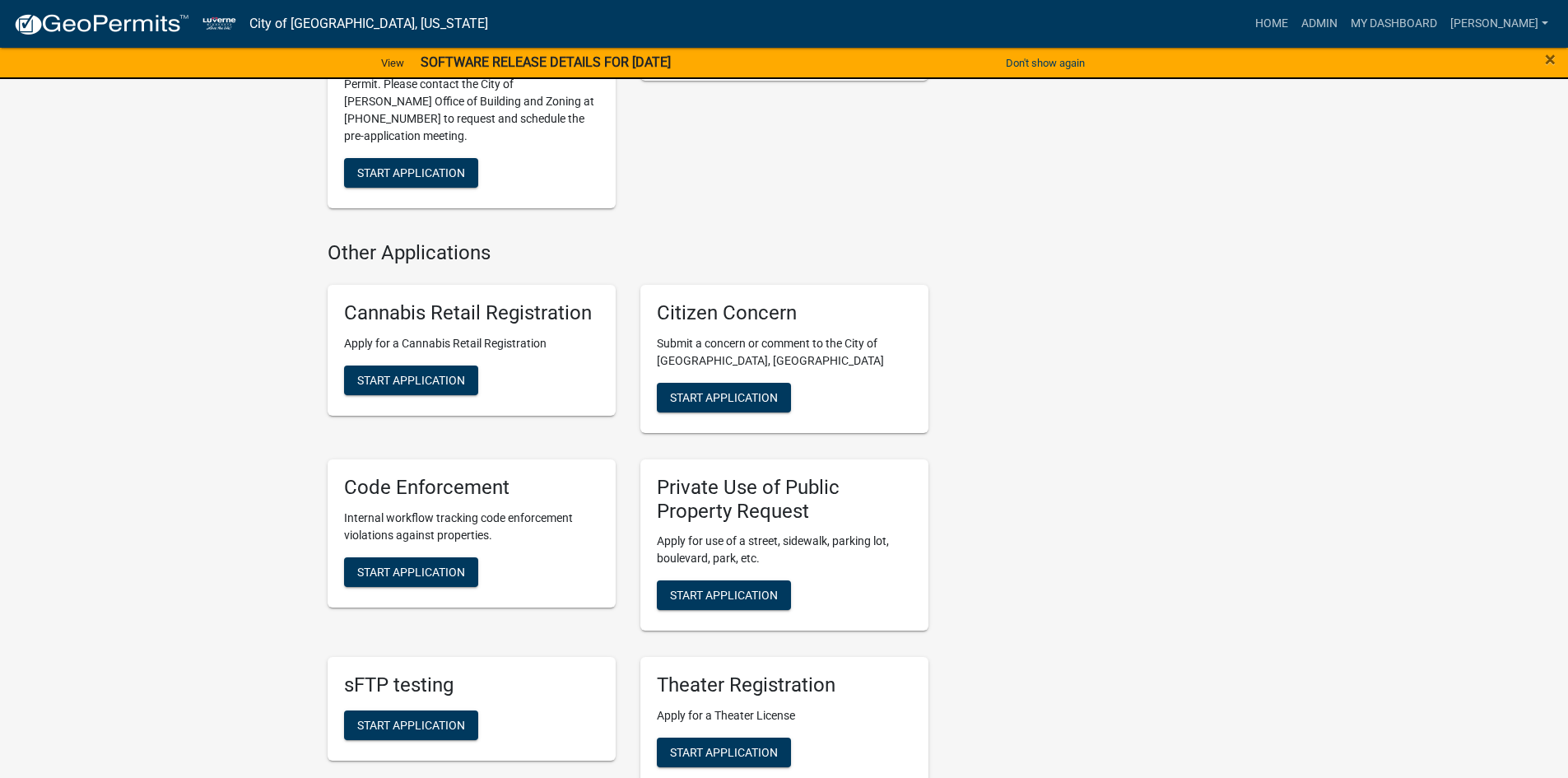
scroll to position [1152, 0]
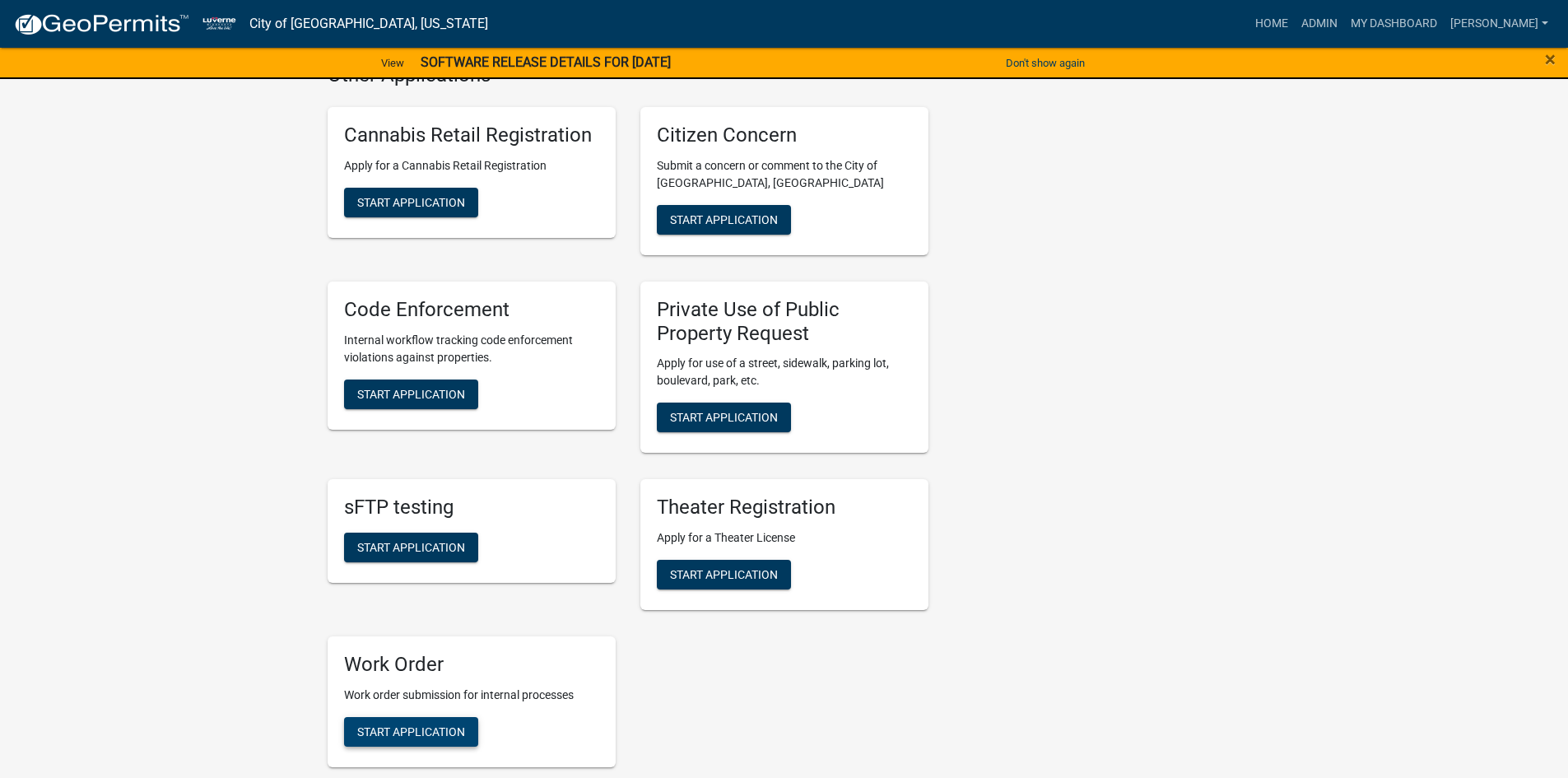
click at [386, 725] on span "Start Application" at bounding box center [411, 731] width 108 height 13
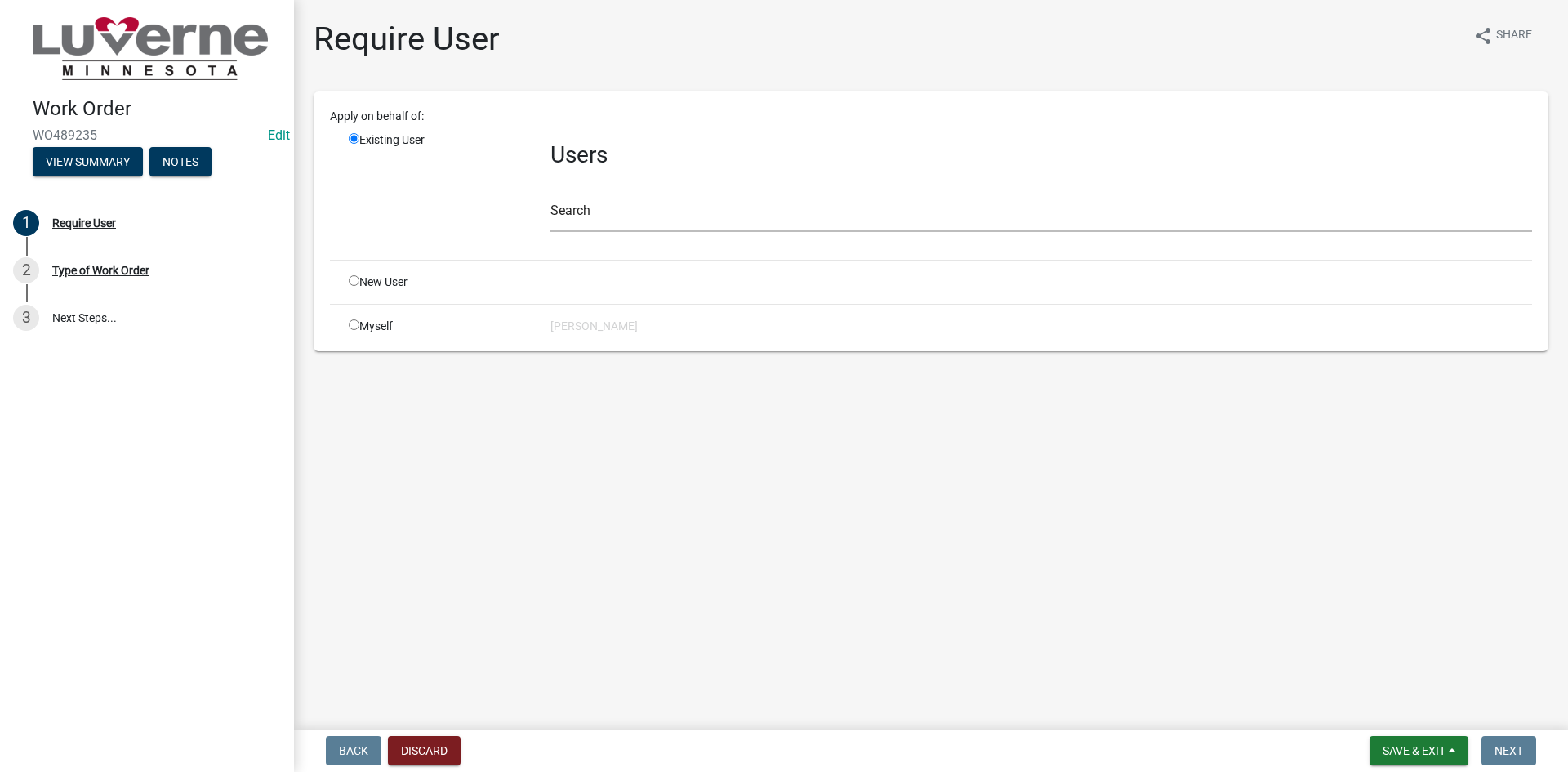
click at [353, 286] on div "New User" at bounding box center [437, 282] width 202 height 17
click at [358, 328] on input "radio" at bounding box center [353, 324] width 10 height 10
radio input "true"
radio input "false"
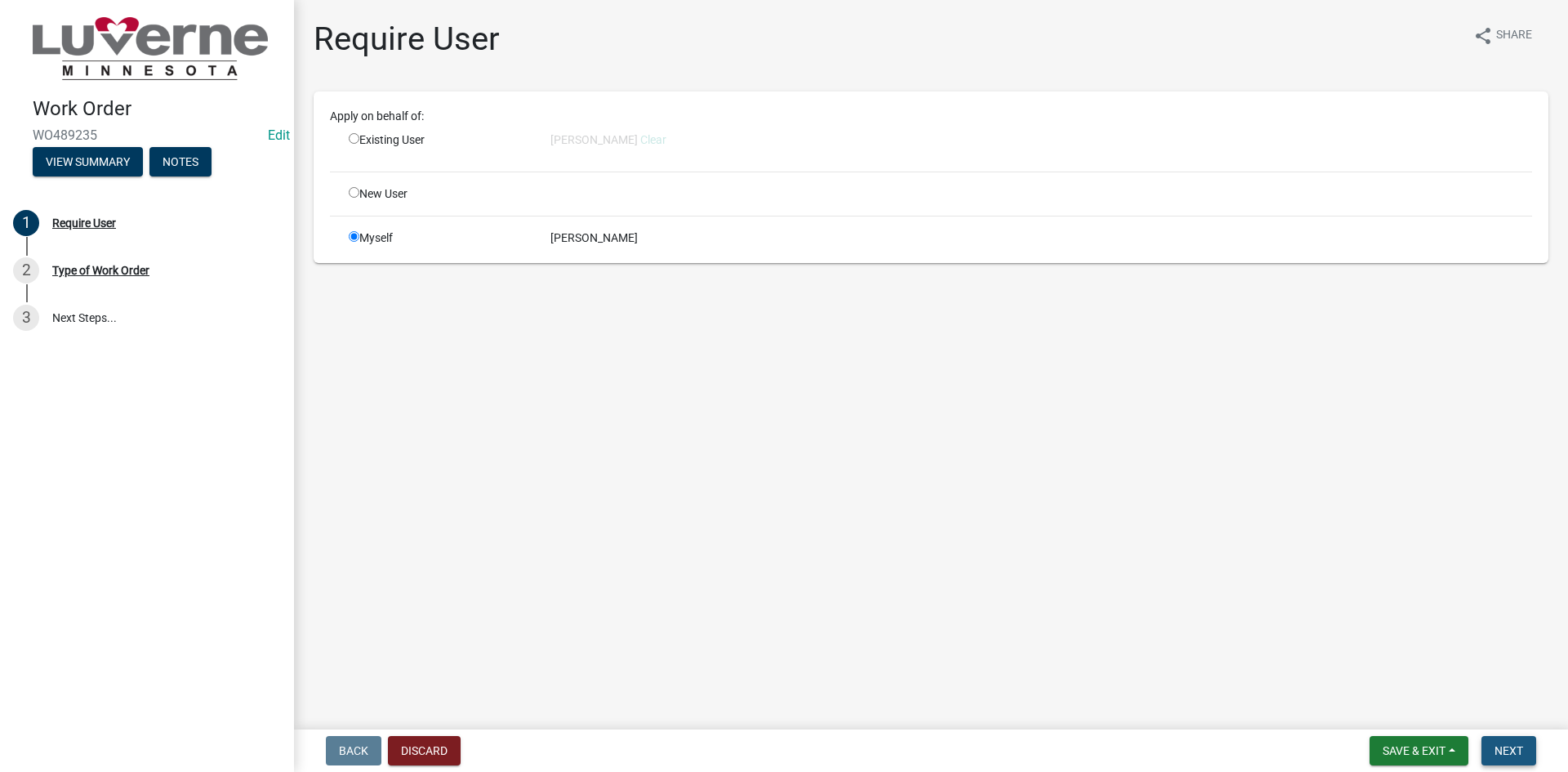
click at [1511, 757] on span "Next" at bounding box center [1508, 750] width 28 height 13
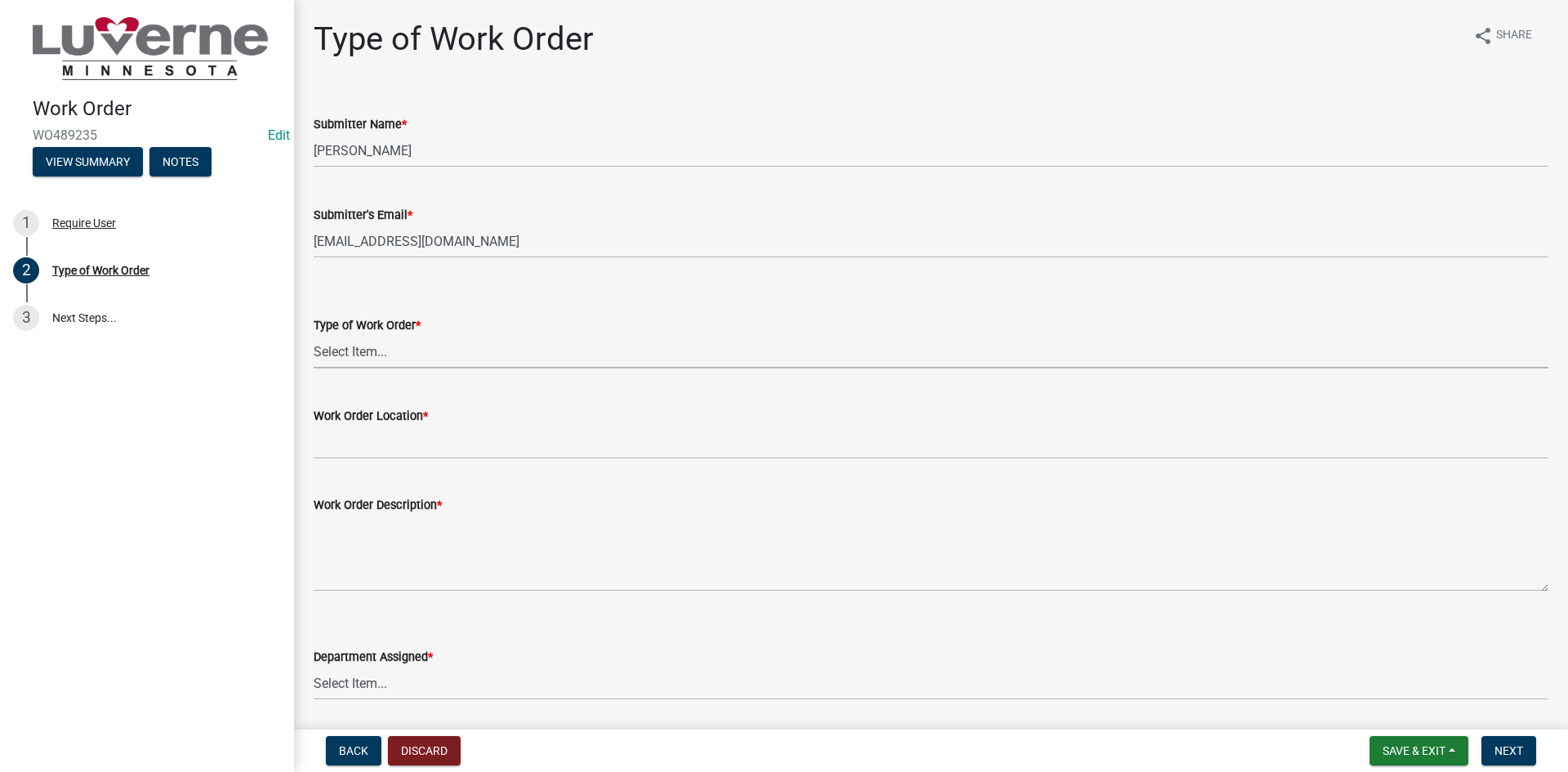
click at [455, 343] on select "Select Item... Turn Water On Turn Water Off Turn Electric On Turn Electric Off …" at bounding box center [930, 351] width 1235 height 33
click at [313, 335] on select "Select Item... Turn Water On Turn Water Off Turn Electric On Turn Electric Off …" at bounding box center [930, 351] width 1235 height 33
select select "dcbc61c6-8076-44b7-9ef0-a57f732f8599"
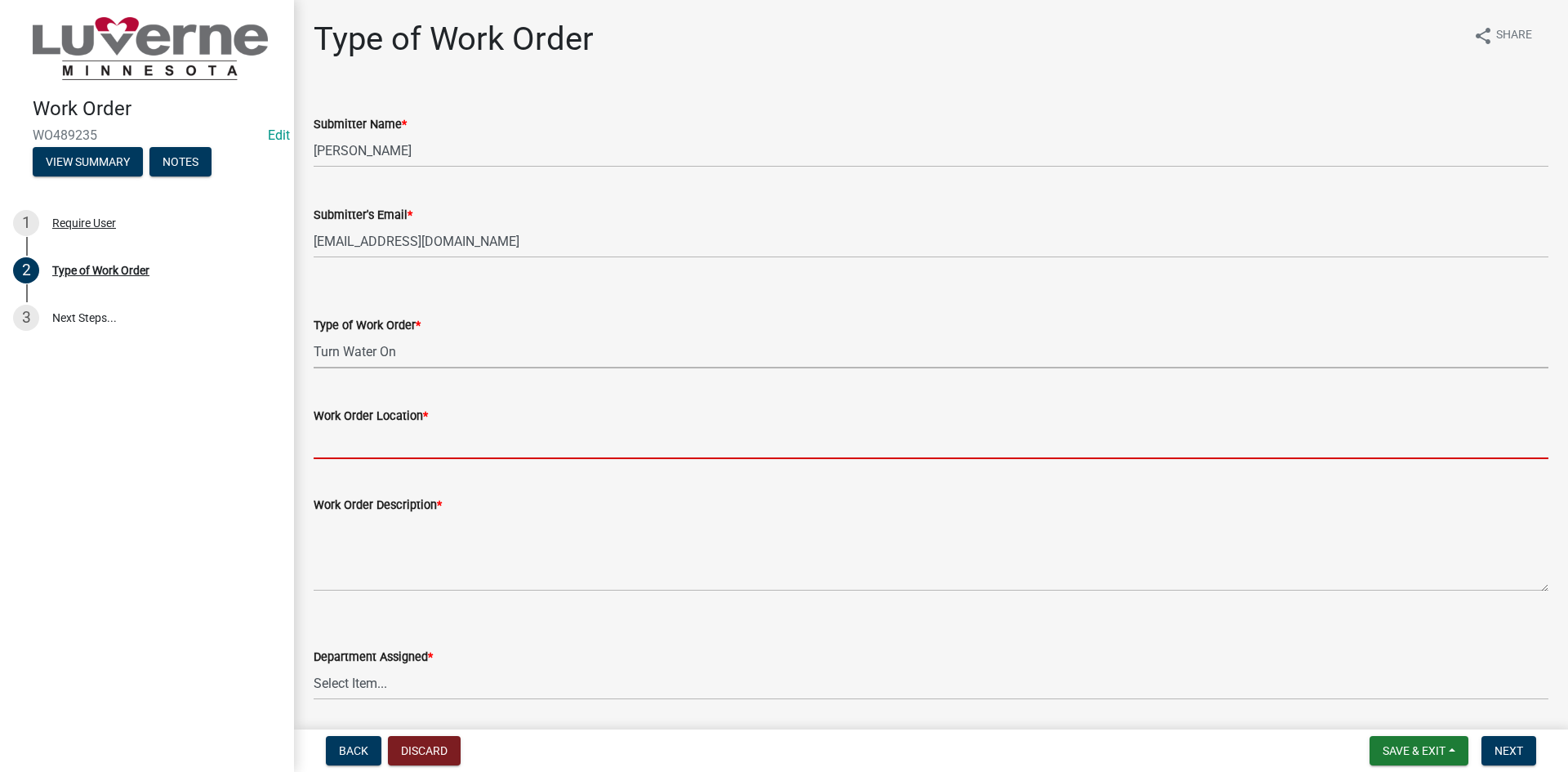
click at [404, 452] on input "Work Order Location *" at bounding box center [930, 442] width 1235 height 33
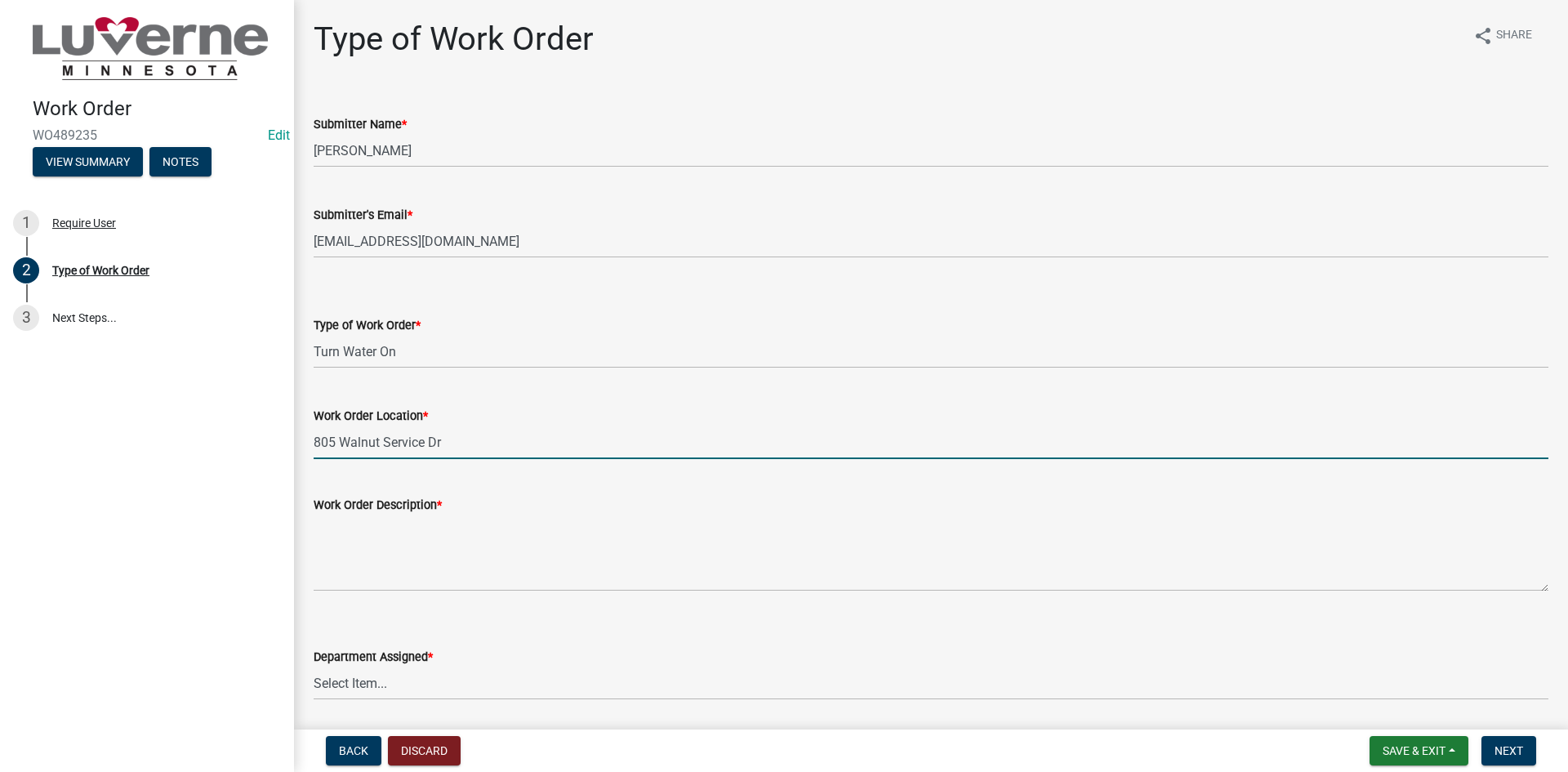
type input "805 Walnut Service Dr"
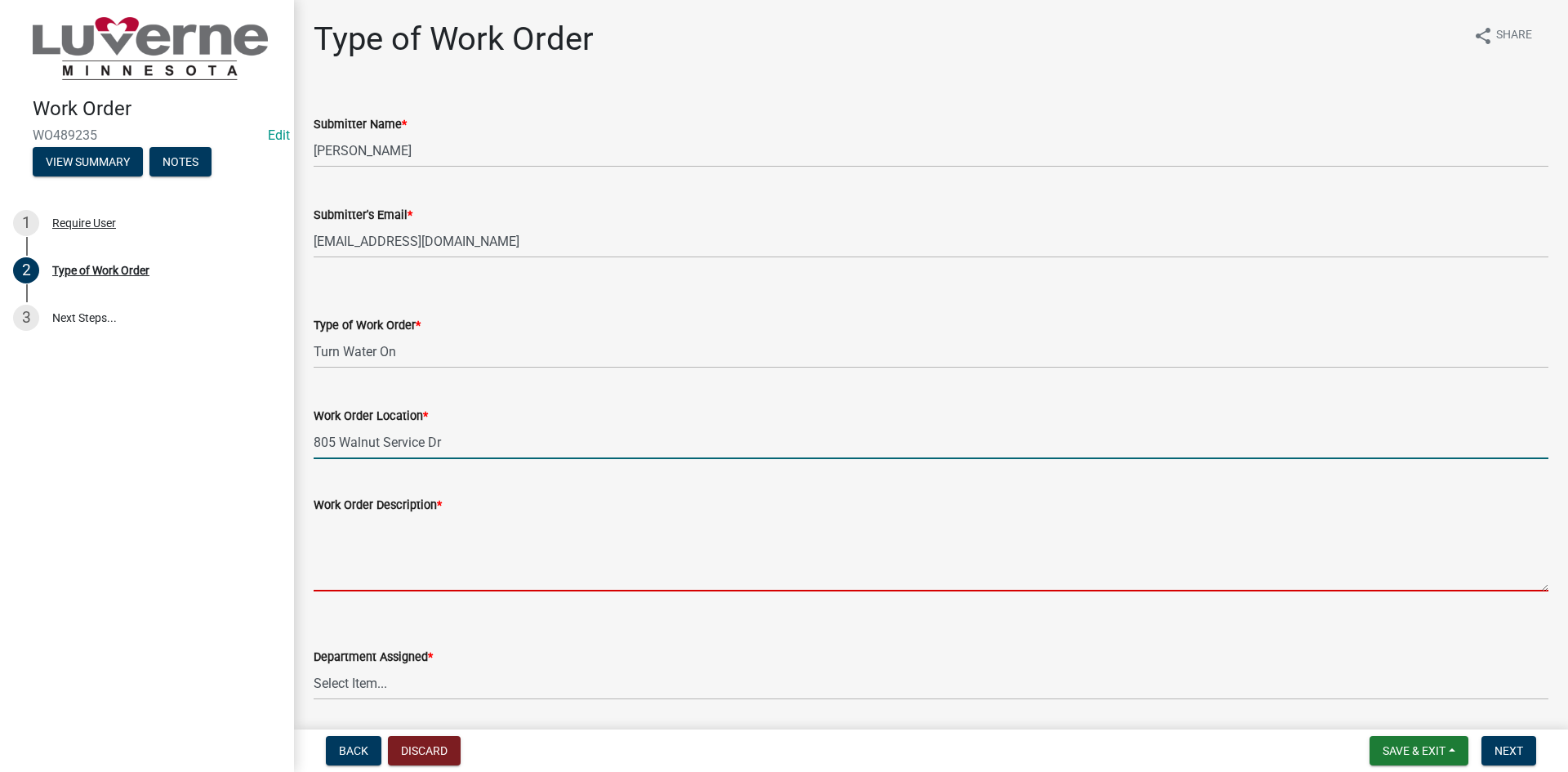
click at [365, 529] on textarea "Work Order Description *" at bounding box center [930, 553] width 1235 height 77
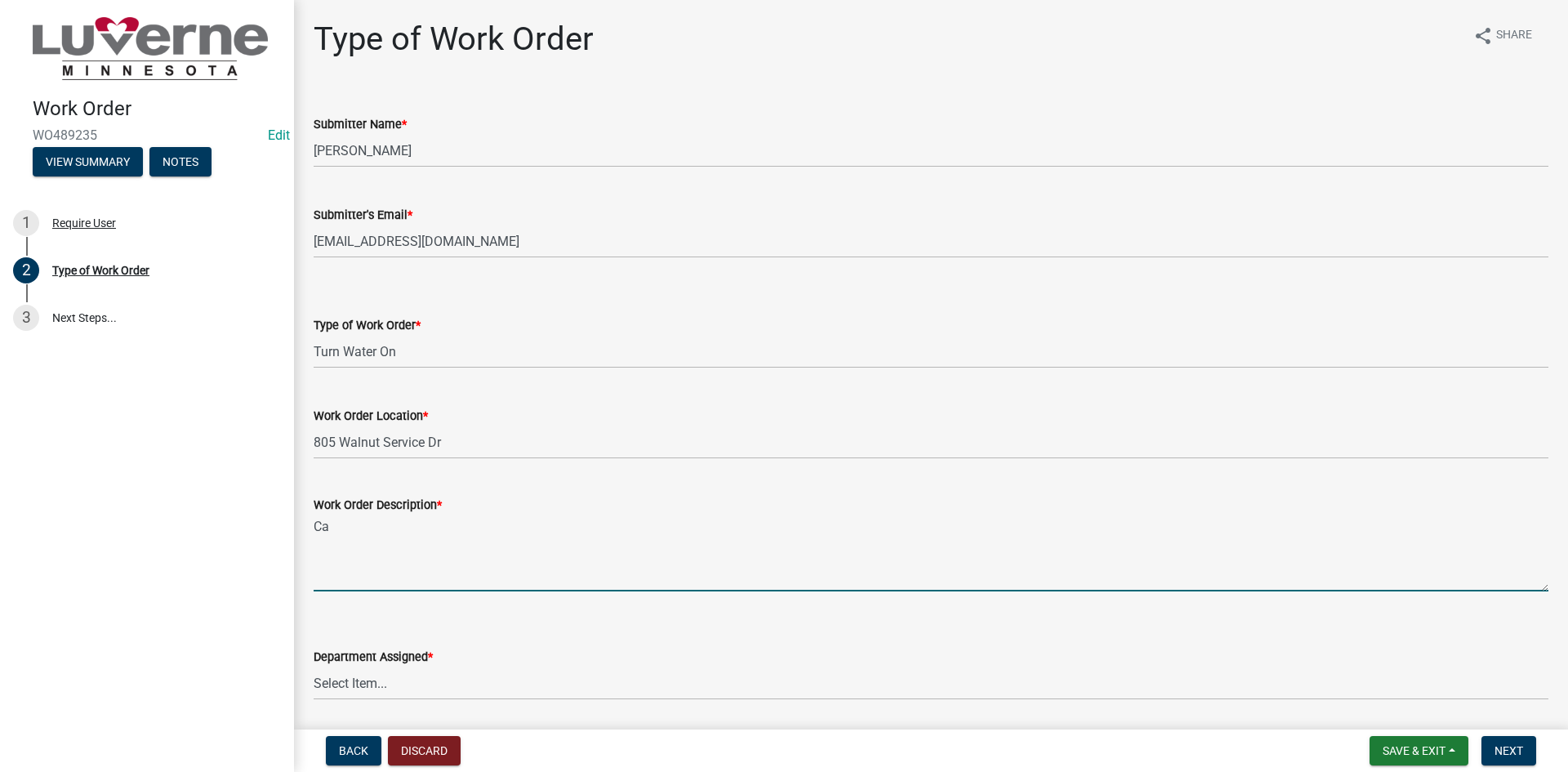
type textarea "C"
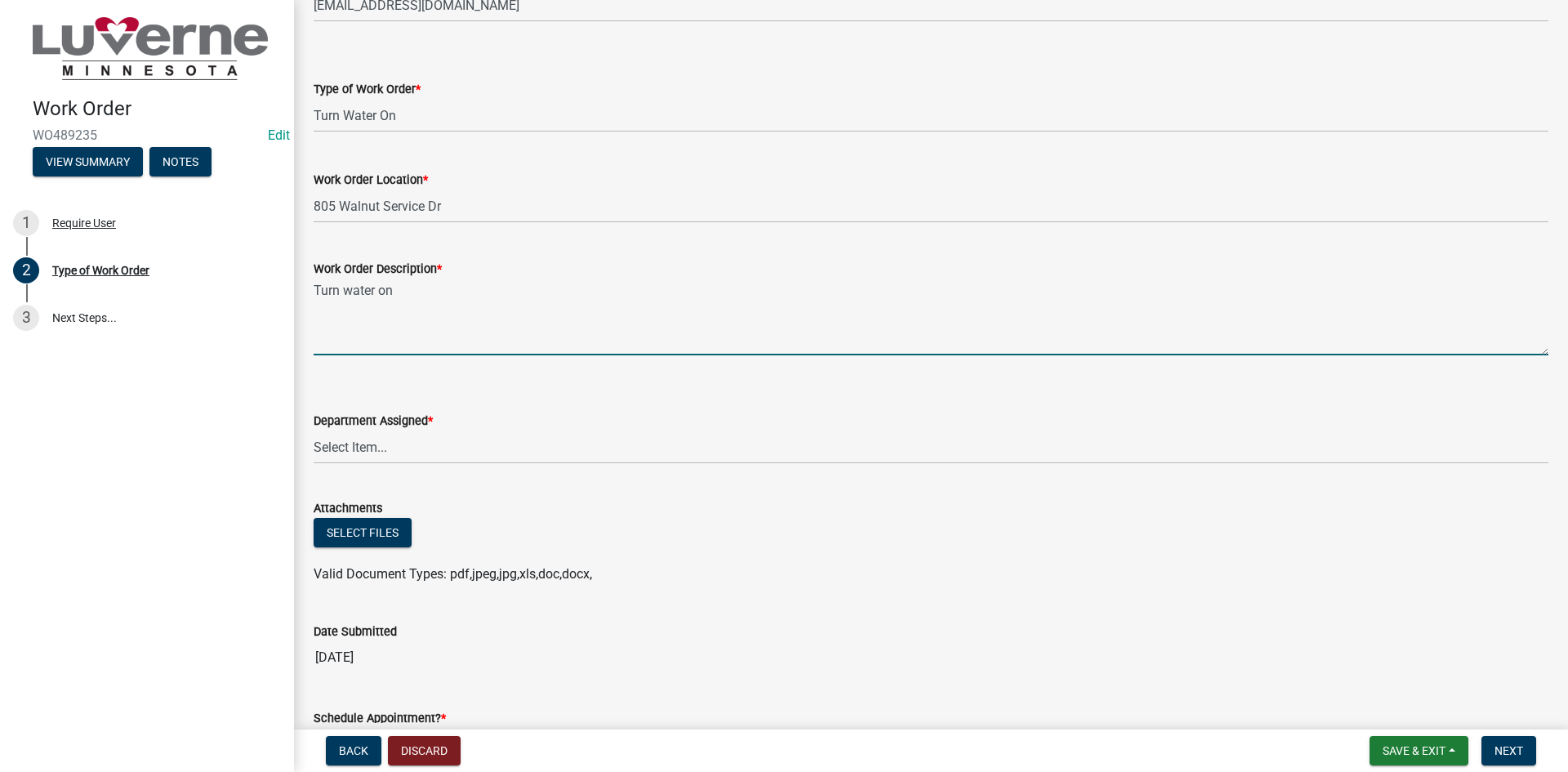
scroll to position [245, 0]
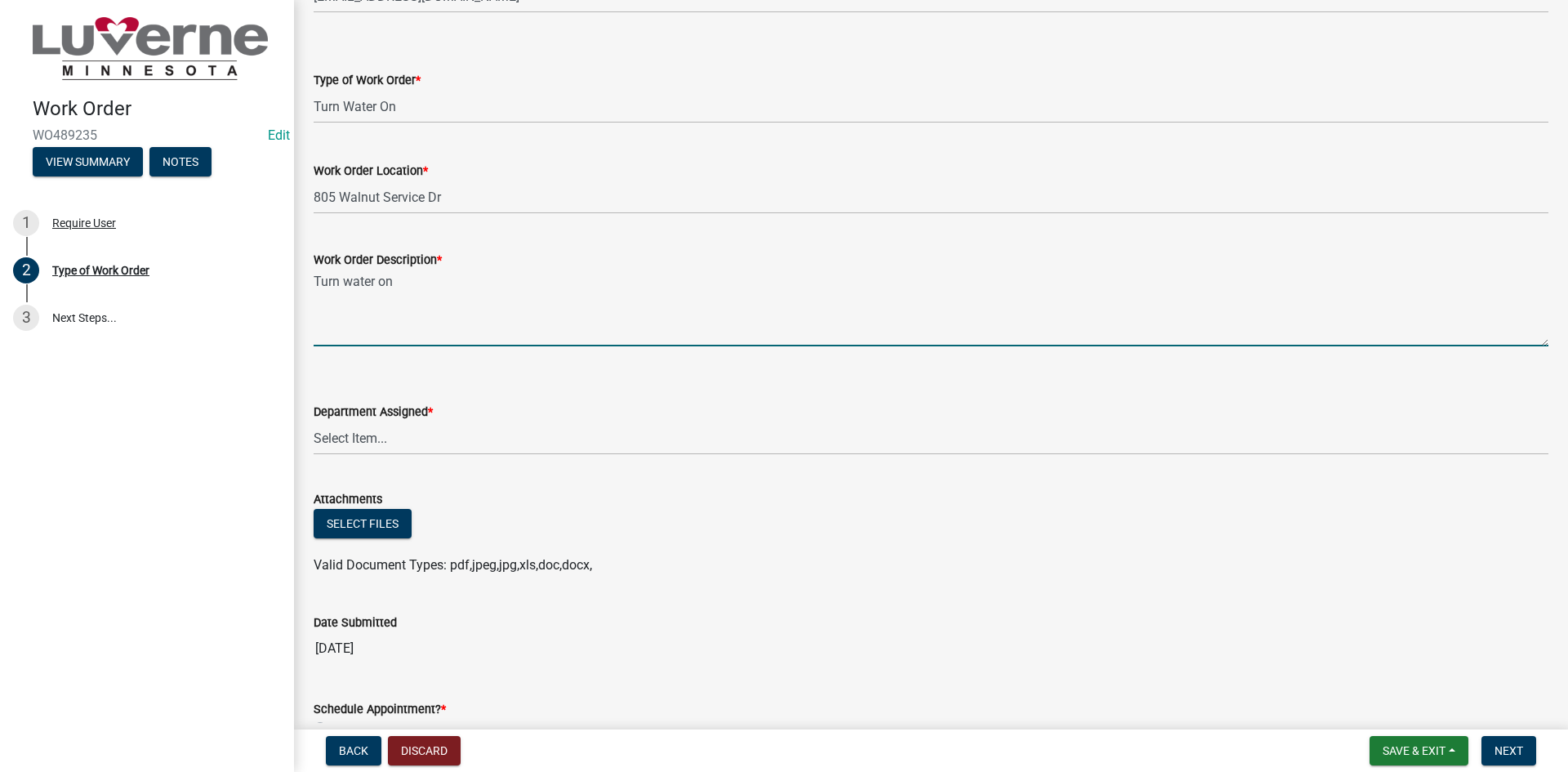
type textarea "Turn water on"
click at [398, 442] on select "Select Item... Building Maintenance Electric Department Water/Wastewater Depart…" at bounding box center [930, 437] width 1235 height 33
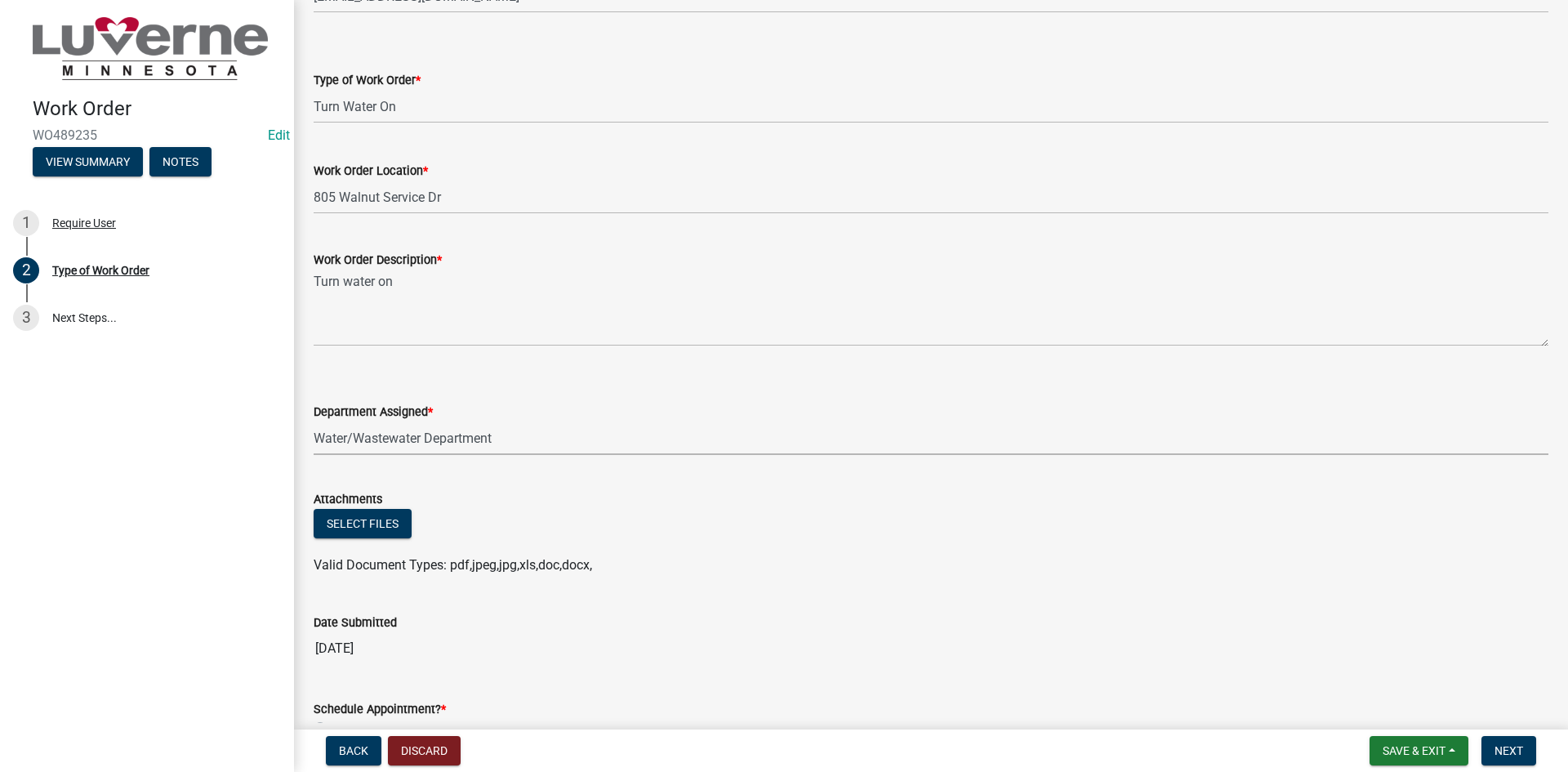
click at [313, 421] on select "Select Item... Building Maintenance Electric Department Water/Wastewater Depart…" at bounding box center [930, 437] width 1235 height 33
select select "edb76538-d0c3-4d52-9329-26c06442e383"
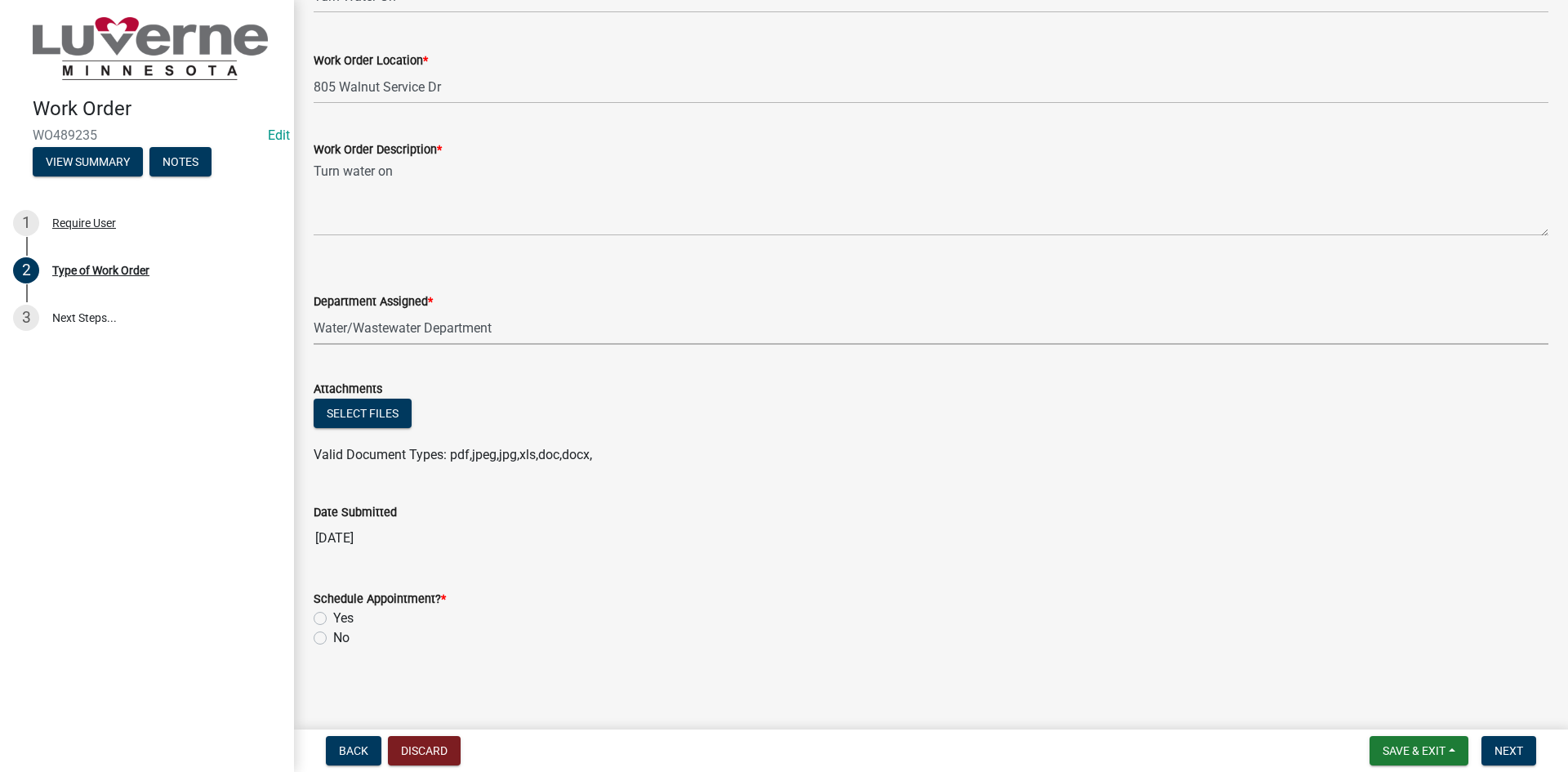
scroll to position [359, 0]
click at [333, 615] on label "Yes" at bounding box center [343, 615] width 21 height 20
click at [333, 615] on input "Yes" at bounding box center [338, 610] width 10 height 10
radio input "true"
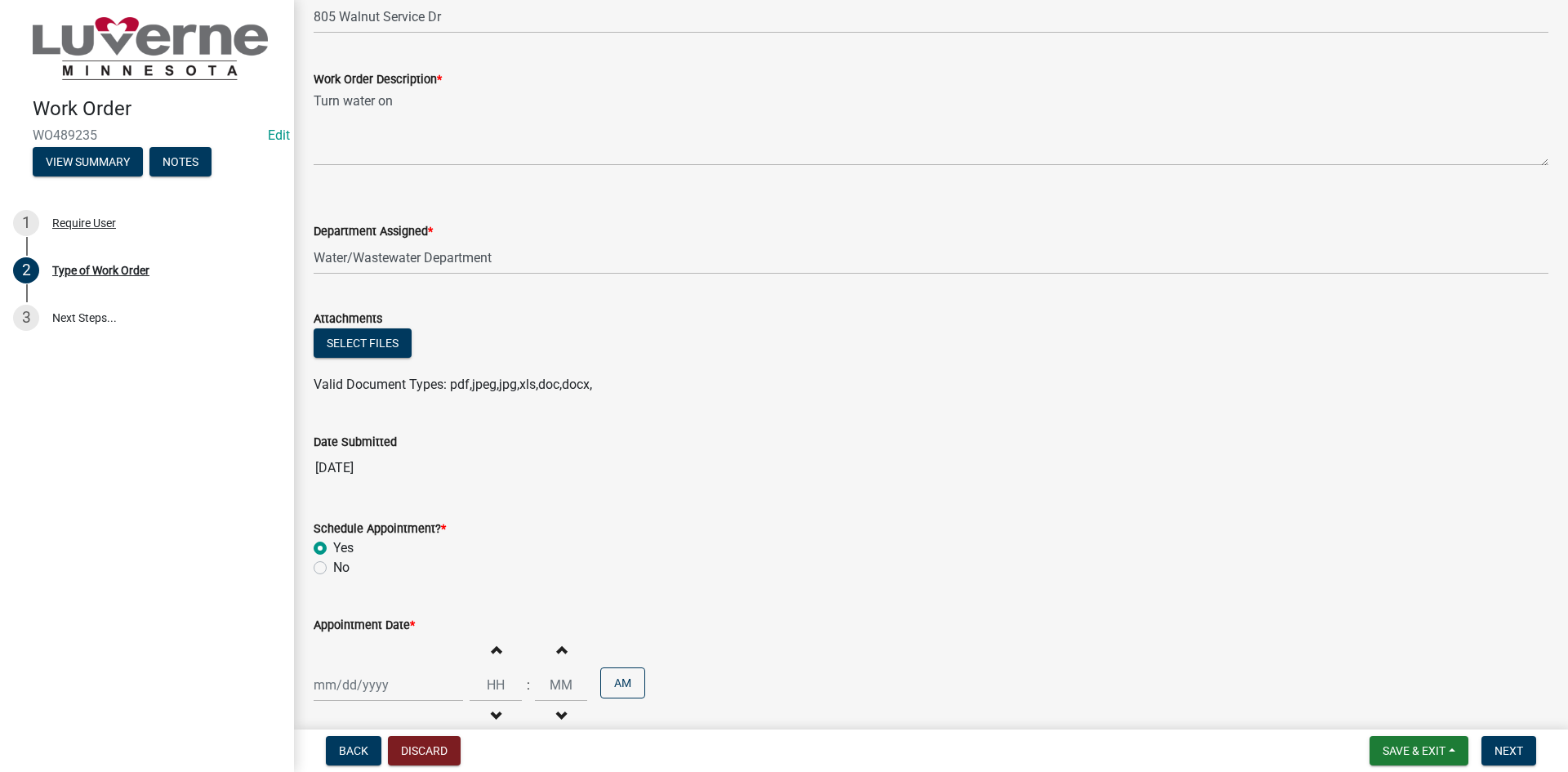
scroll to position [516, 0]
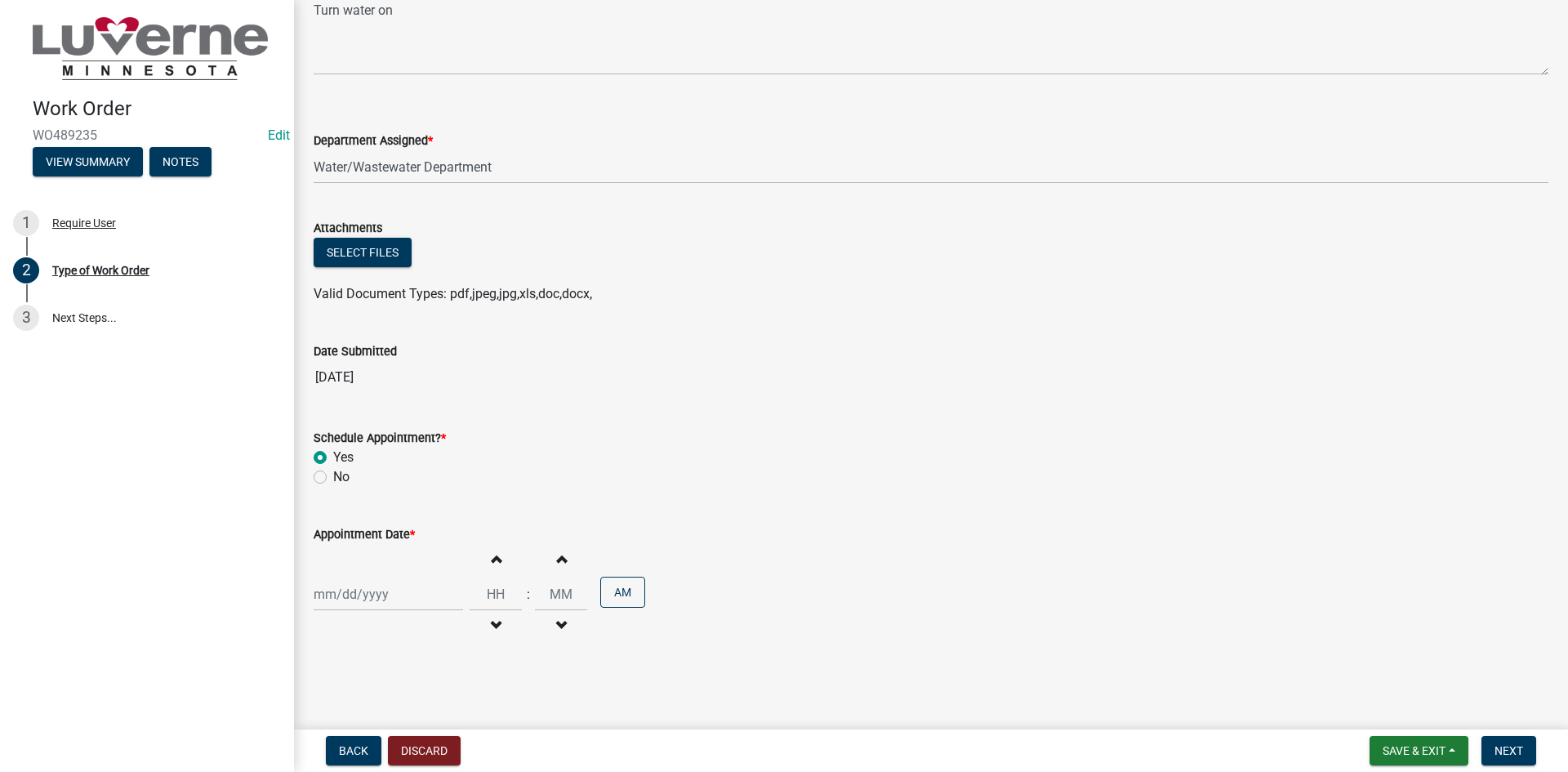
click at [415, 603] on div at bounding box center [388, 594] width 150 height 33
select select "10"
select select "2025"
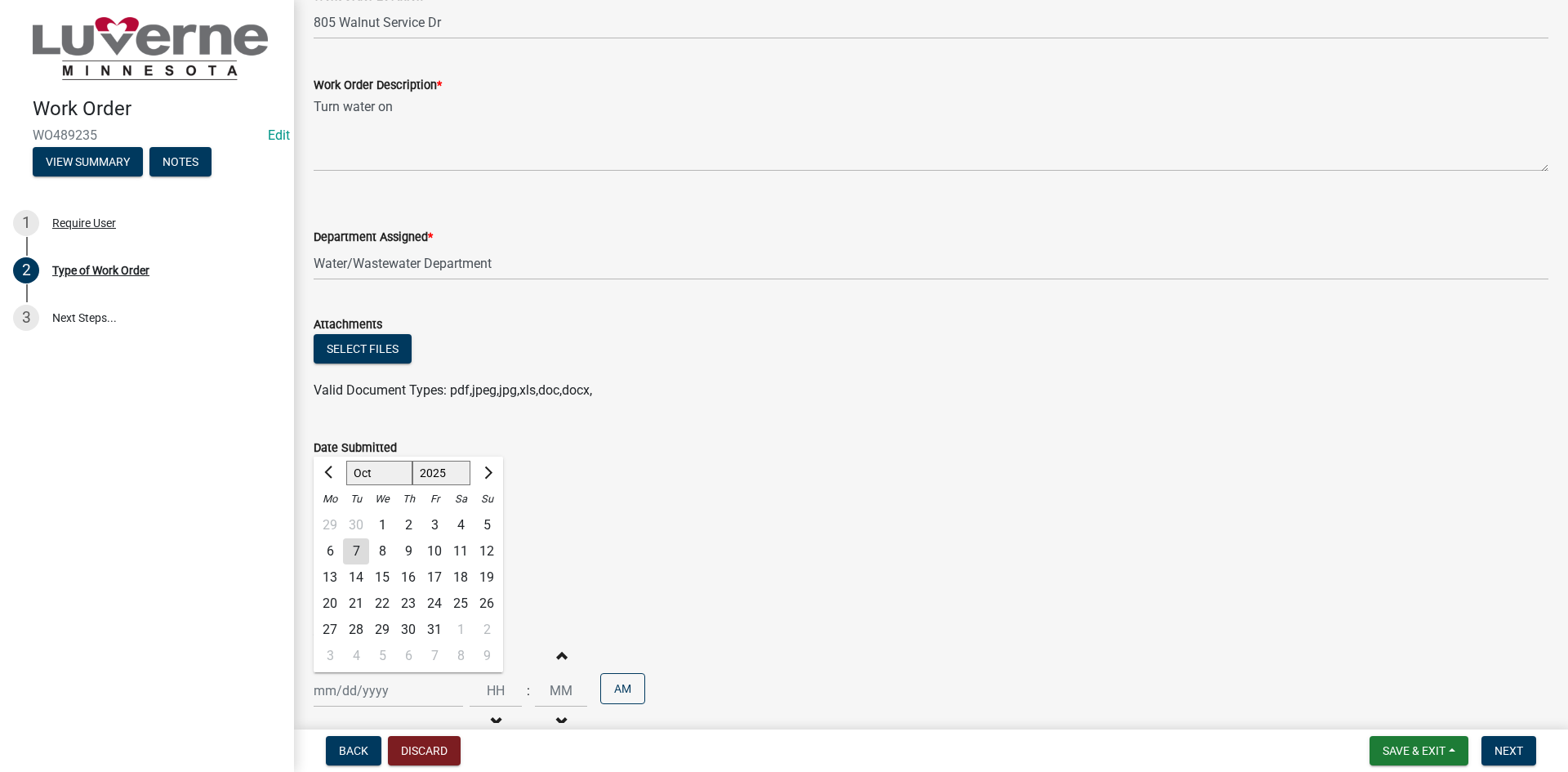
scroll to position [271, 0]
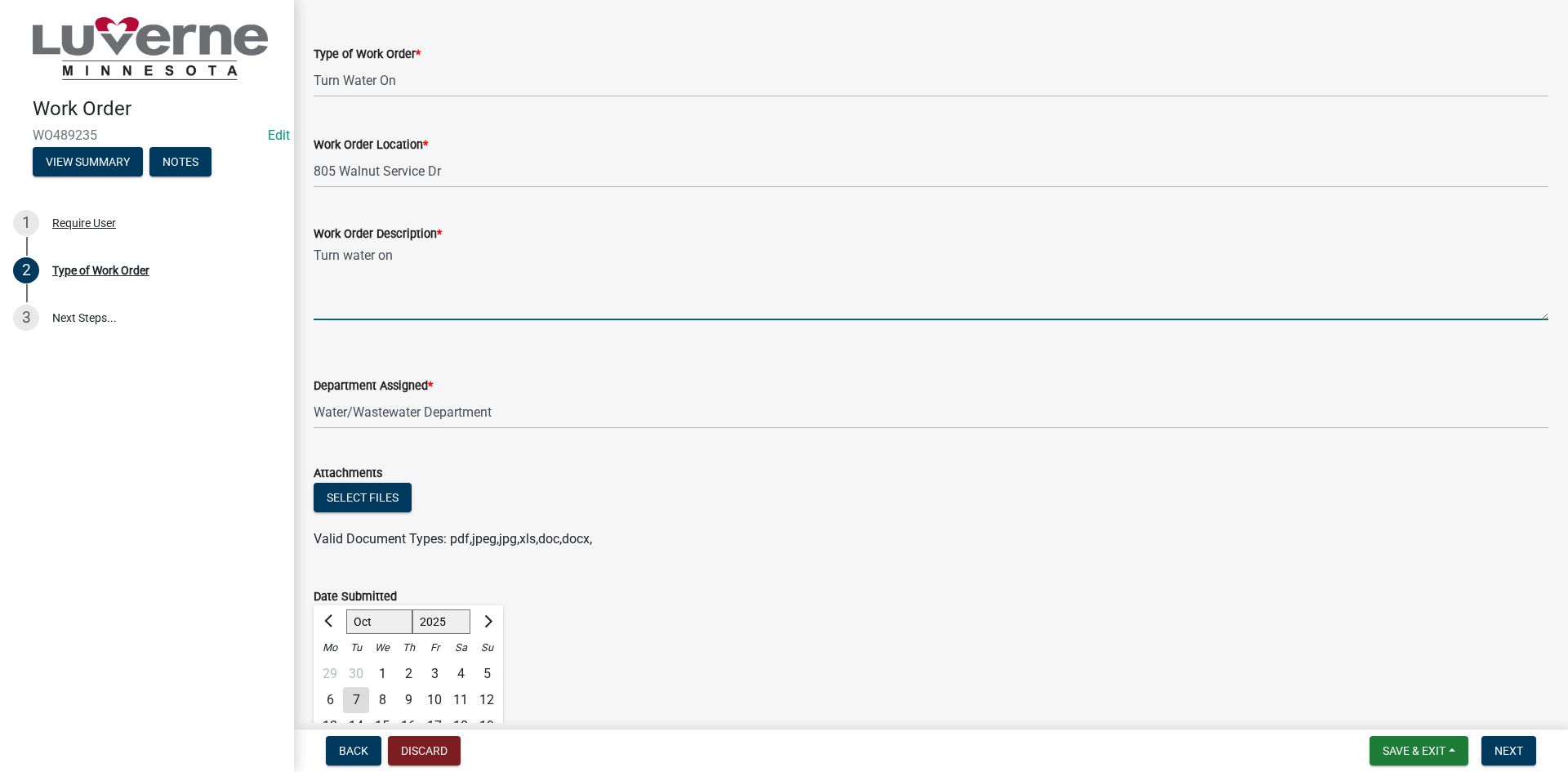
click at [472, 277] on textarea "Turn water on" at bounding box center [930, 282] width 1235 height 77
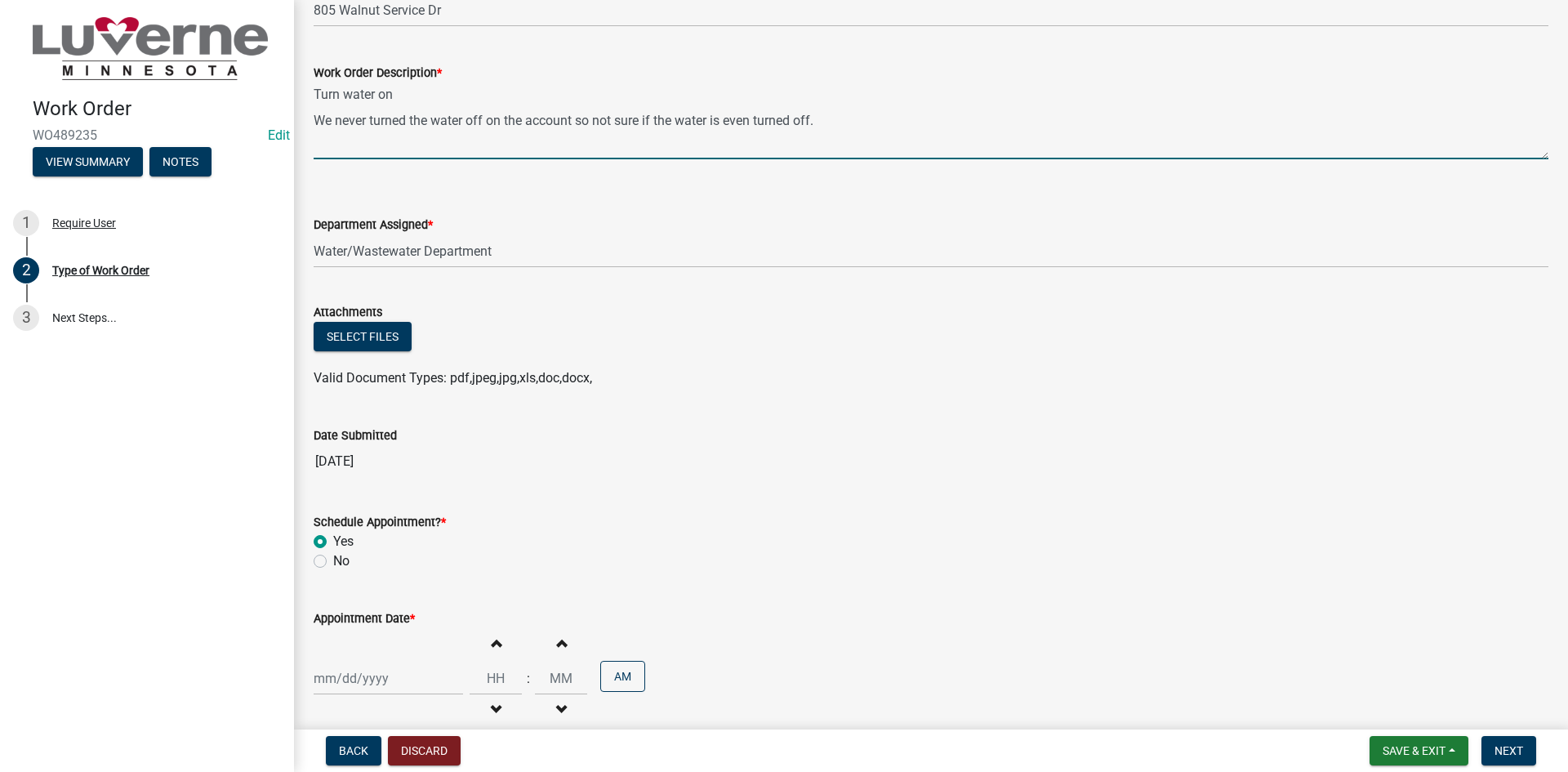
scroll to position [353, 0]
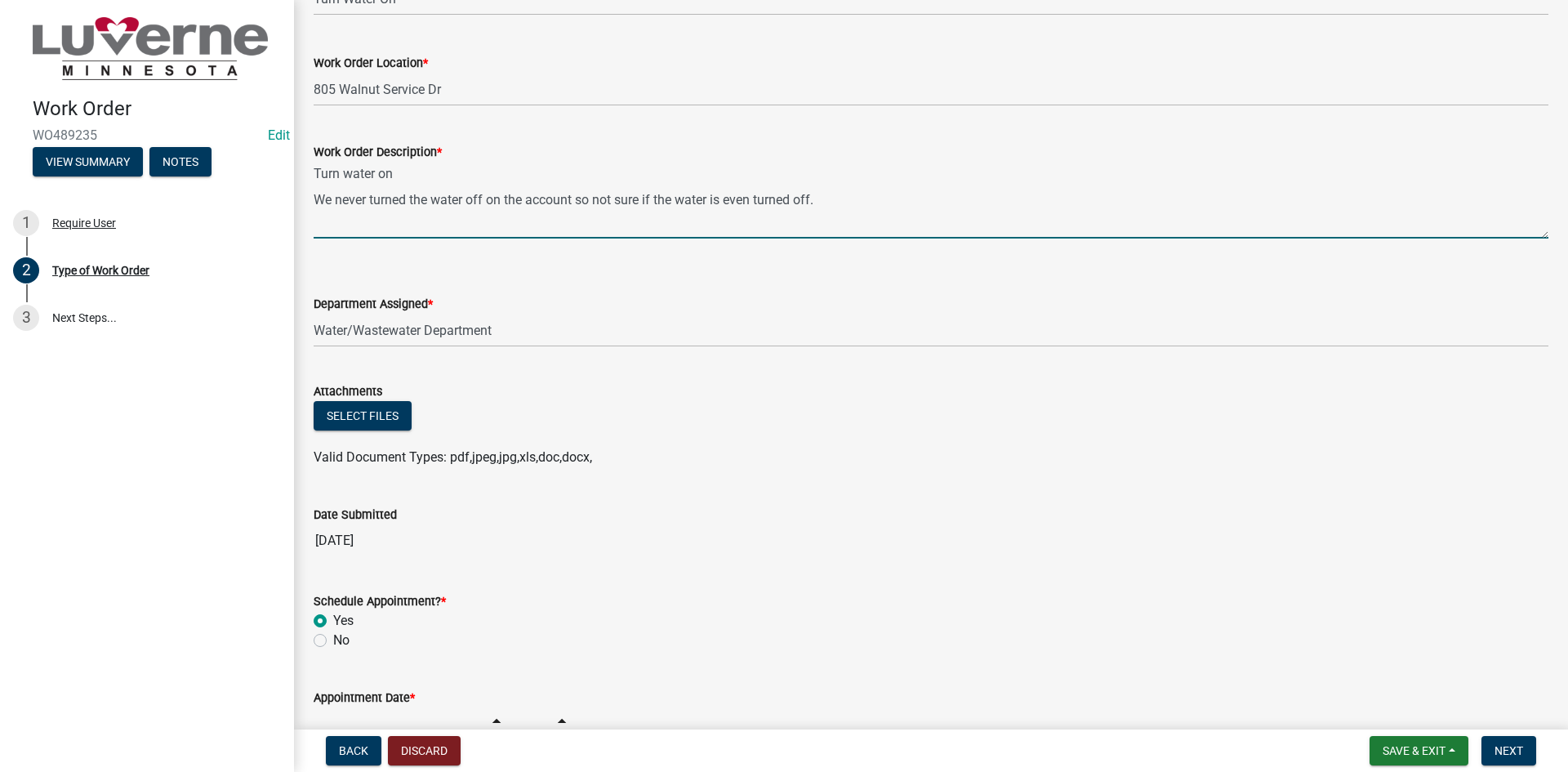
type textarea "Turn water on We never turned the water off on the account so not sure if the w…"
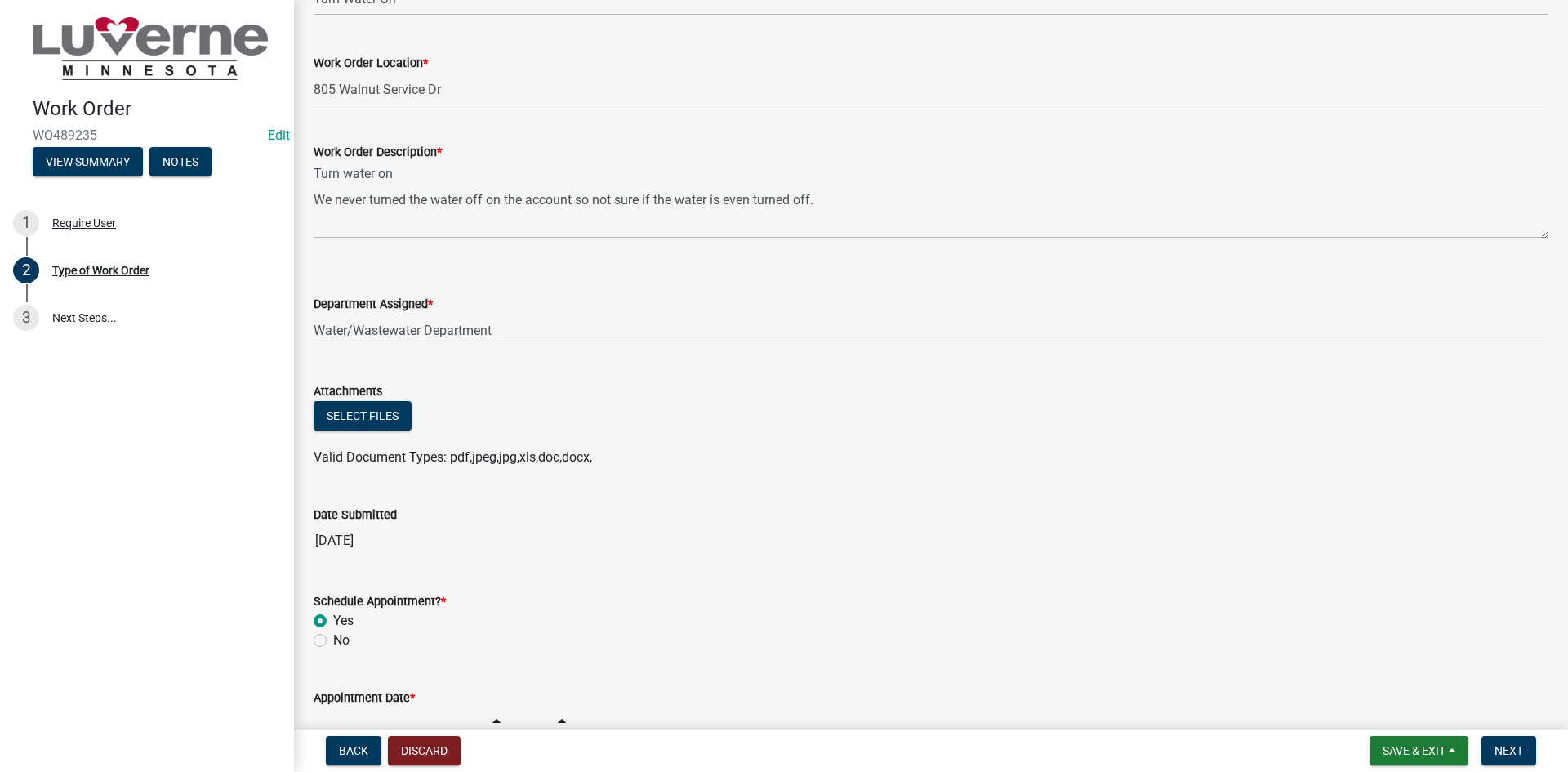
click at [333, 644] on label "No" at bounding box center [341, 640] width 16 height 20
click at [333, 641] on input "No" at bounding box center [338, 636] width 10 height 10
radio input "true"
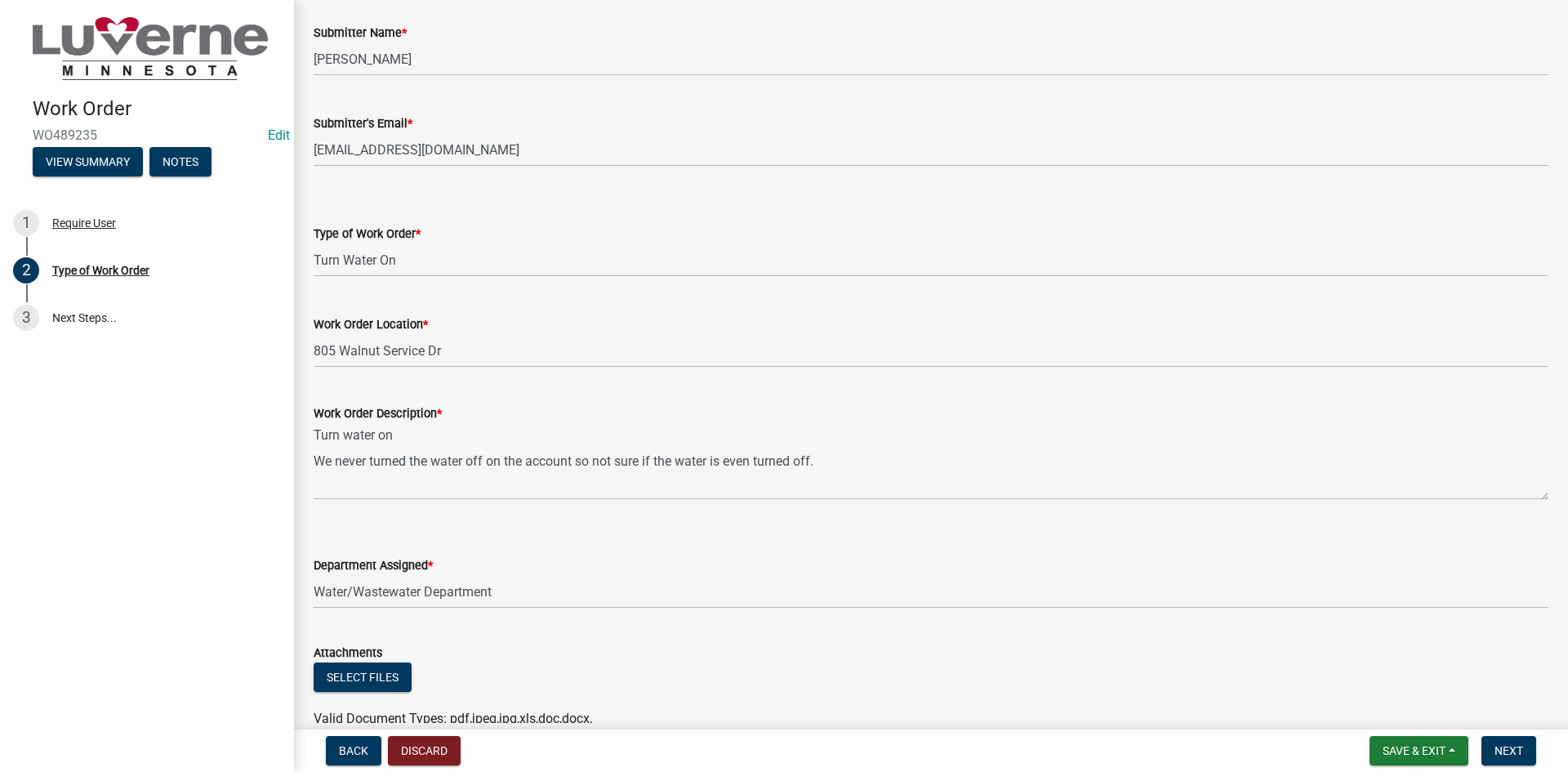
scroll to position [27, 0]
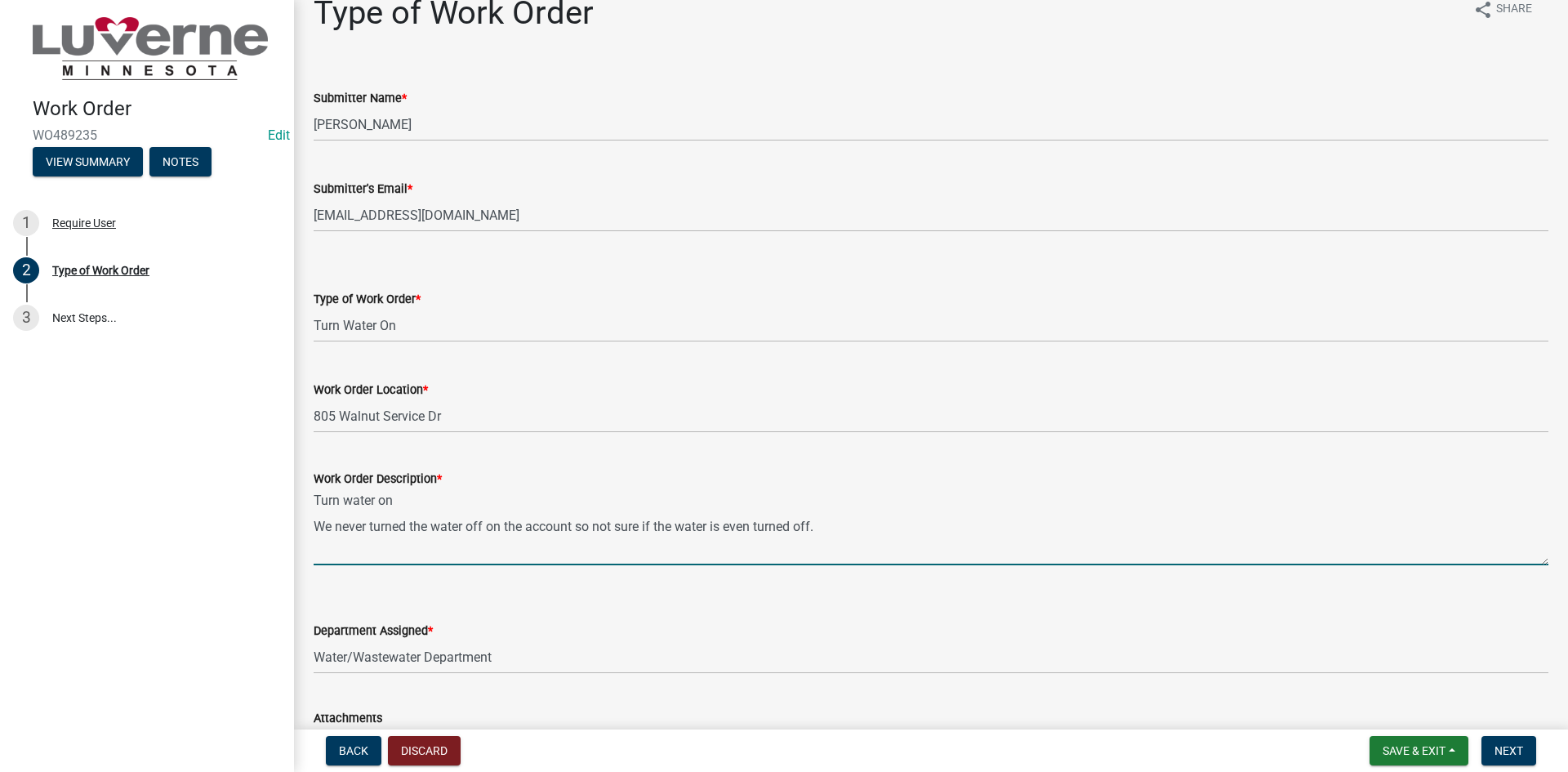
click at [701, 553] on textarea "Turn water on We never turned the water off on the account so not sure if the w…" at bounding box center [930, 527] width 1235 height 77
click at [849, 531] on textarea "Turn water on We never turned the water off on the account so not sure if the w…" at bounding box center [930, 527] width 1235 height 77
click at [316, 504] on textarea "Turn water on We never turned the water off on the account so not sure if the w…" at bounding box center [930, 527] width 1235 height 77
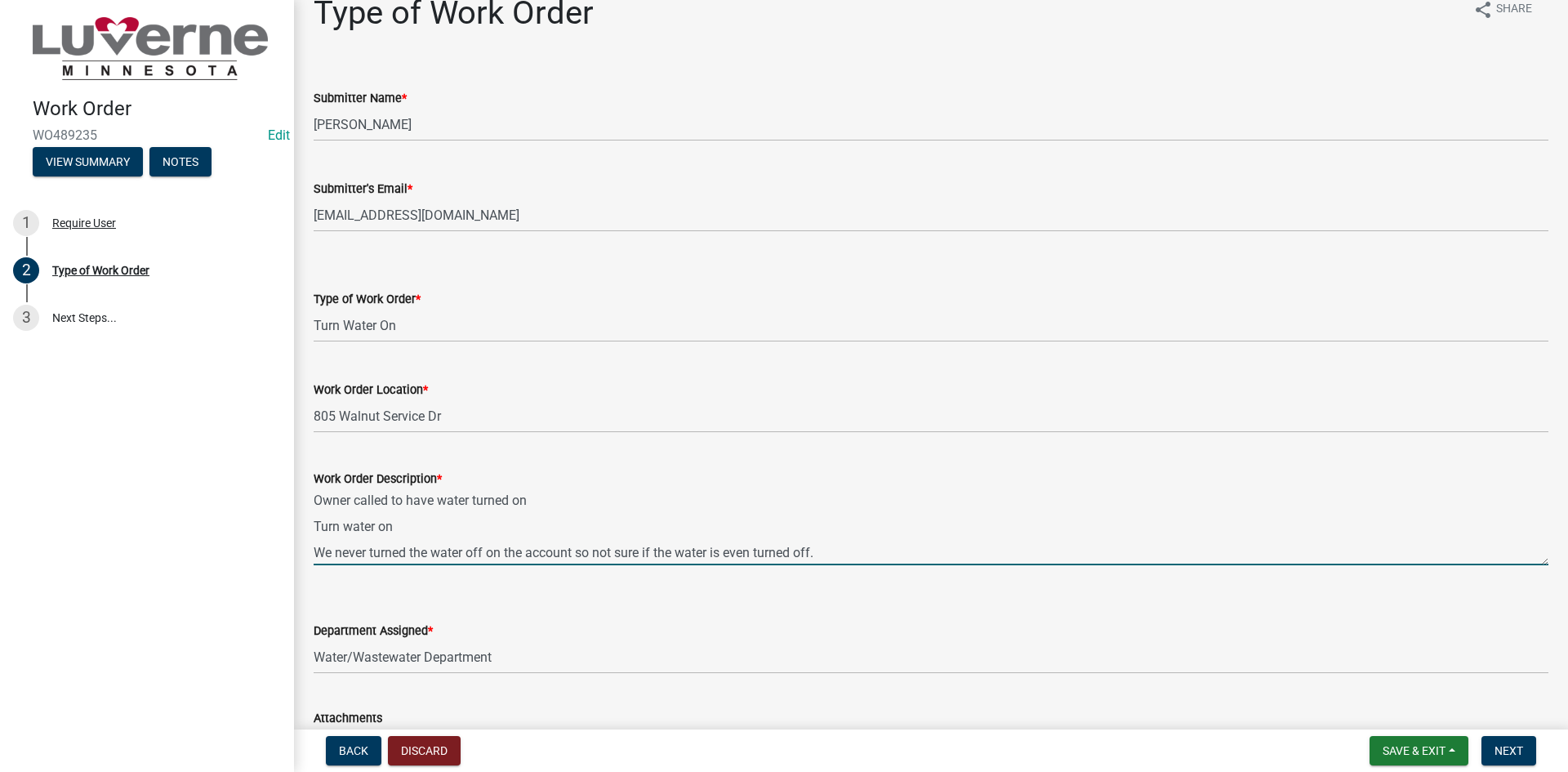
drag, startPoint x: 402, startPoint y: 525, endPoint x: 273, endPoint y: 526, distance: 129.0
click at [273, 526] on div "Work Order WO489235 Edit View Summary Notes 1 Require User 2 Type of Work Order…" at bounding box center [784, 386] width 1568 height 772
click at [559, 501] on textarea "Owner called to have water turned on We never turned the water off on the accou…" at bounding box center [930, 527] width 1235 height 77
click at [451, 527] on textarea "Owner called to have water turned on. We never turned the water off on the acco…" at bounding box center [930, 527] width 1235 height 77
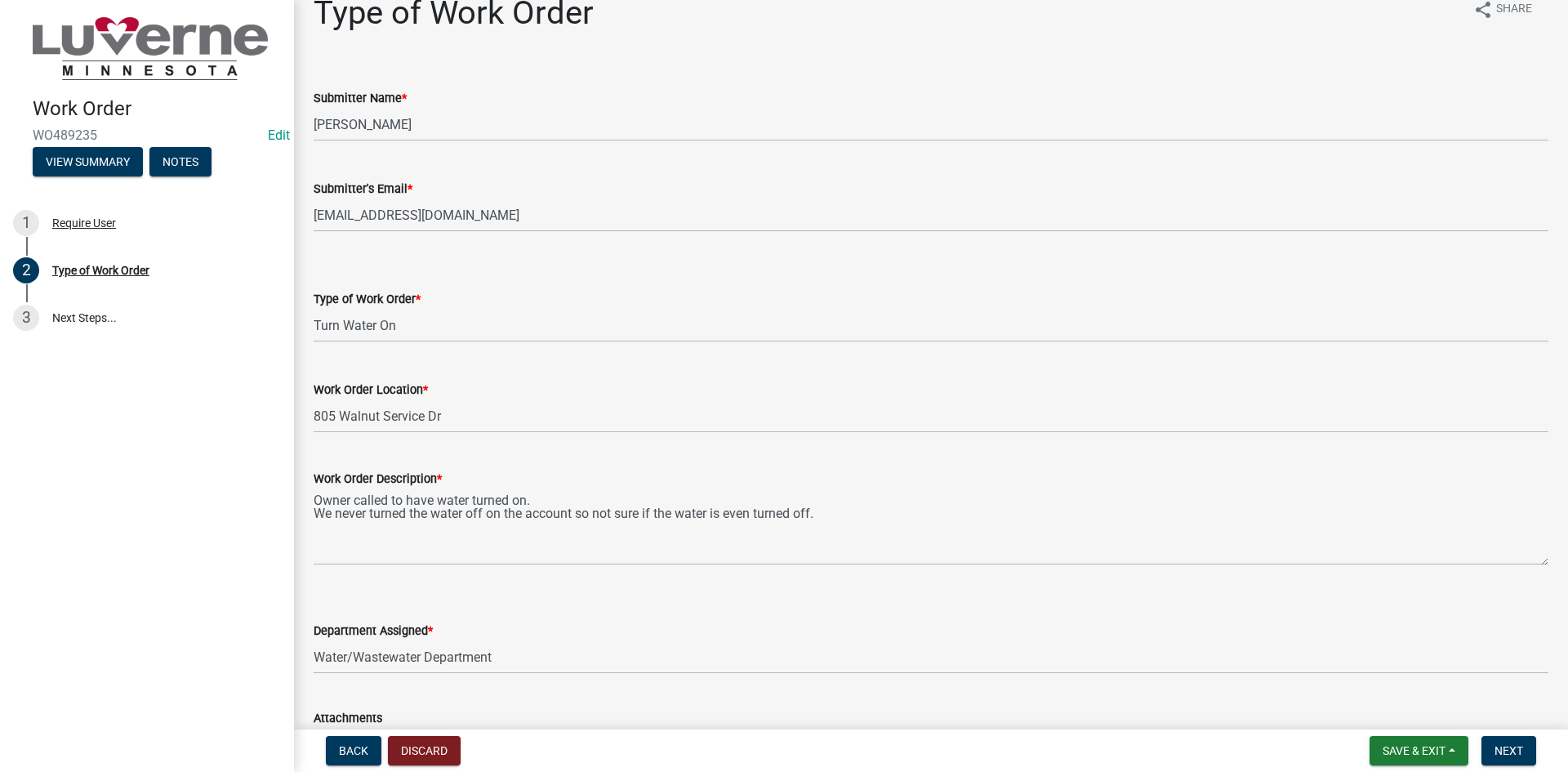
click at [312, 519] on div "Work Order Description * Owner called to have water turned on. We never turned …" at bounding box center [931, 505] width 1260 height 119
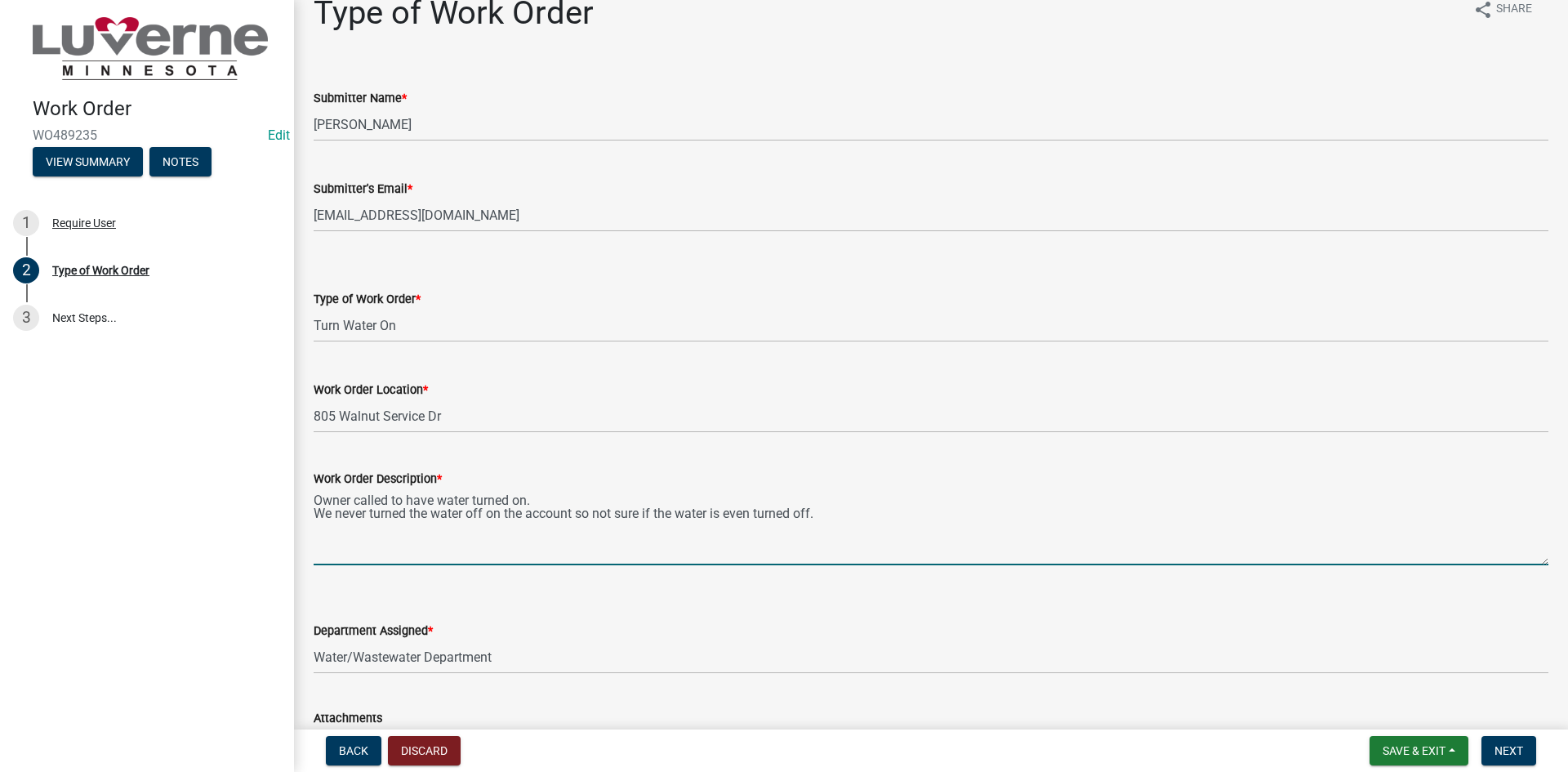
click at [318, 509] on textarea "Owner called to have water turned on. We never turned the water off on the acco…" at bounding box center [930, 527] width 1235 height 77
click at [1117, 509] on textarea "Owner called to have water turned on. We never turned the water off on the acco…" at bounding box center [930, 527] width 1235 height 77
click at [1101, 499] on textarea "Owner called to have water turned on. We never turned the water off on the acco…" at bounding box center [930, 527] width 1235 height 77
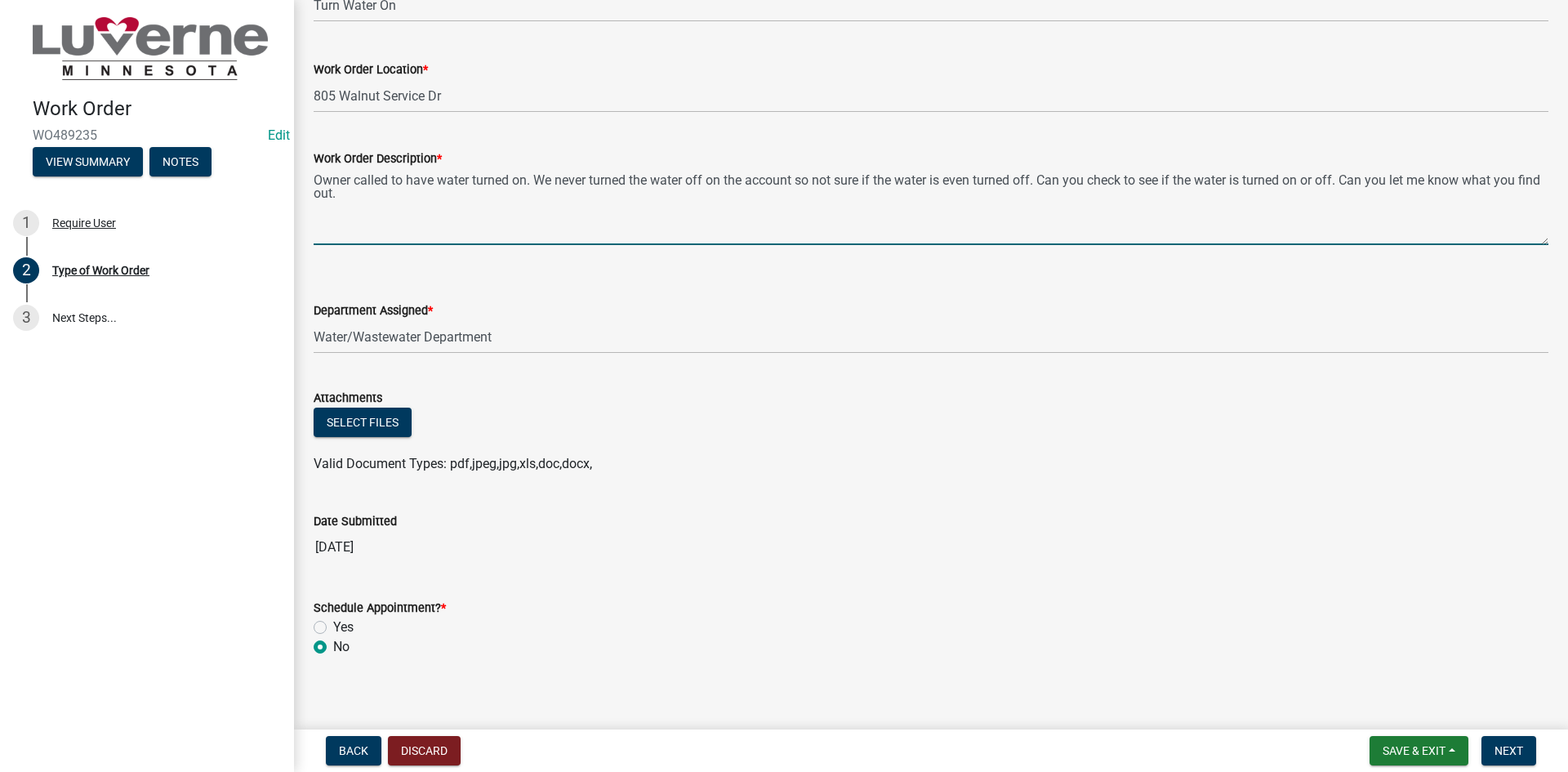
scroll to position [353, 0]
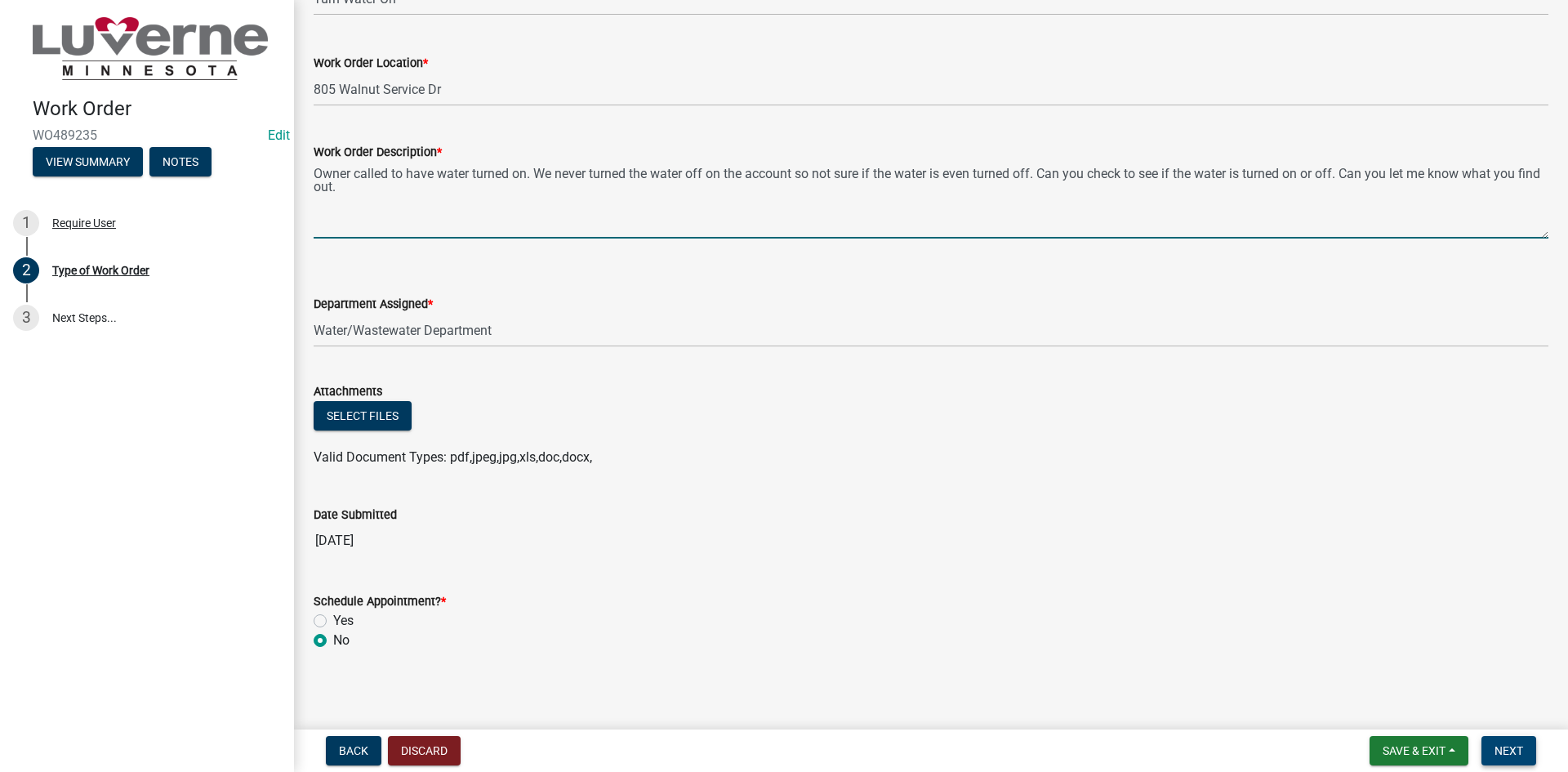
type textarea "Owner called to have water turned on. We never turned the water off on the acco…"
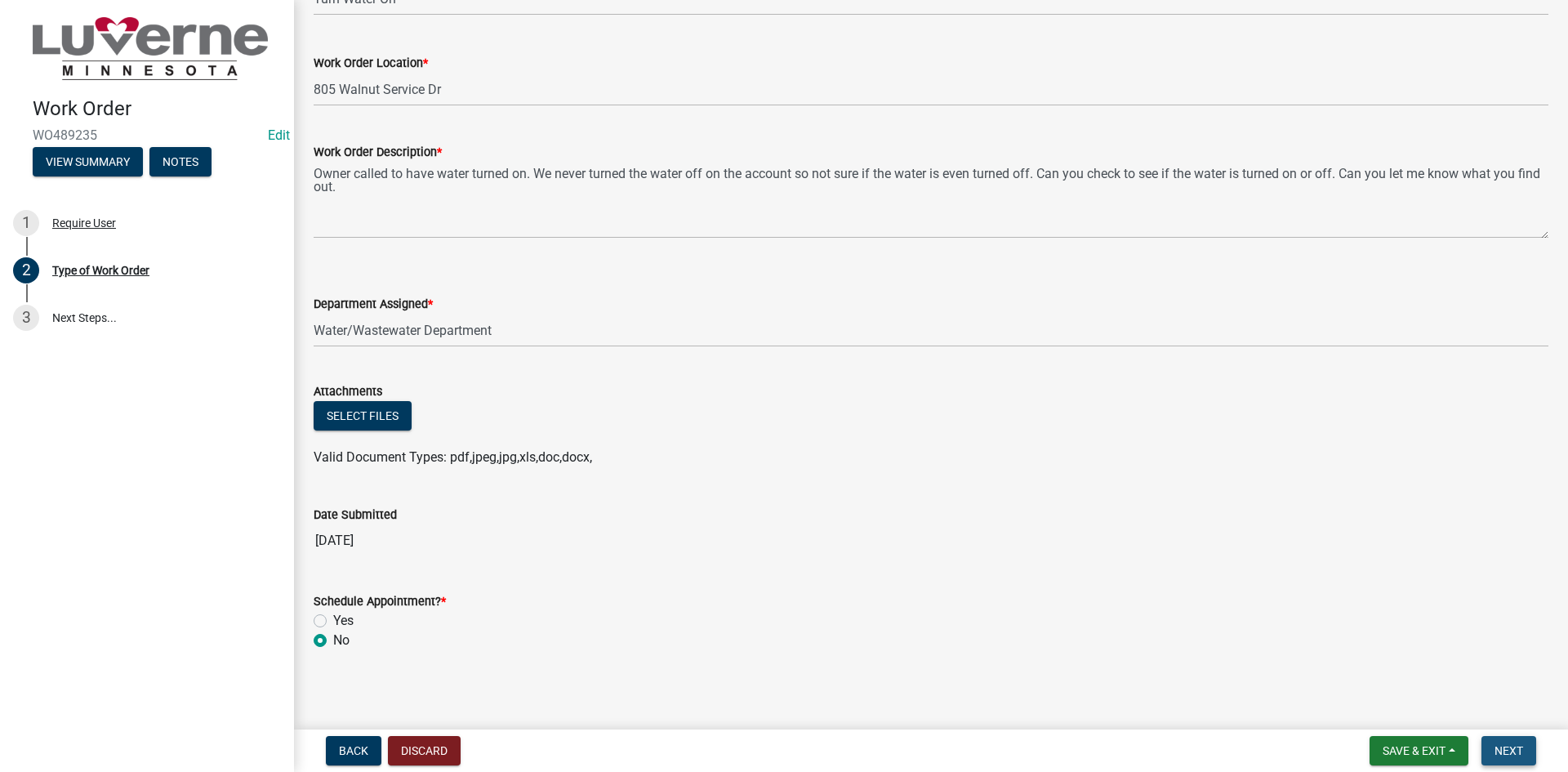
click at [1533, 757] on button "Next" at bounding box center [1509, 751] width 55 height 29
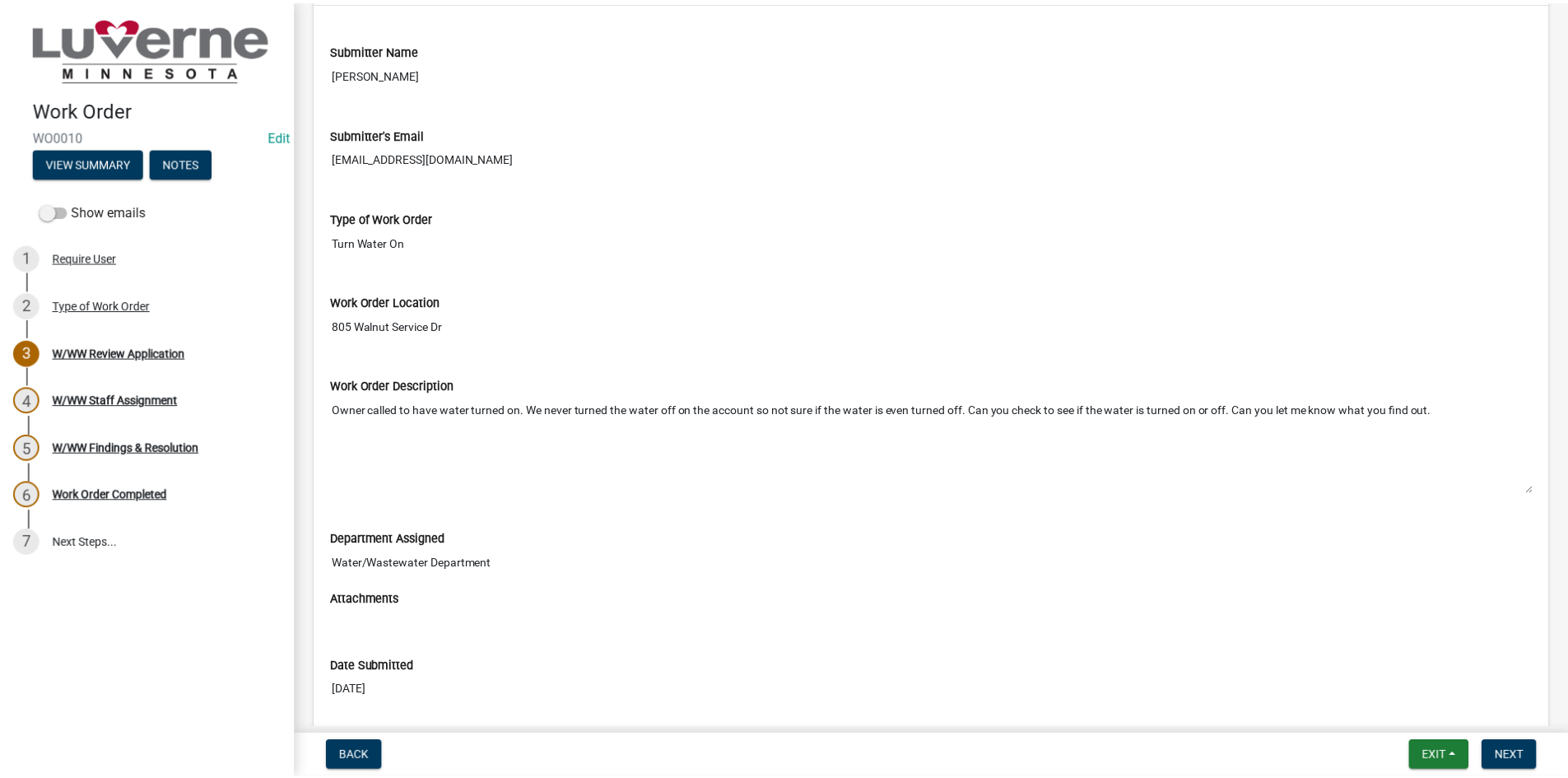
scroll to position [319, 0]
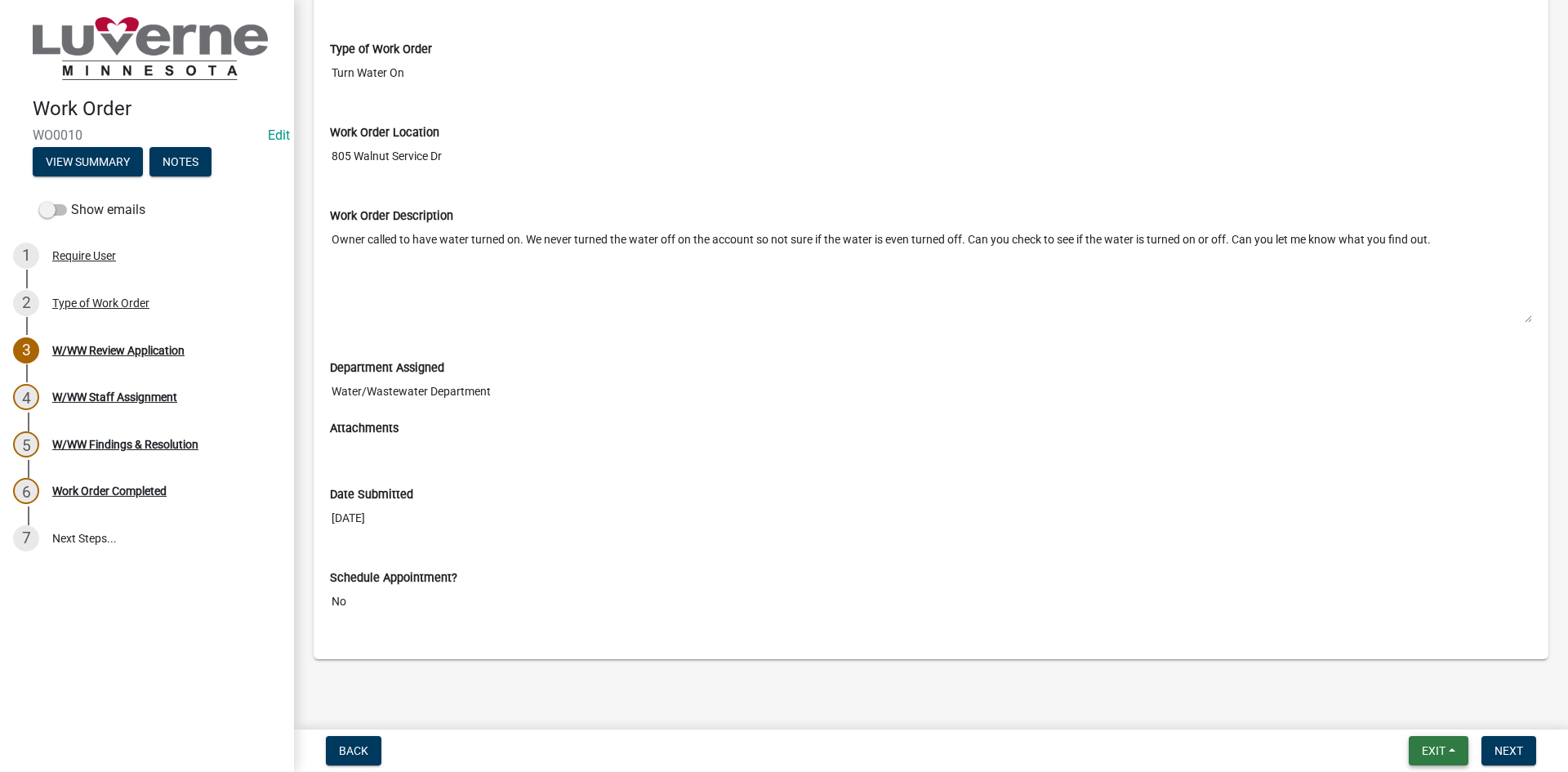
click at [1454, 749] on button "Exit" at bounding box center [1439, 751] width 60 height 29
click at [1401, 702] on button "Save & Exit" at bounding box center [1403, 708] width 131 height 39
